Goal: Information Seeking & Learning: Check status

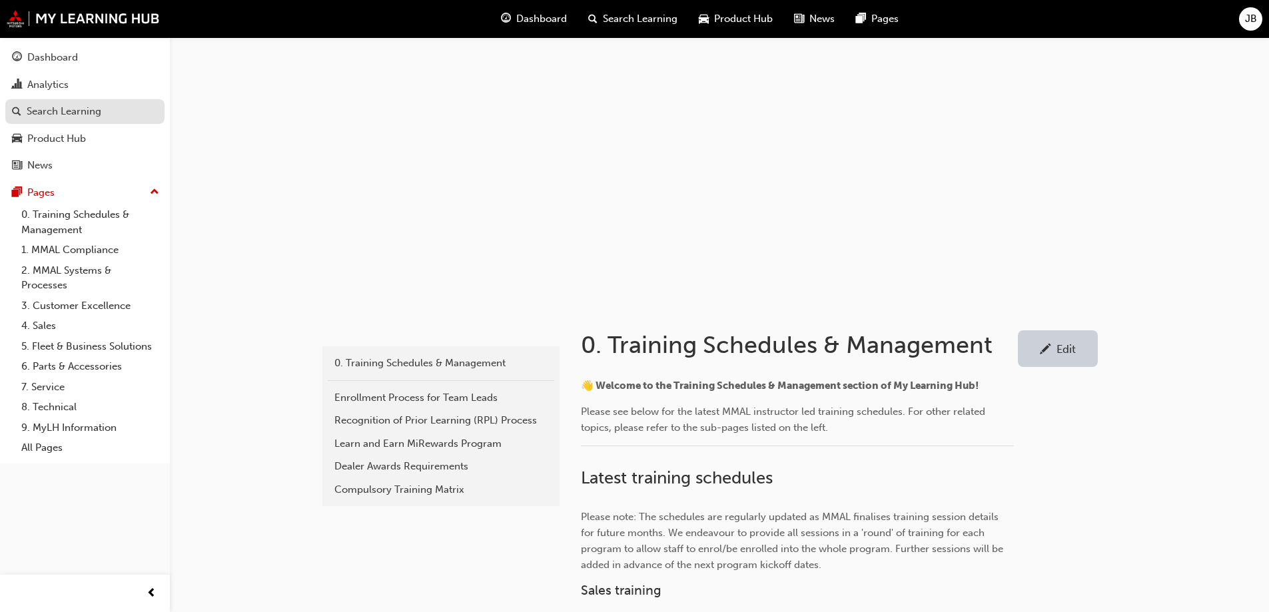
click at [36, 109] on div "Search Learning" at bounding box center [64, 111] width 75 height 15
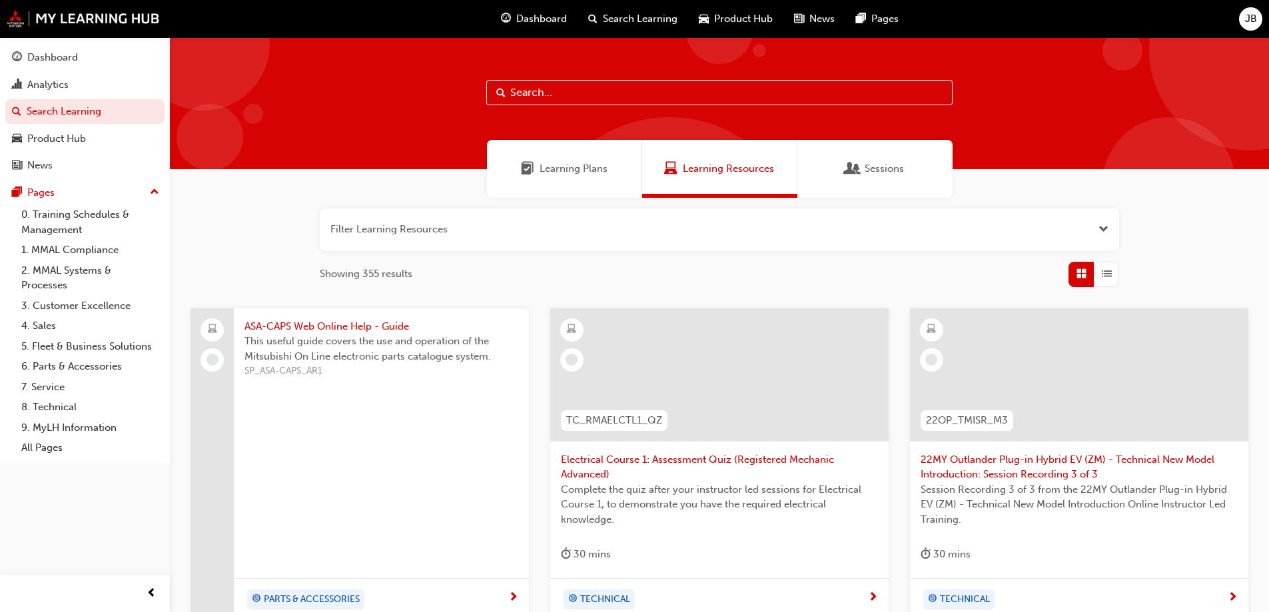
click at [533, 92] on input "text" at bounding box center [719, 92] width 466 height 25
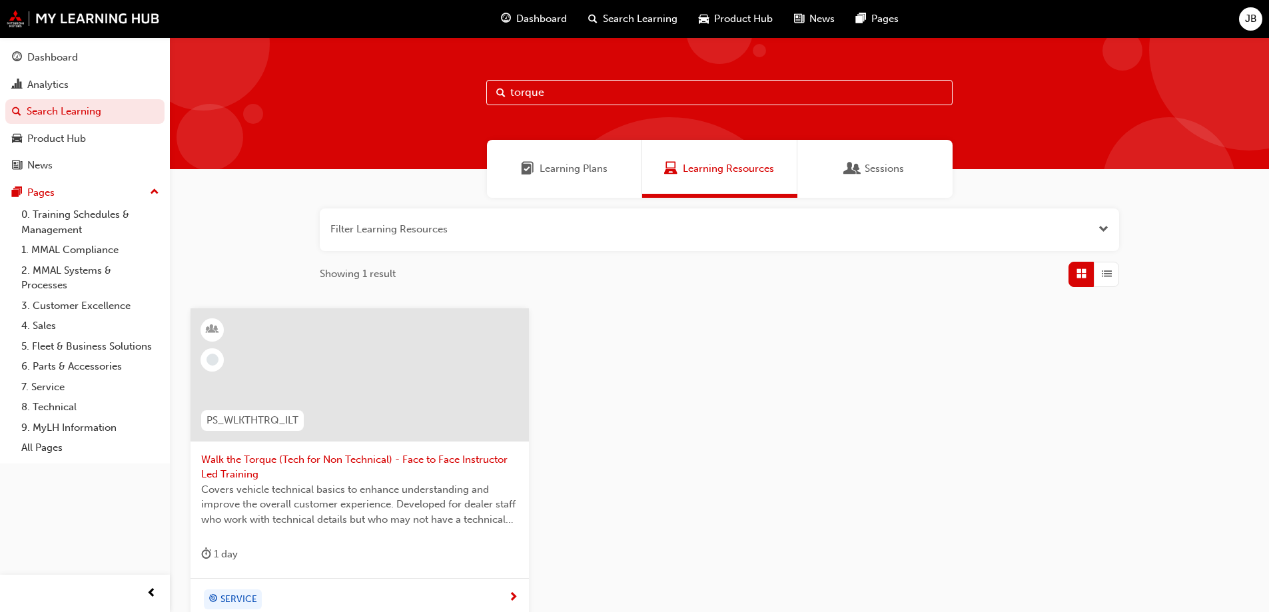
type input "torque"
click at [367, 463] on span "Walk the Torque (Tech for Non Technical) - Face to Face Instructor Led Training" at bounding box center [359, 467] width 317 height 30
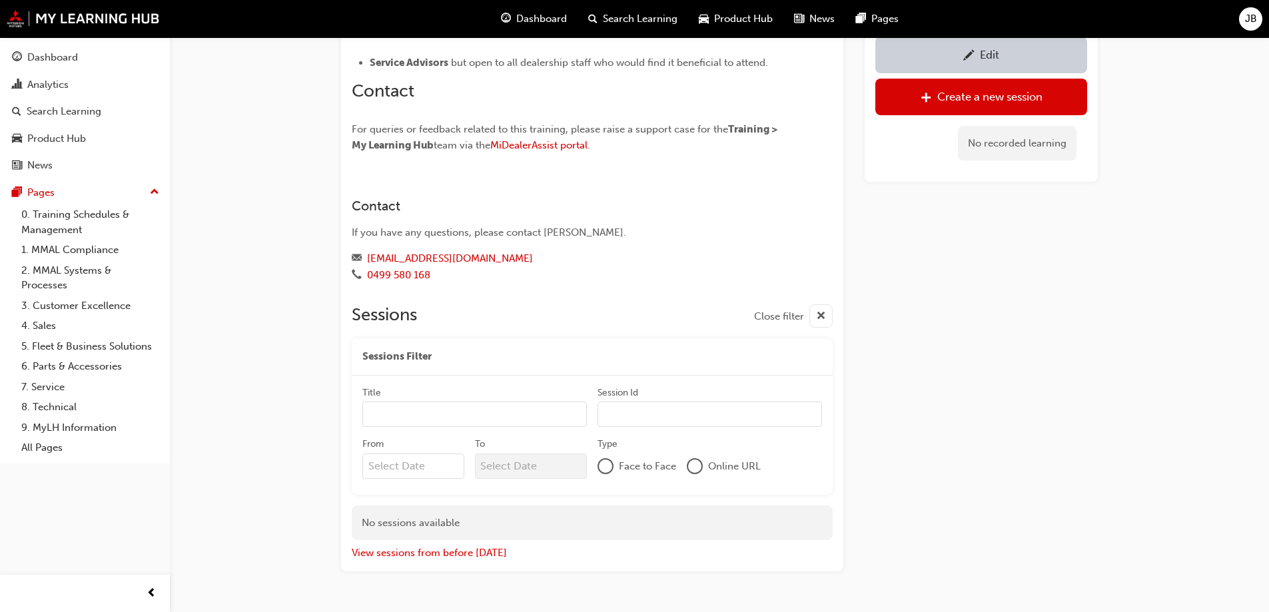
scroll to position [716, 0]
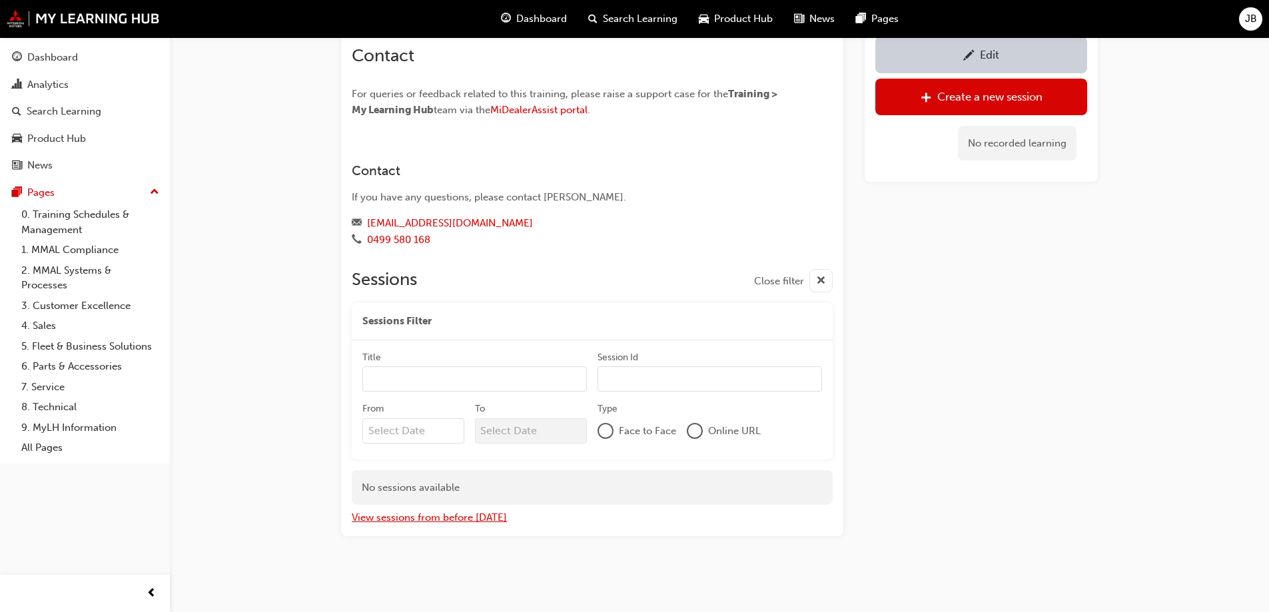
click at [441, 519] on button "View sessions from before today" at bounding box center [429, 517] width 155 height 15
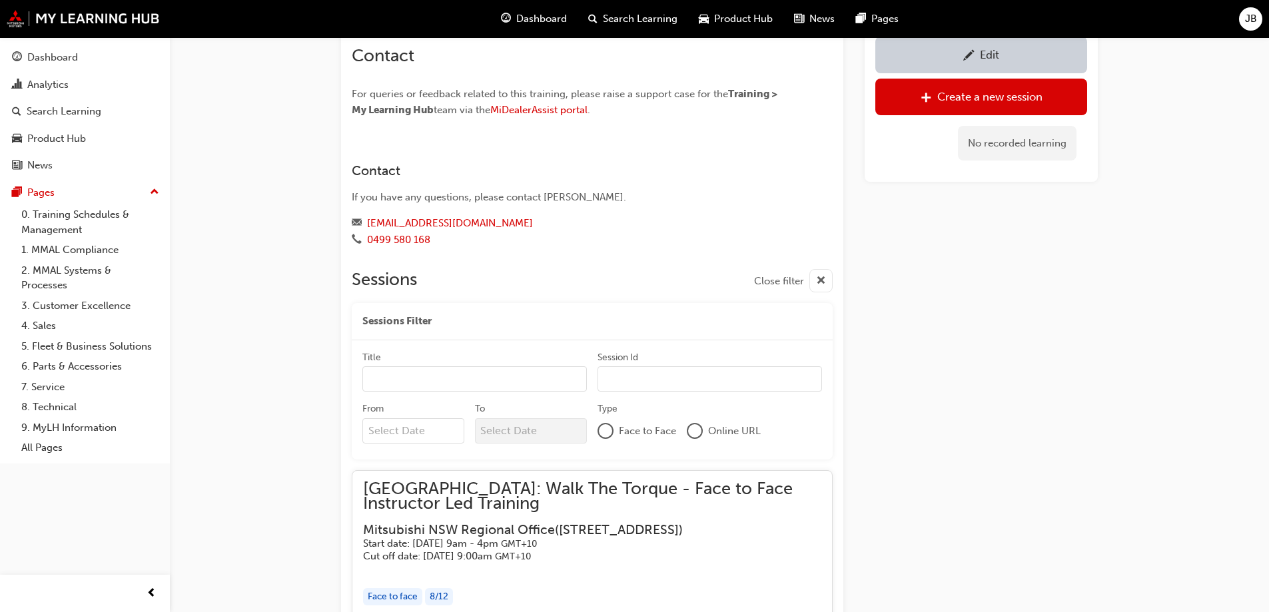
click at [1000, 49] on div "Edit" at bounding box center [982, 54] width 192 height 17
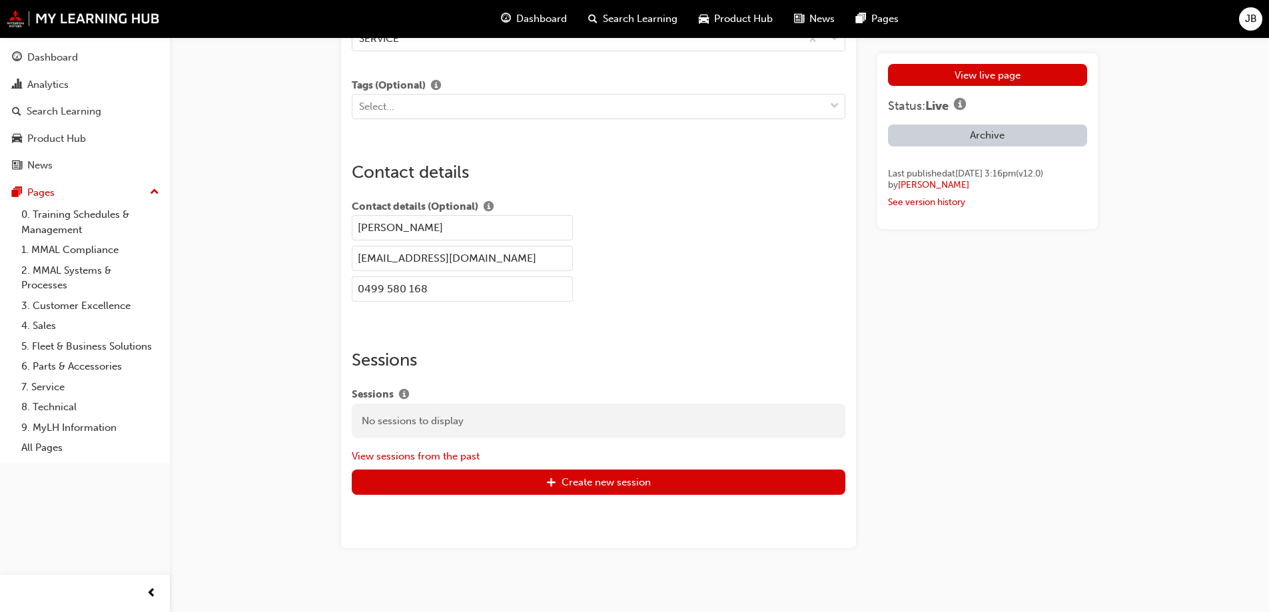
scroll to position [2248, 0]
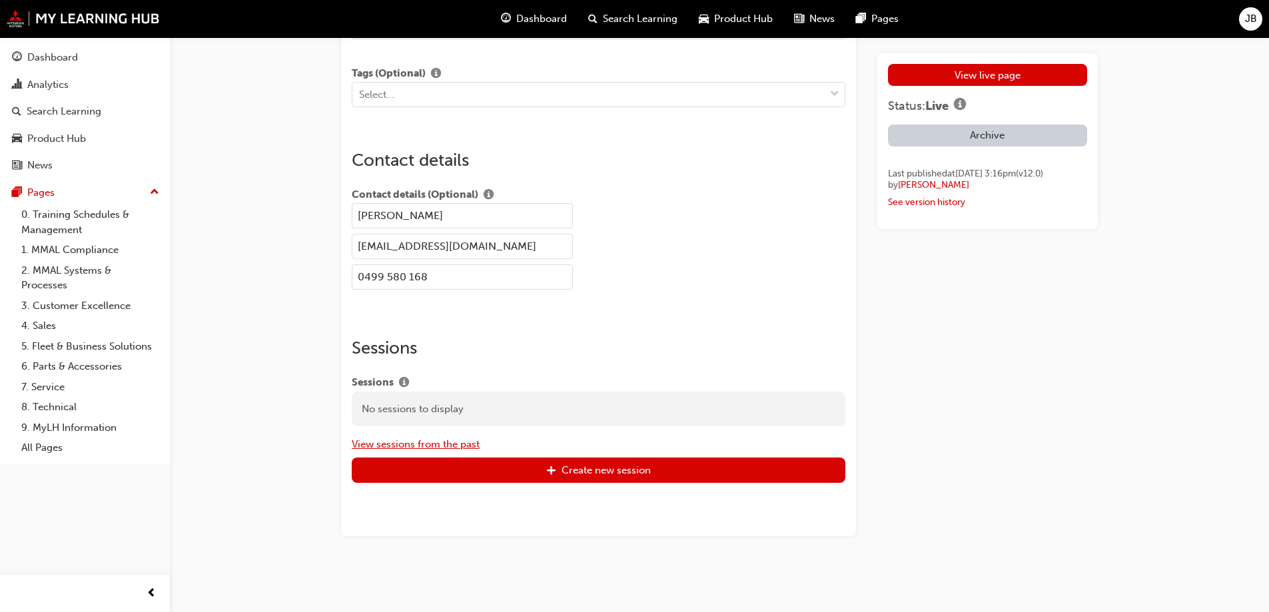
click at [428, 444] on button "View sessions from the past" at bounding box center [416, 444] width 128 height 15
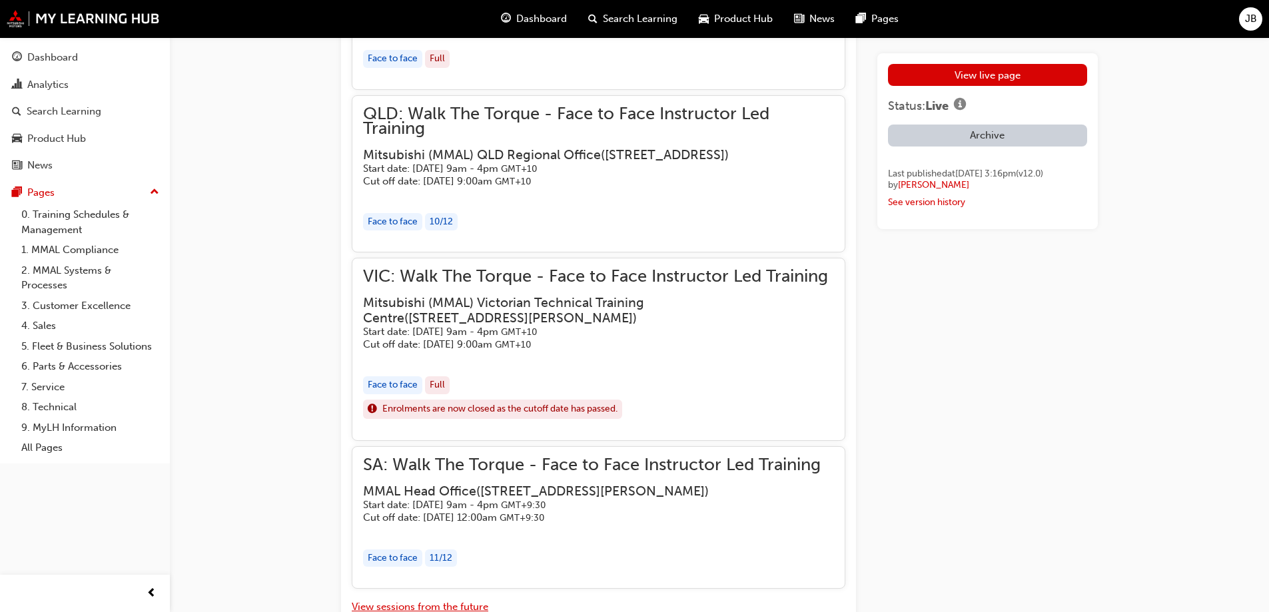
scroll to position [3047, 0]
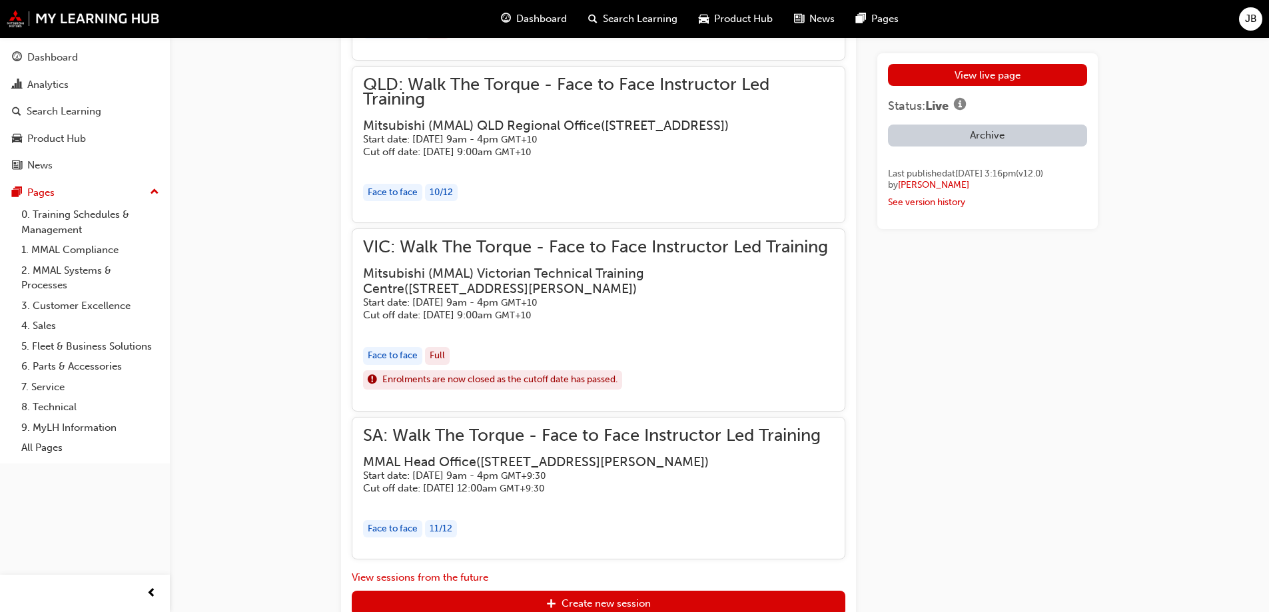
click at [714, 297] on h3 "Mitsubishi (MMAL) Victorian Technical Training Centre ( Unit 15, 81 Cooper Stre…" at bounding box center [588, 281] width 450 height 31
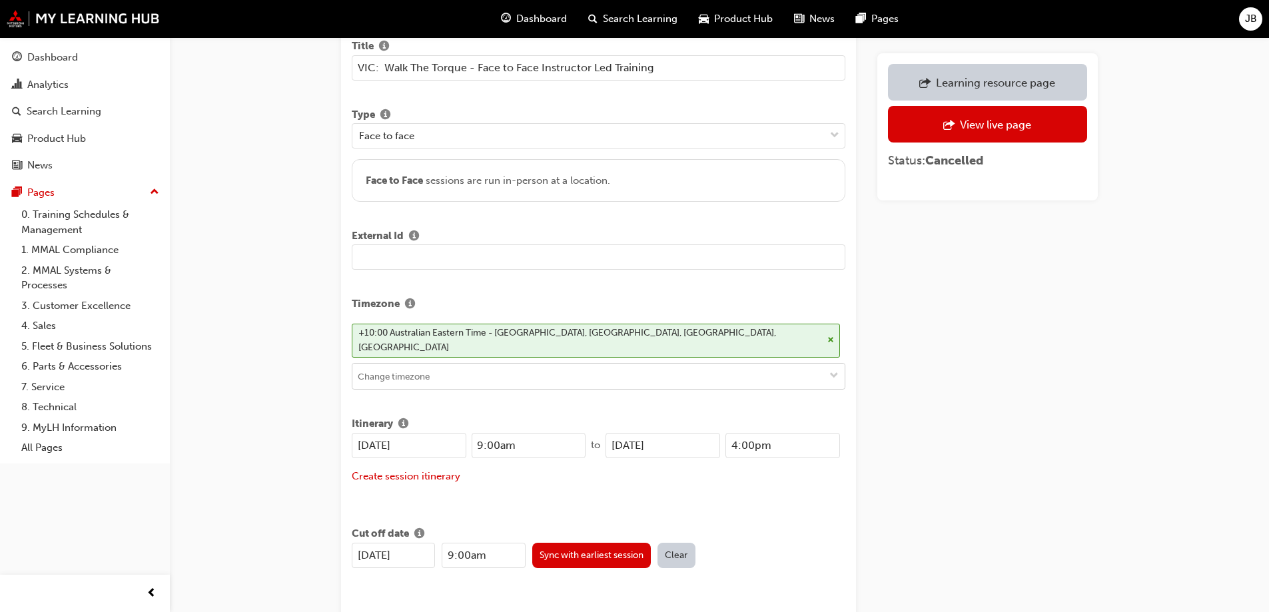
scroll to position [200, 0]
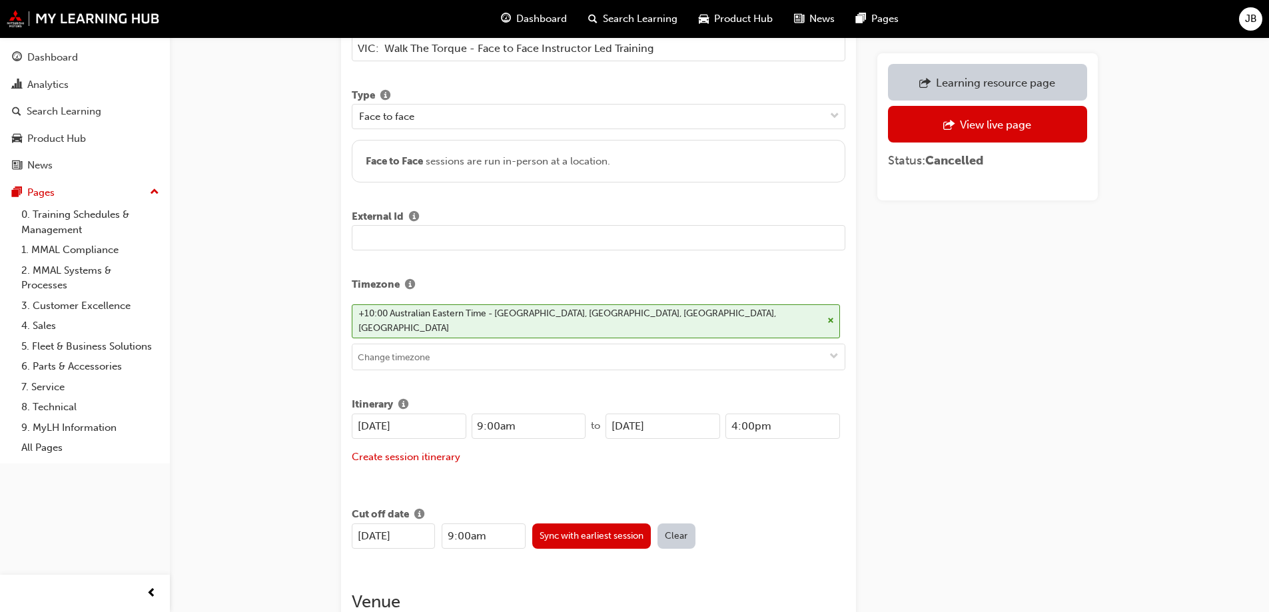
click at [424, 414] on input "24/07/2025" at bounding box center [409, 426] width 115 height 25
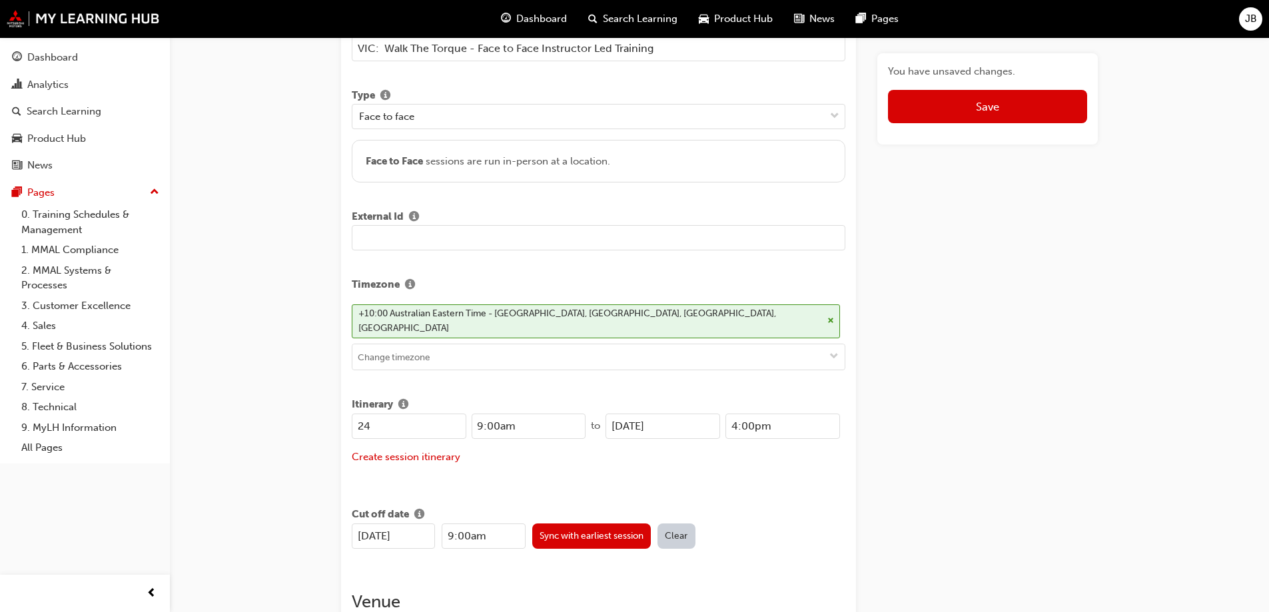
type input "2"
type input "13/0"
type input "12:00am"
type input "13/02/2026"
click at [486, 414] on input "12:00am" at bounding box center [529, 426] width 115 height 25
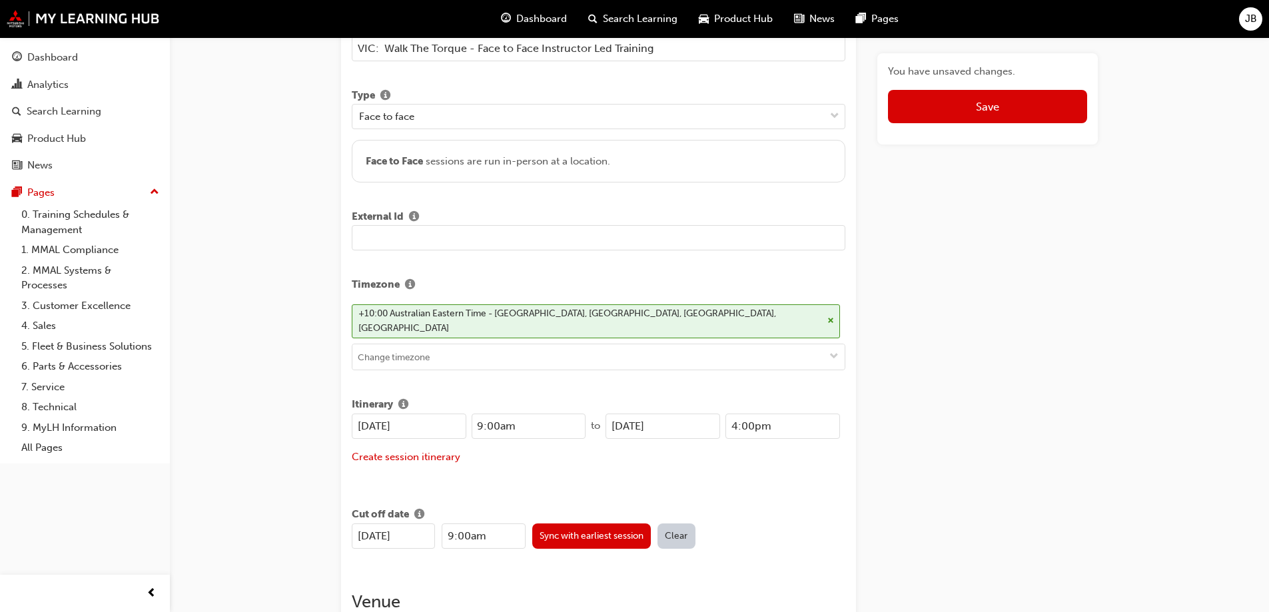
type input "9:00am"
click at [368, 524] on input "24/07/2025" at bounding box center [393, 536] width 83 height 25
click at [385, 524] on input "13/07/2025" at bounding box center [393, 536] width 83 height 25
click at [421, 524] on input "13/02/2025" at bounding box center [393, 536] width 83 height 25
type input "13/02/2026"
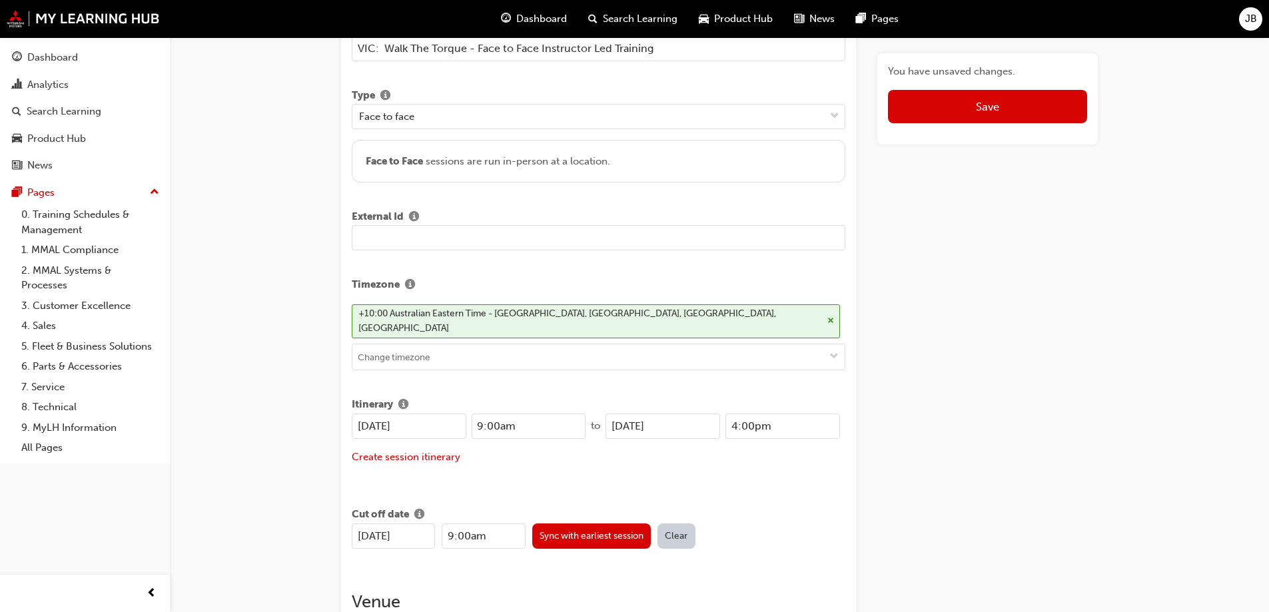
click at [789, 527] on div "13/02/2026 9:00am Sync with earliest session Clear" at bounding box center [599, 536] width 494 height 25
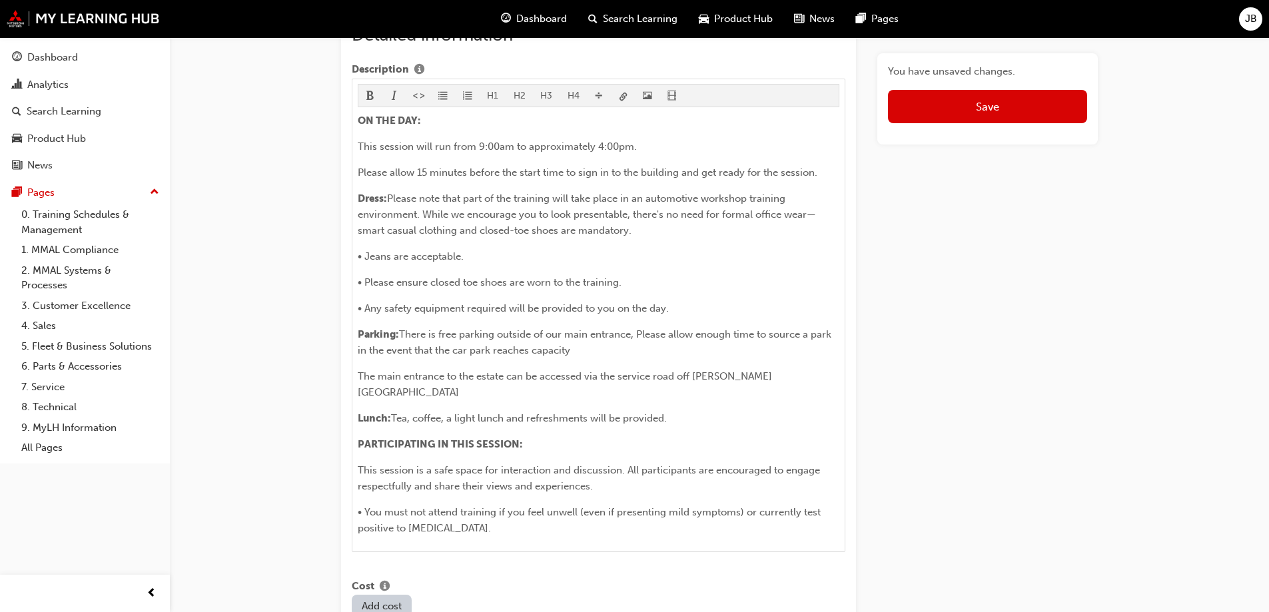
scroll to position [1000, 0]
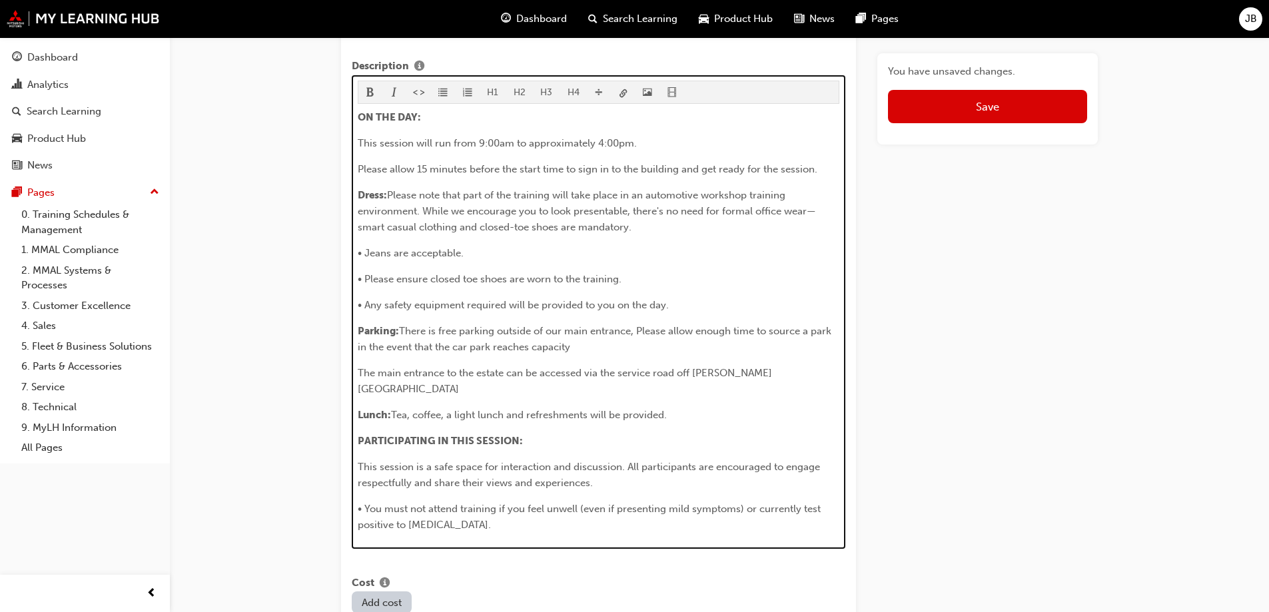
click at [569, 333] on span "There is free parking outside of our main entrance, Please allow enough time to…" at bounding box center [596, 339] width 476 height 28
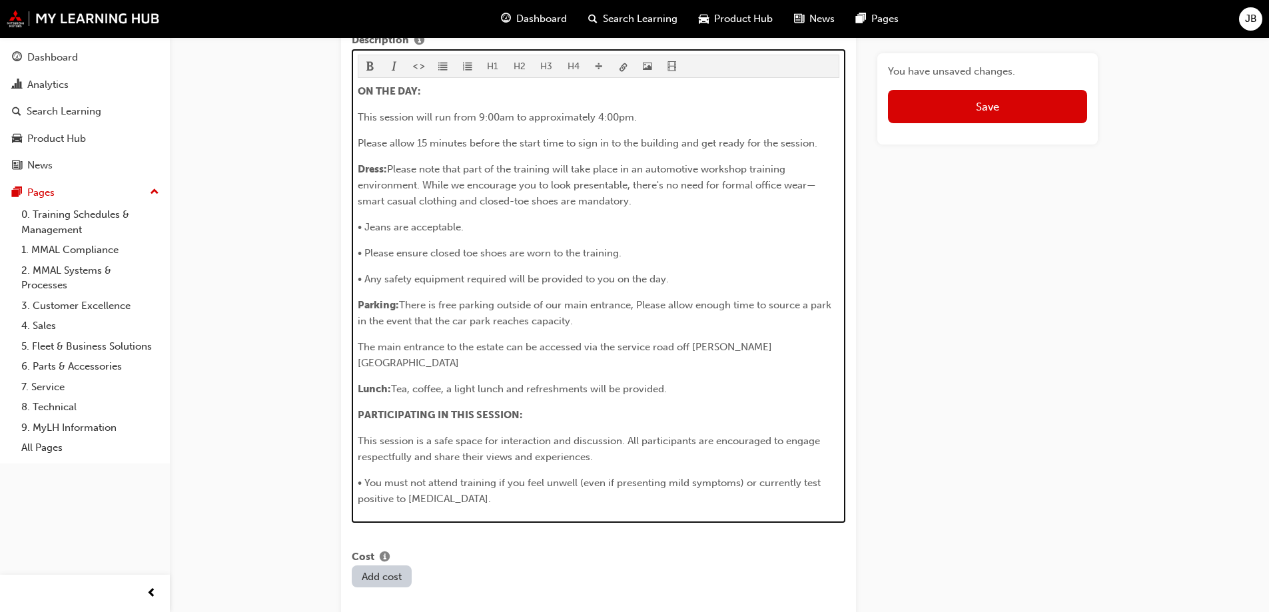
drag, startPoint x: 440, startPoint y: 290, endPoint x: 447, endPoint y: 291, distance: 7.4
click at [441, 299] on span "There is free parking outside of our main entrance, Please allow enough time to…" at bounding box center [596, 313] width 476 height 28
click at [672, 299] on span "There is limited free parking outside of our main entrance, Please allow enough…" at bounding box center [598, 313] width 480 height 28
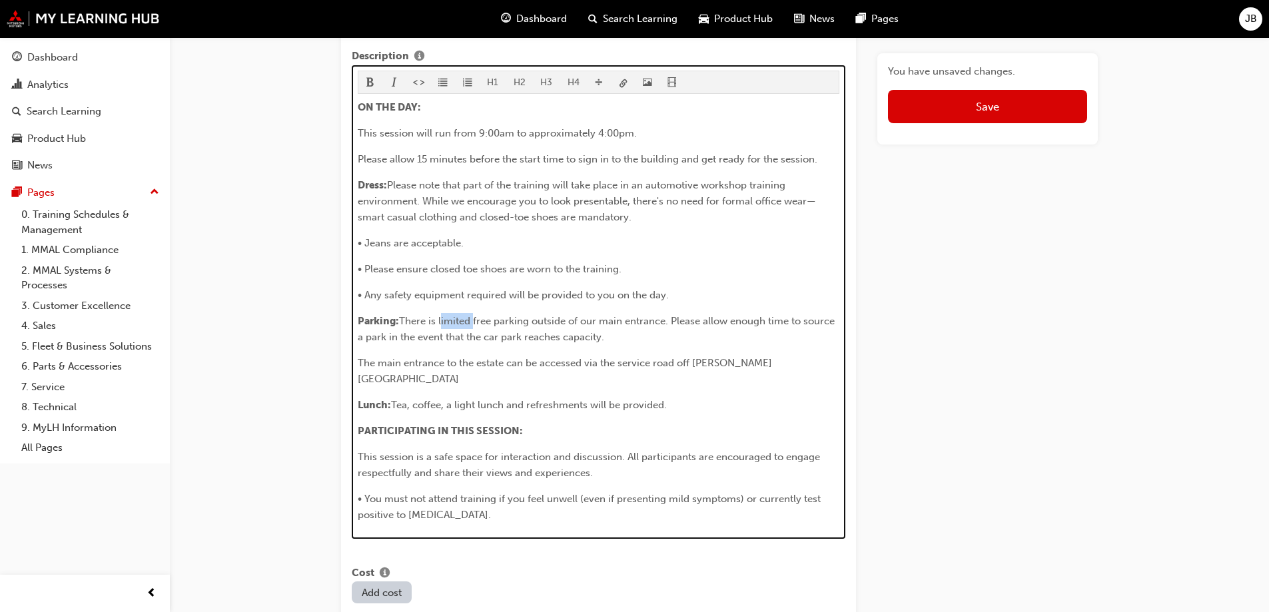
drag, startPoint x: 439, startPoint y: 305, endPoint x: 470, endPoint y: 305, distance: 30.7
click at [470, 315] on span "There is limited free parking outside of our main entrance. Please allow enough…" at bounding box center [598, 329] width 480 height 28
click at [375, 71] on button "button" at bounding box center [371, 82] width 25 height 22
click at [636, 337] on div "ON THE DAY: This session will run from 9:00am to approximately 4:00pm. Please a…" at bounding box center [599, 311] width 482 height 424
click at [536, 315] on span "free parking outside of our main entrance. Please allow enough time to source a…" at bounding box center [597, 329] width 478 height 28
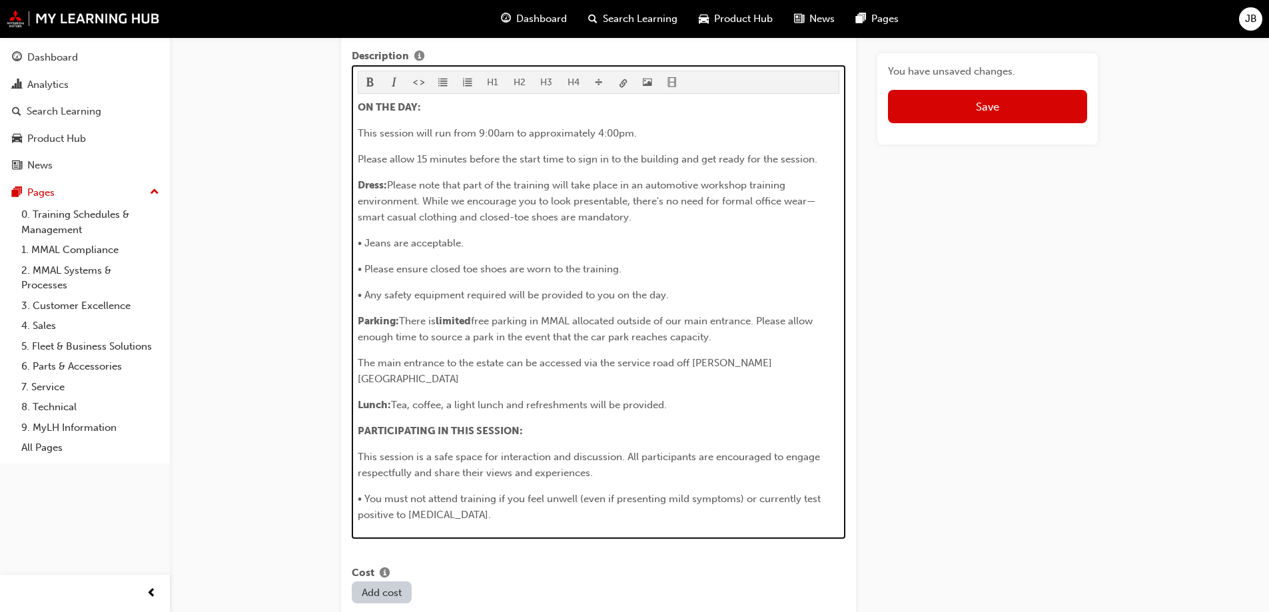
click at [498, 315] on span "free parking in MMAL allocated outside of our main entrance. Please allow enoug…" at bounding box center [587, 329] width 458 height 28
click at [603, 315] on span "parking in MMAL allocated outside of our main entrance. Please allow enough tim…" at bounding box center [595, 329] width 475 height 28
click at [524, 320] on span "parking in MMAL allocated parking bays outside of our main entrance. Please all…" at bounding box center [594, 329] width 472 height 28
click at [804, 323] on p "Parking: There is limited parking in MMAL allocated parking bays outside of our…" at bounding box center [599, 329] width 482 height 32
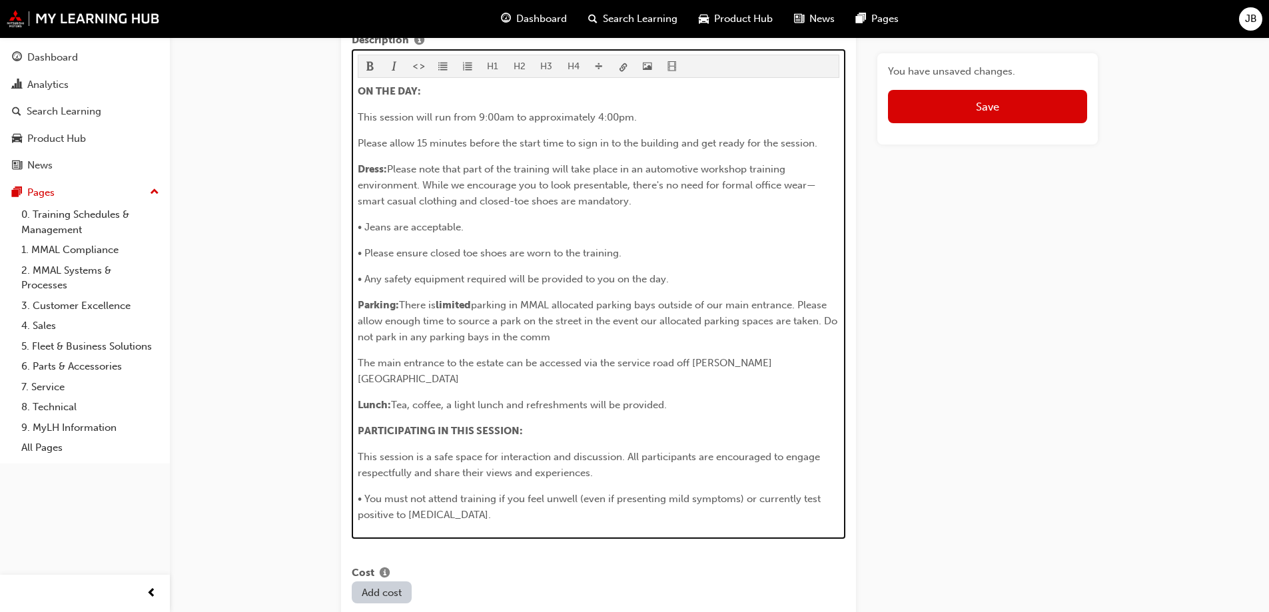
scroll to position [1042, 0]
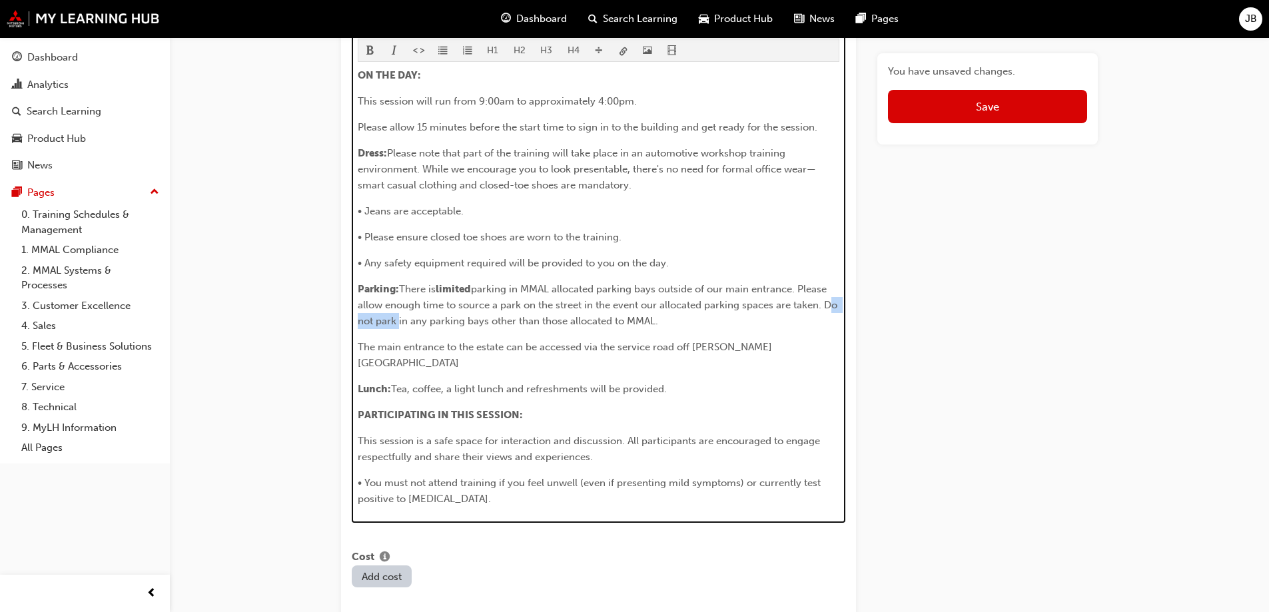
drag, startPoint x: 826, startPoint y: 291, endPoint x: 396, endPoint y: 305, distance: 429.3
click at [396, 305] on span "parking in MMAL allocated parking bays outside of our main entrance. Please all…" at bounding box center [599, 305] width 482 height 44
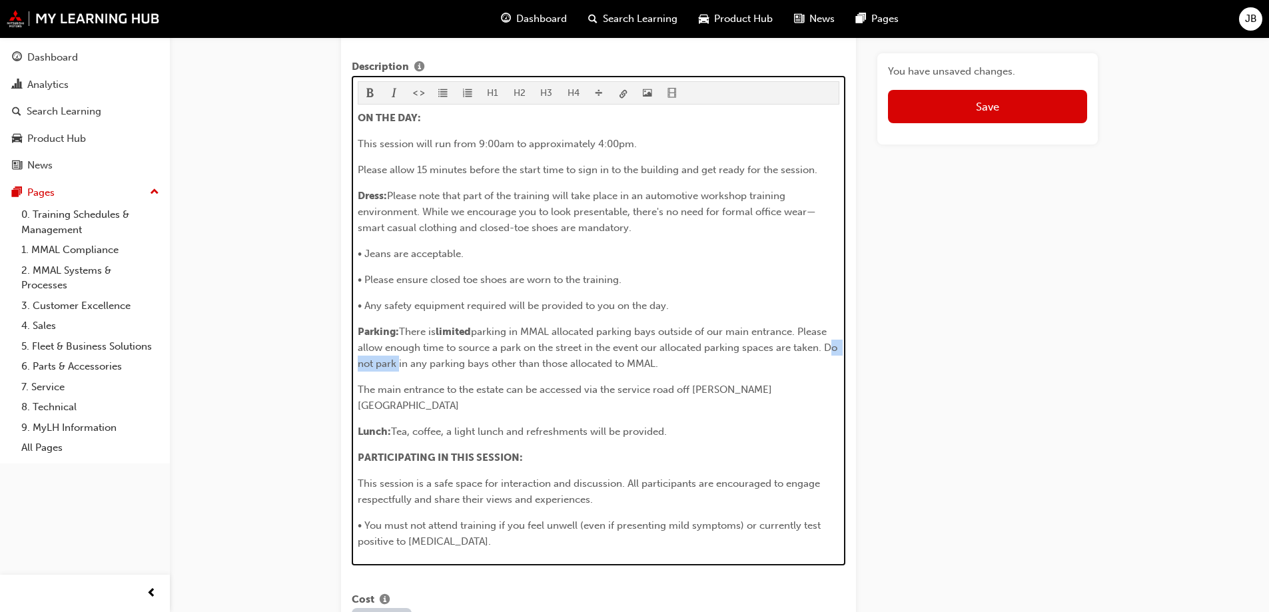
scroll to position [975, 0]
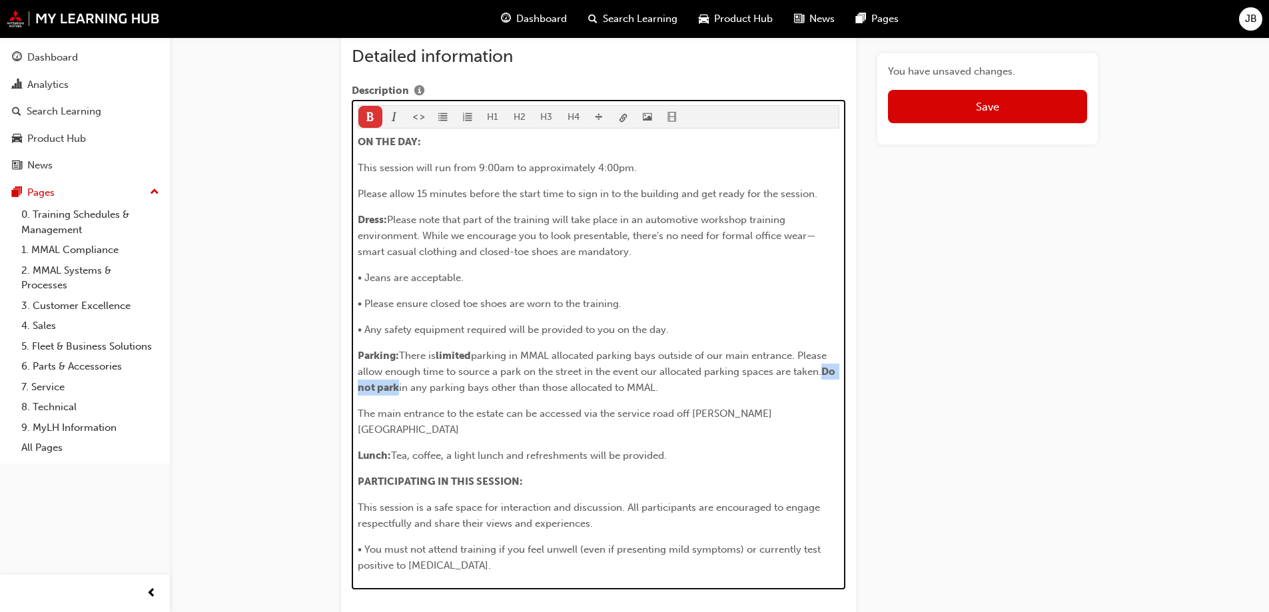
click at [369, 113] on span "format_bold-icon" at bounding box center [370, 118] width 9 height 11
click at [778, 474] on p "PARTICIPATING IN THIS SESSION:" at bounding box center [599, 482] width 482 height 16
click at [584, 355] on span "parking in MMAL allocated parking bays outside of our main entrance. Please all…" at bounding box center [594, 364] width 472 height 28
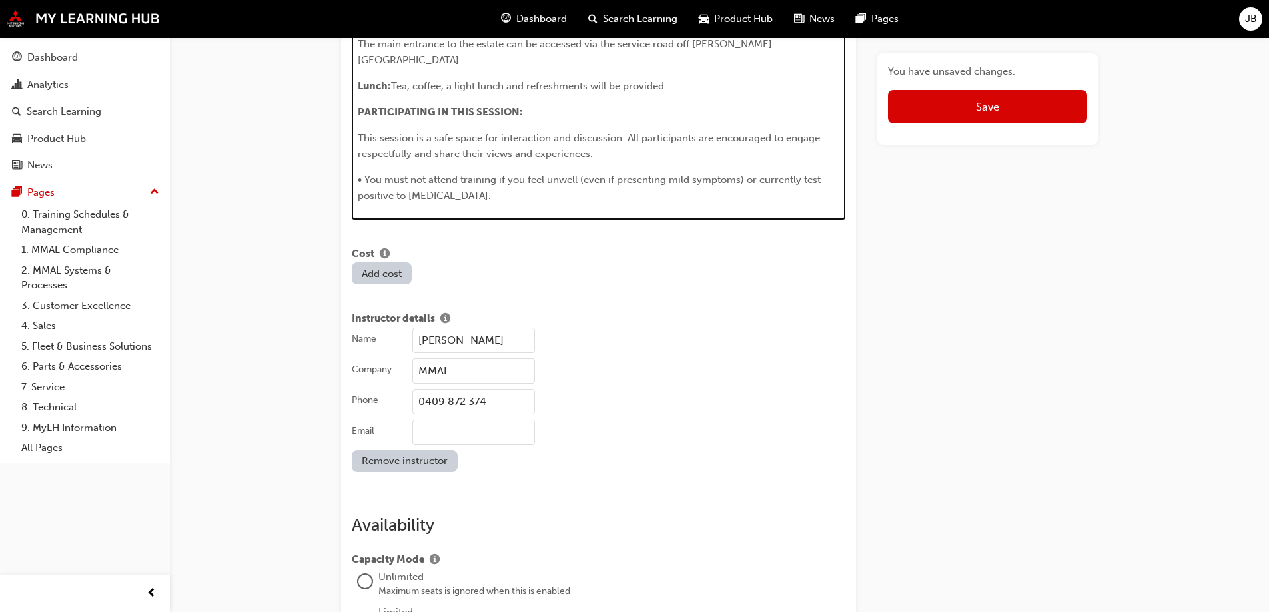
scroll to position [1359, 0]
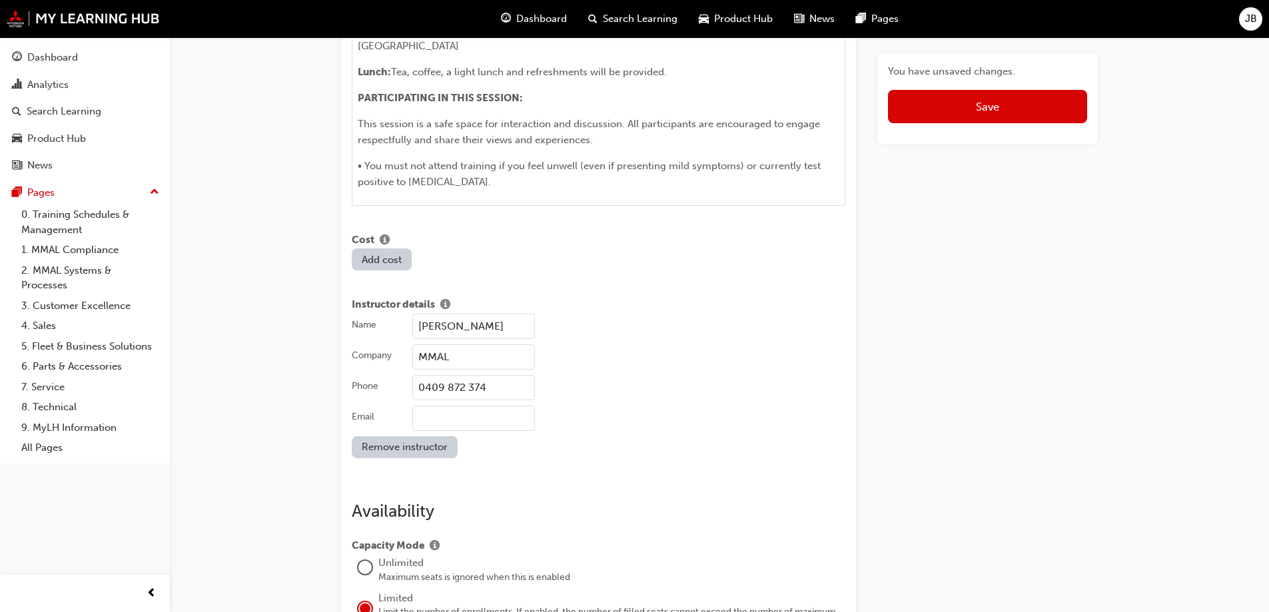
click at [443, 406] on input "Email" at bounding box center [473, 418] width 123 height 25
type input "jjones@mmal.com.au"
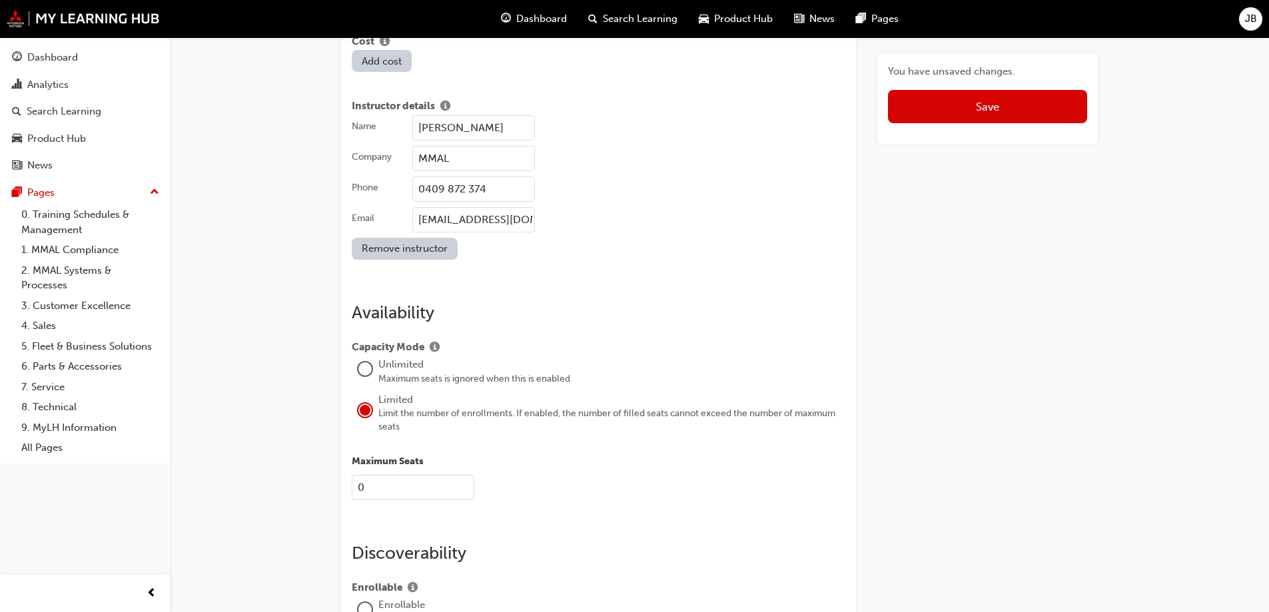
scroll to position [1559, 0]
click at [387, 474] on input "0" at bounding box center [413, 486] width 123 height 25
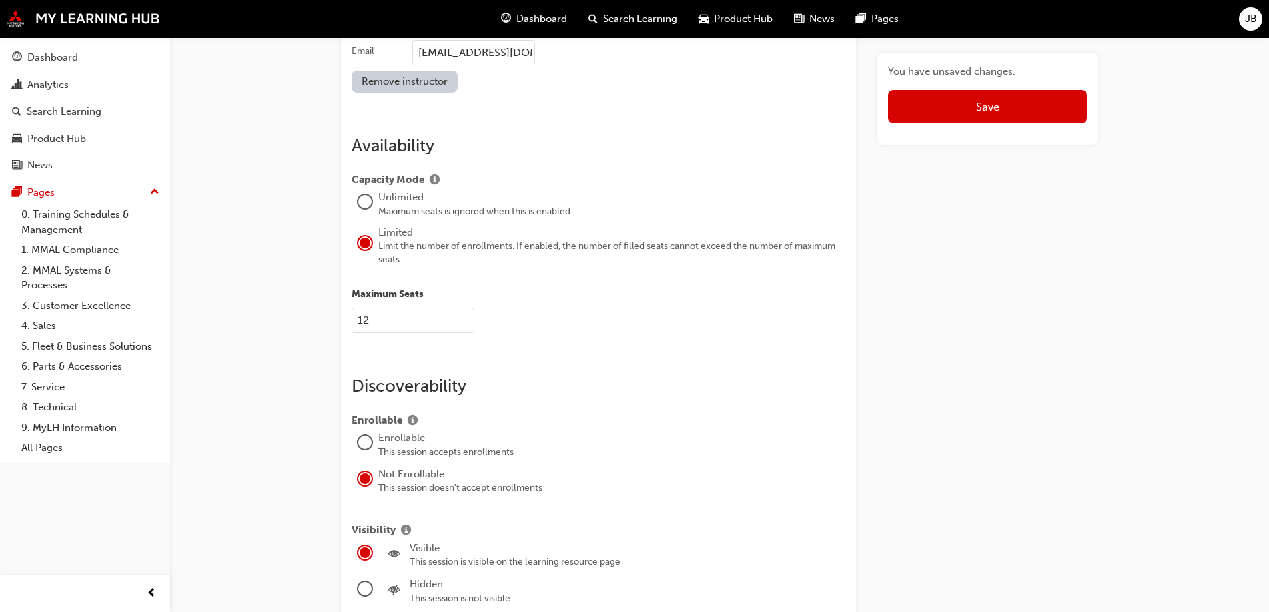
scroll to position [1759, 0]
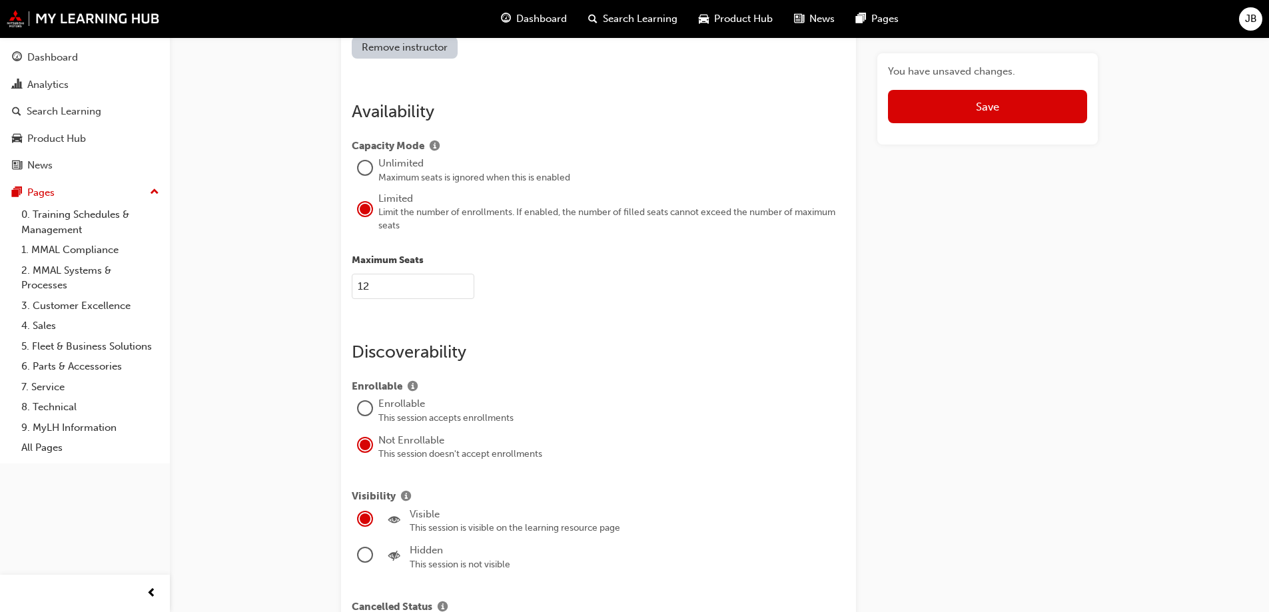
type input "12"
click at [369, 402] on div at bounding box center [365, 408] width 13 height 13
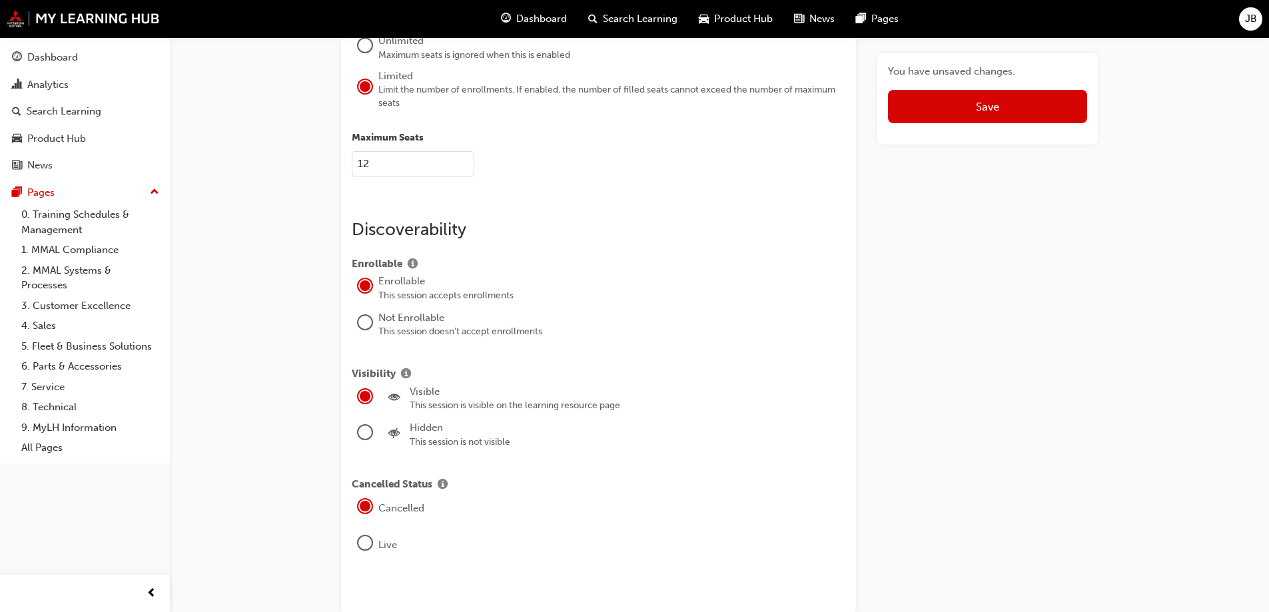
scroll to position [1892, 0]
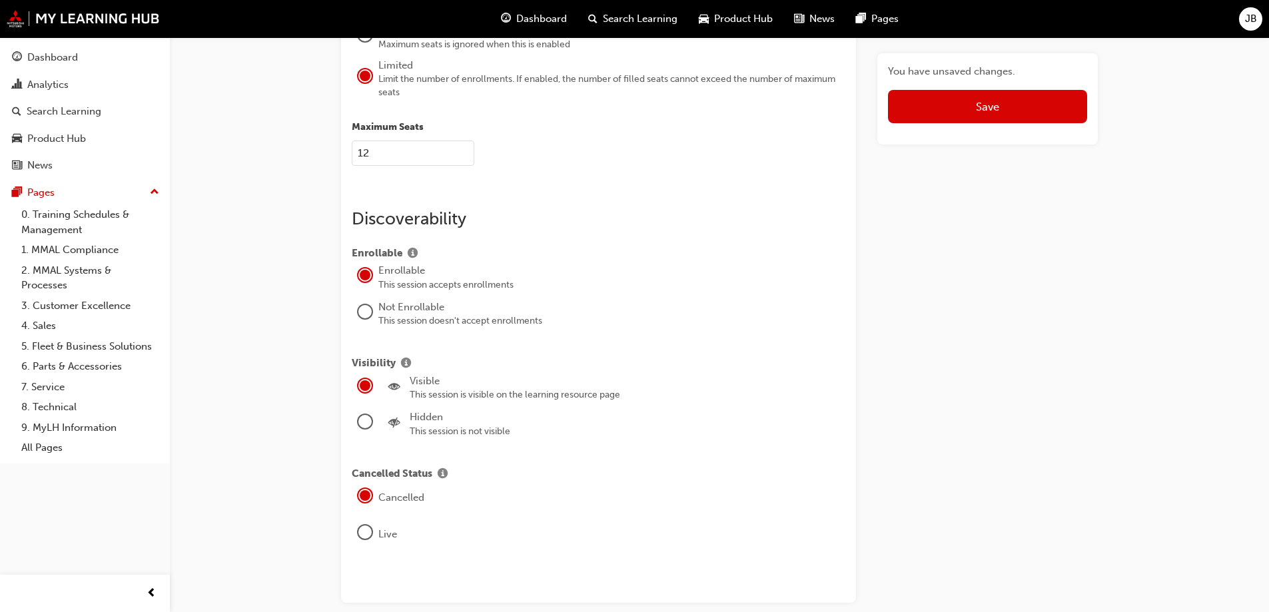
click at [369, 526] on div at bounding box center [365, 532] width 13 height 13
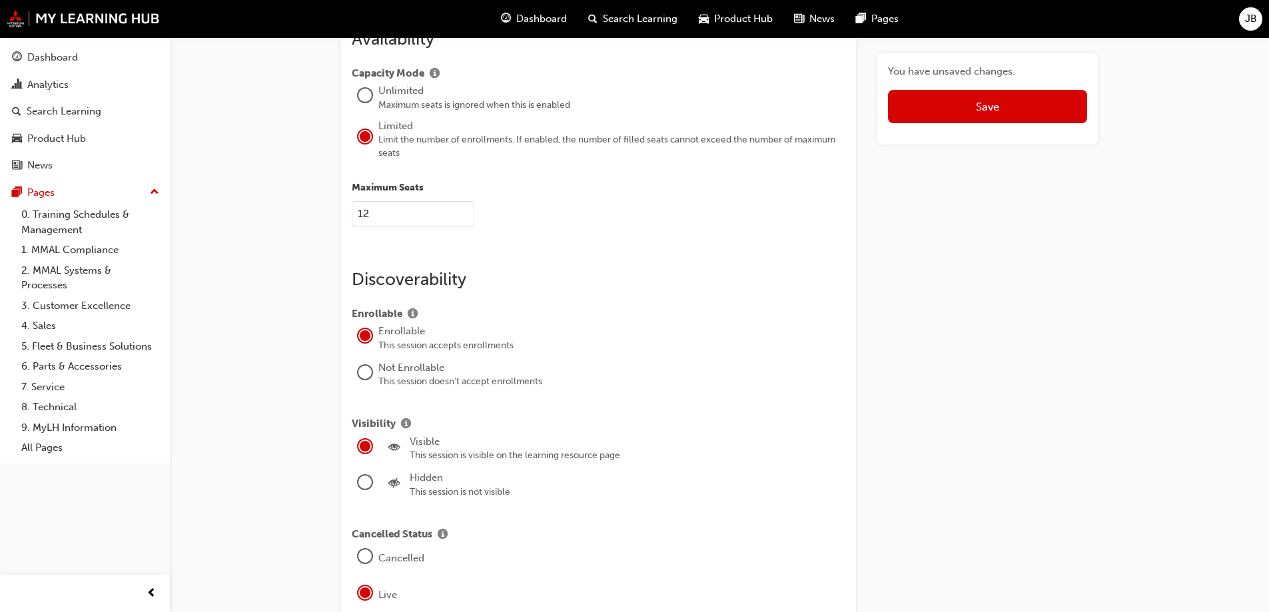
scroll to position [1692, 0]
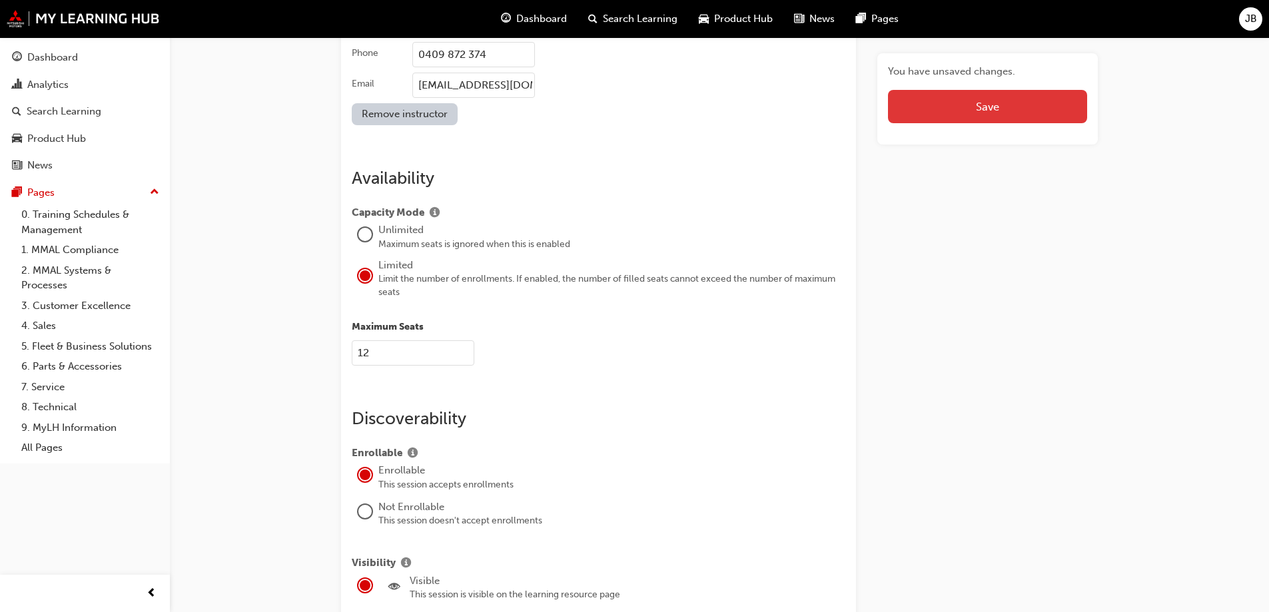
click at [982, 108] on button "Save" at bounding box center [987, 106] width 199 height 33
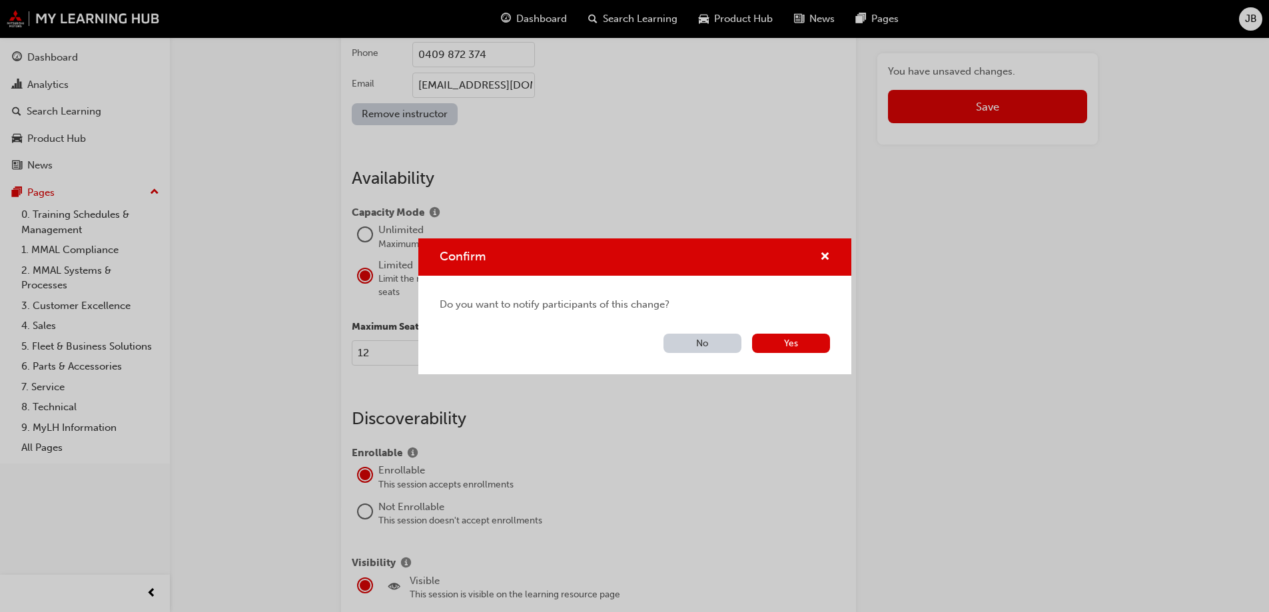
click at [706, 341] on button "No" at bounding box center [703, 343] width 78 height 19
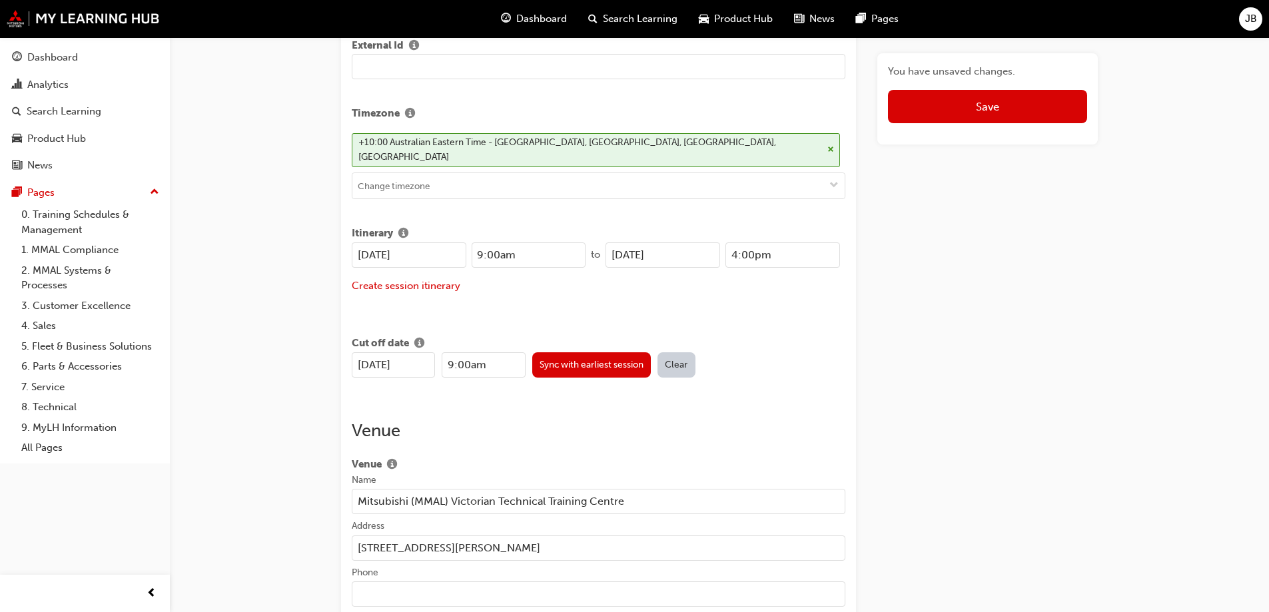
scroll to position [359, 0]
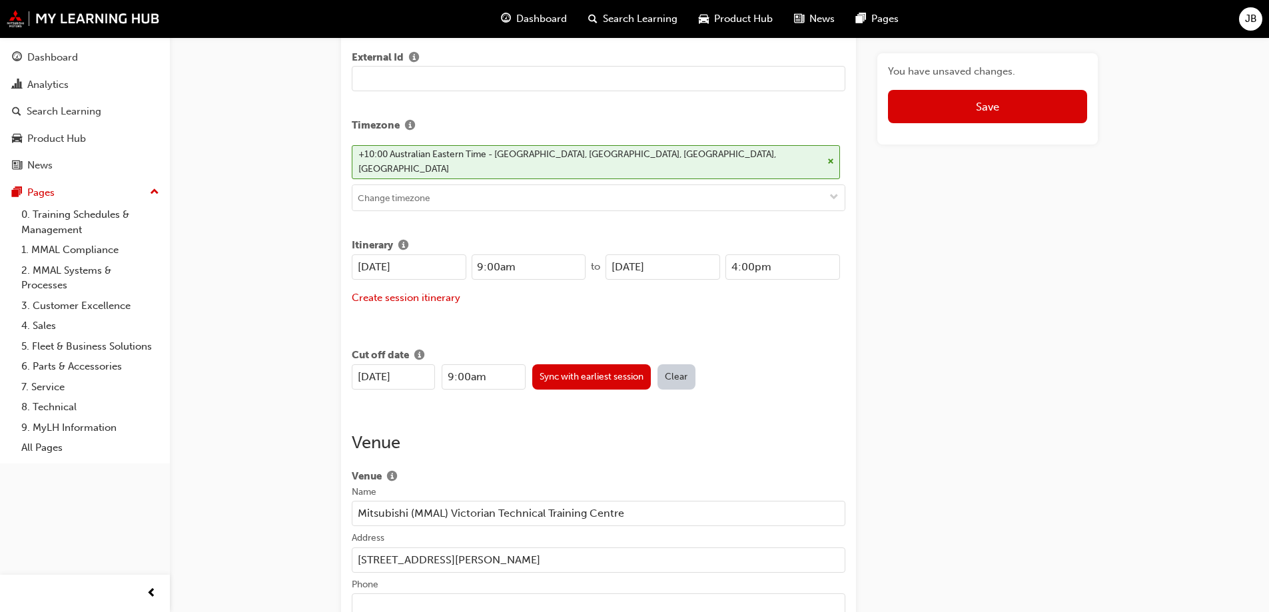
click at [677, 255] on input "24/07/2025" at bounding box center [663, 267] width 115 height 25
type input "2"
type input "13/0"
type input "12:00am"
type input "13/02/2026"
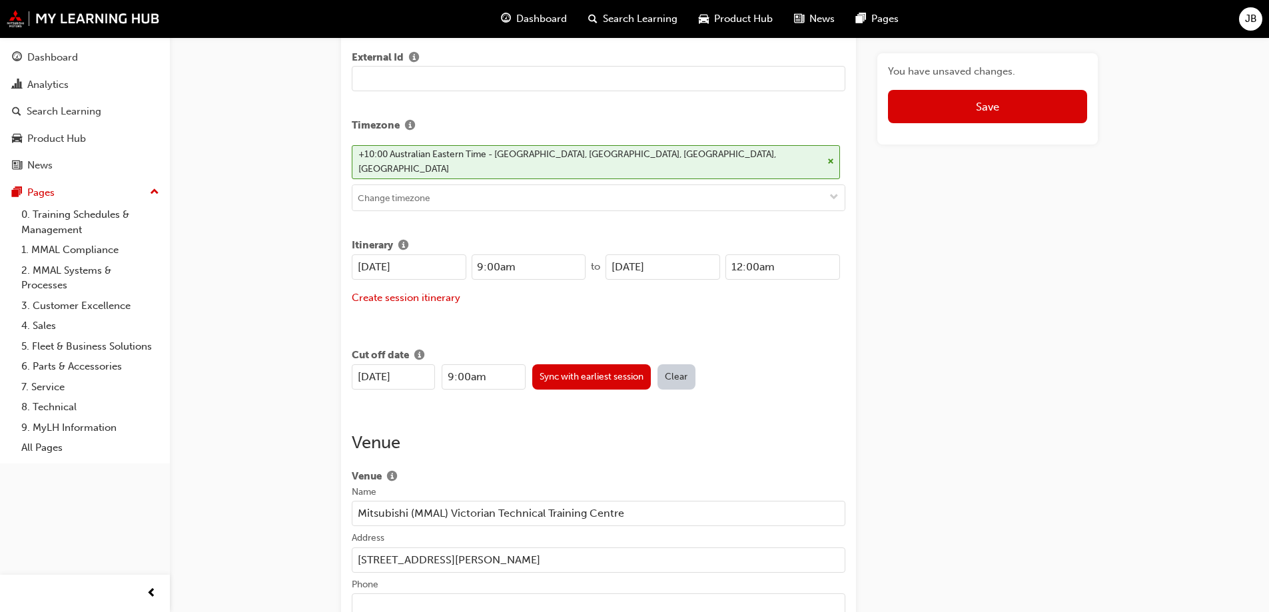
click at [774, 255] on input "12:00am" at bounding box center [783, 267] width 115 height 25
type input "1"
type input "4:00pm"
click at [780, 365] on div "13/02/2026 9:00am Sync with earliest session Clear" at bounding box center [599, 377] width 494 height 25
click at [972, 109] on button "Save" at bounding box center [987, 106] width 199 height 33
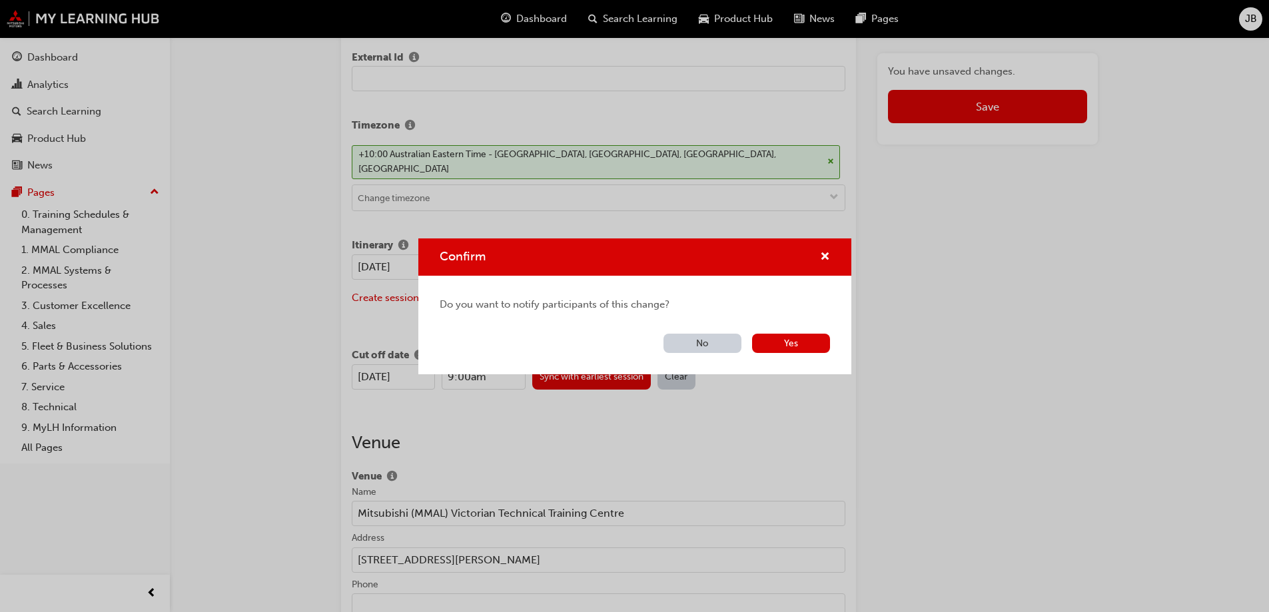
click at [717, 338] on button "No" at bounding box center [703, 343] width 78 height 19
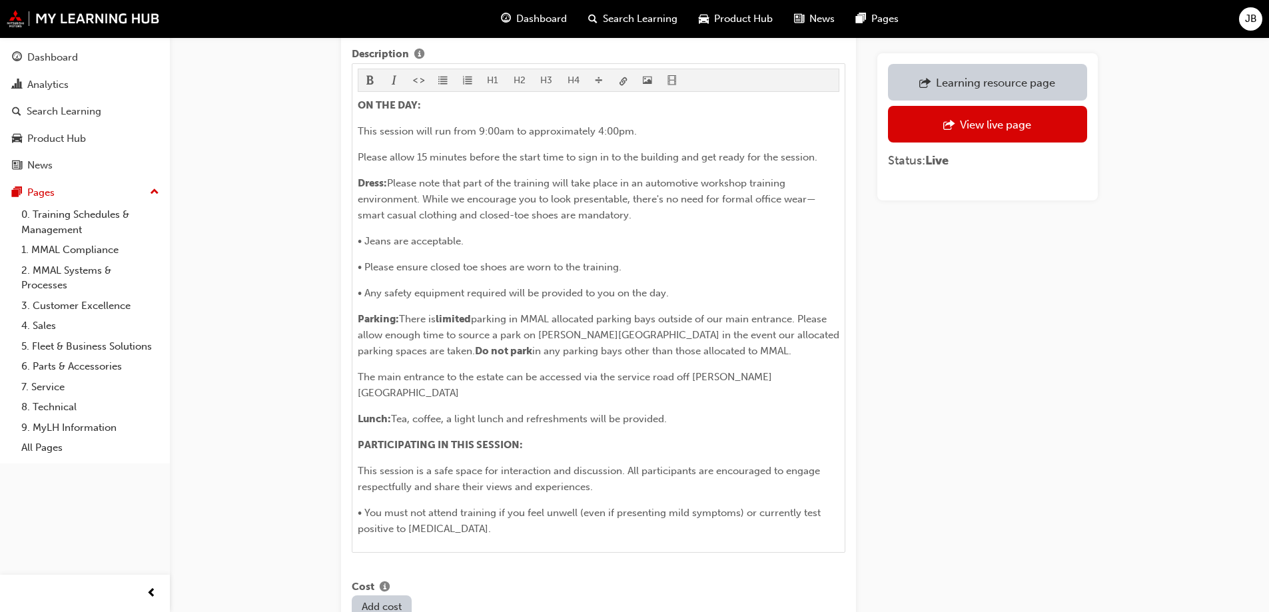
scroll to position [1026, 0]
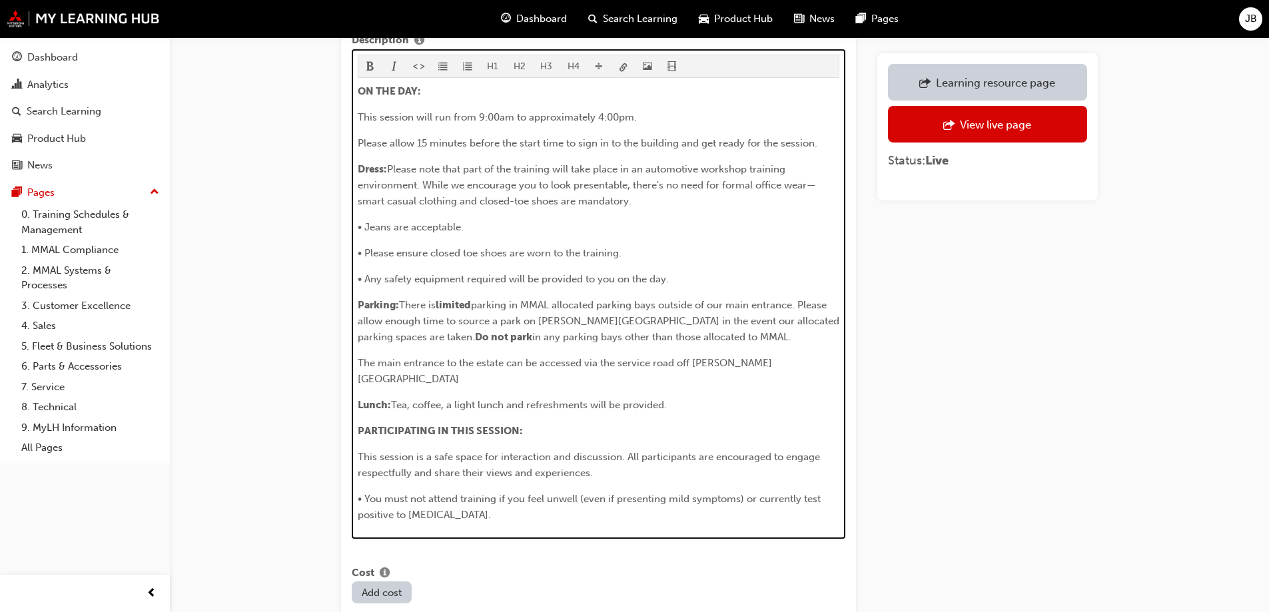
click at [632, 399] on span "Tea, coffee, a light lunch and refreshments will be provided." at bounding box center [529, 405] width 276 height 12
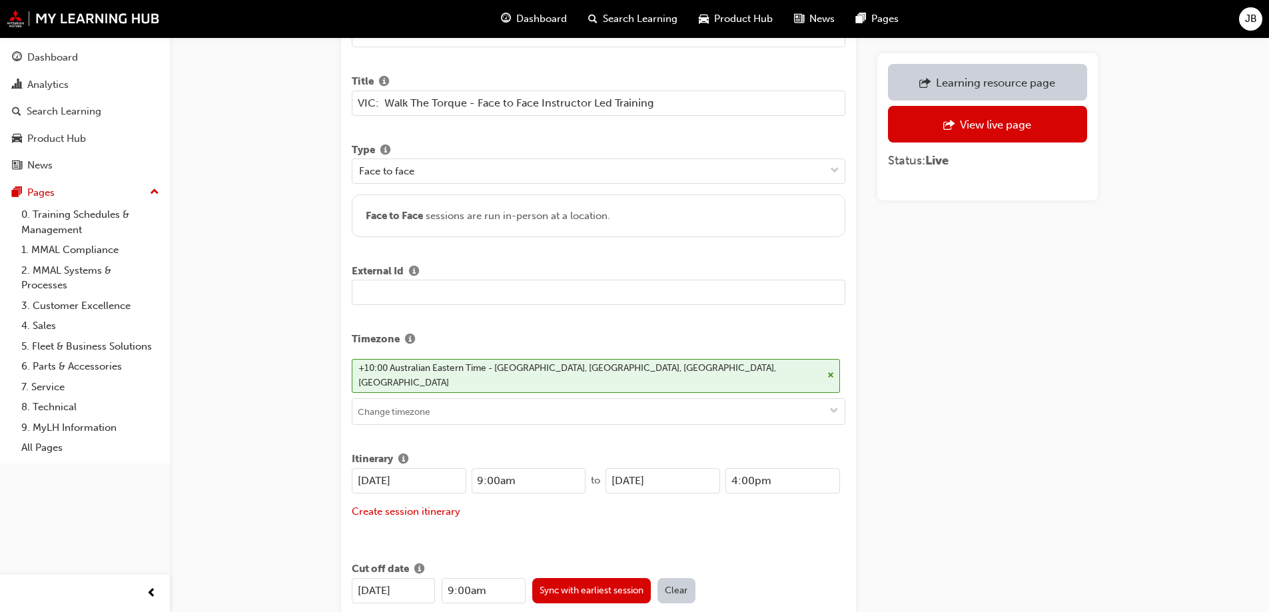
scroll to position [0, 0]
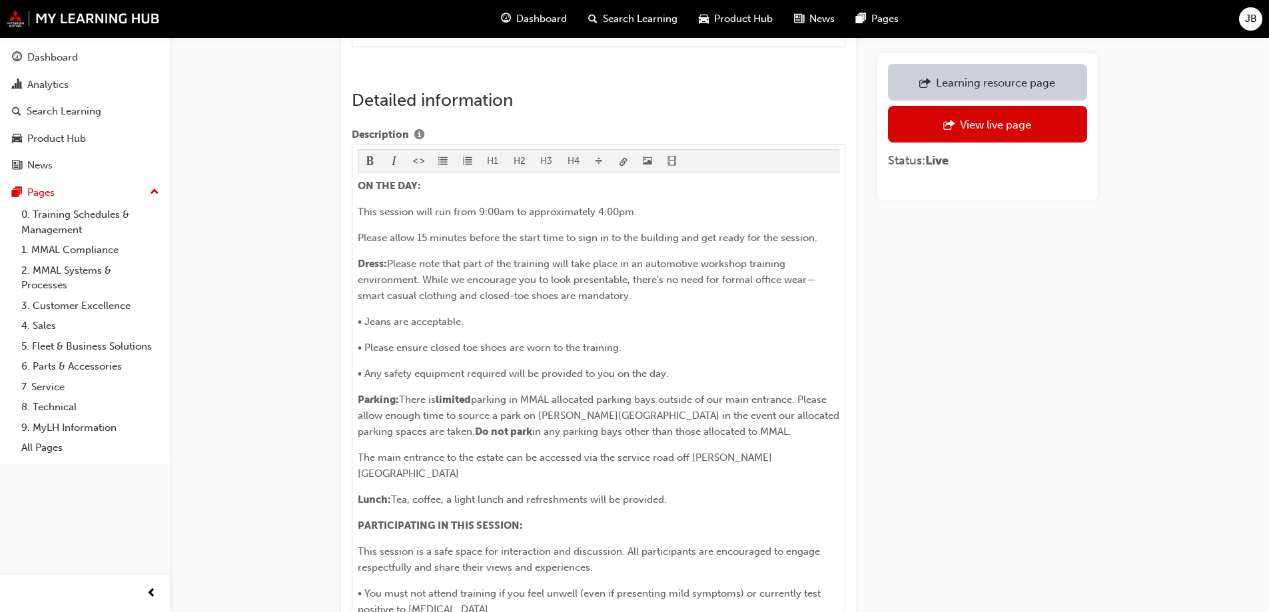
scroll to position [933, 0]
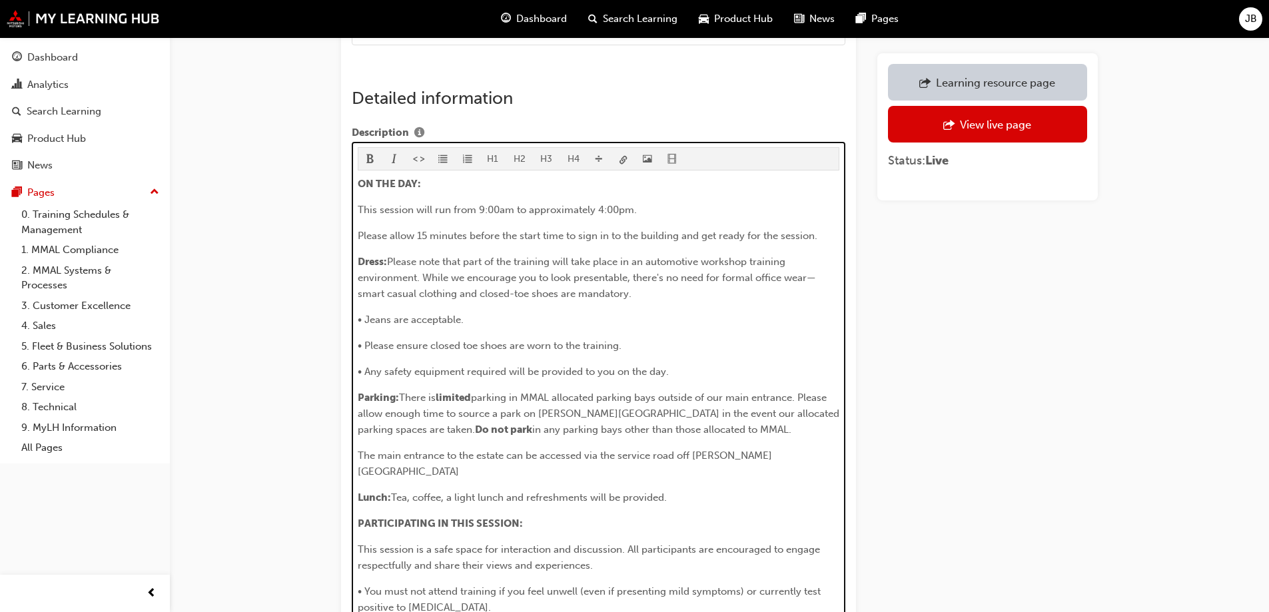
click at [803, 392] on span "parking in MMAL allocated parking bays outside of our main entrance. Please all…" at bounding box center [600, 414] width 484 height 44
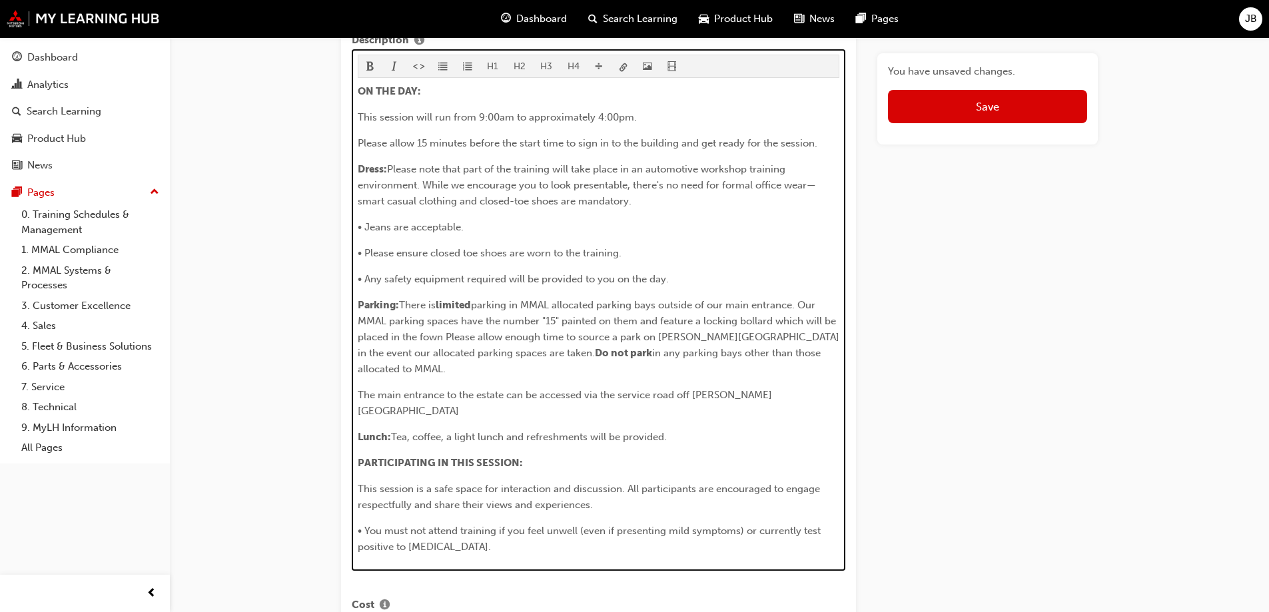
scroll to position [1042, 0]
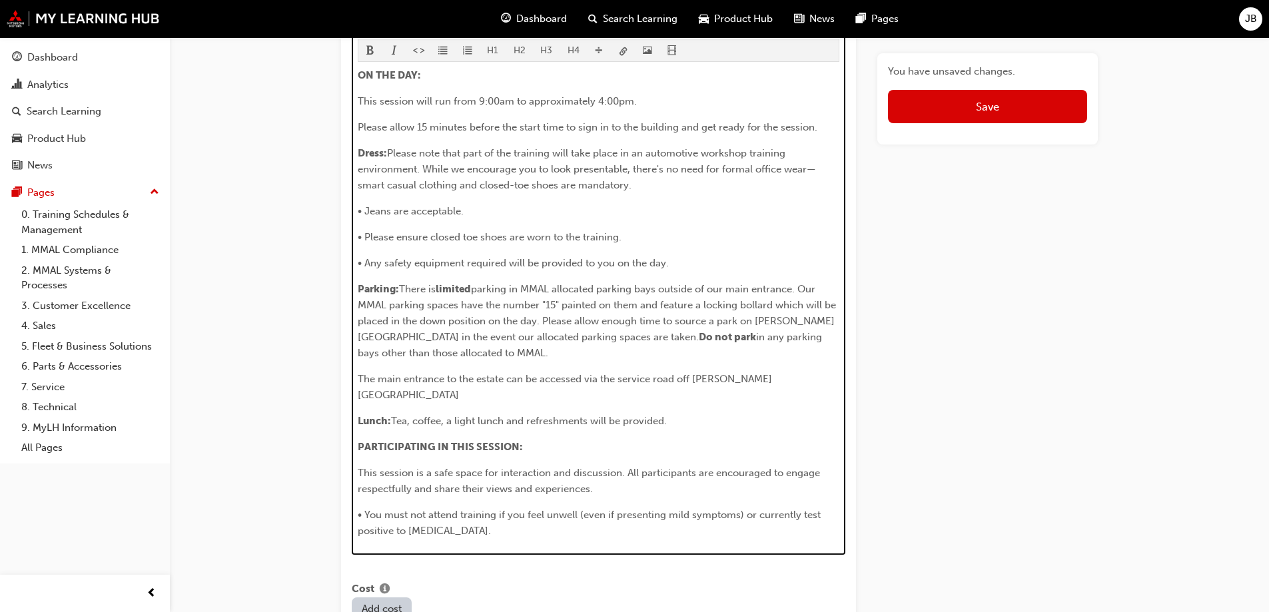
click at [810, 371] on p "The main entrance to the estate can be accessed via the service road off Cooper…" at bounding box center [599, 387] width 482 height 32
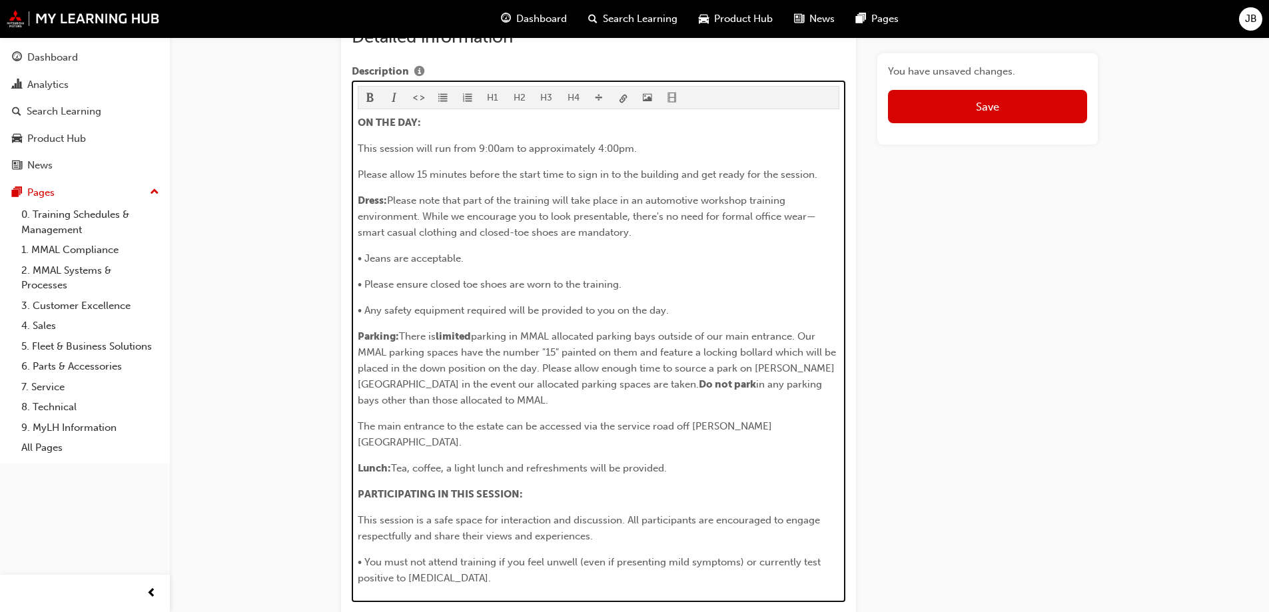
scroll to position [966, 0]
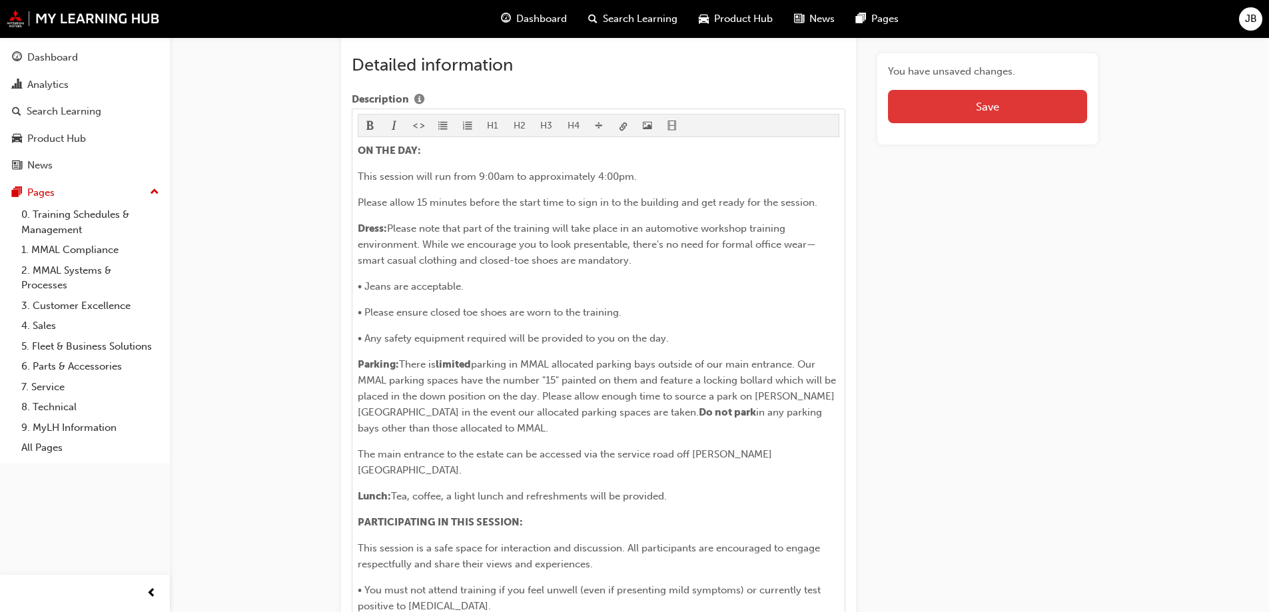
click at [960, 113] on button "Save" at bounding box center [987, 106] width 199 height 33
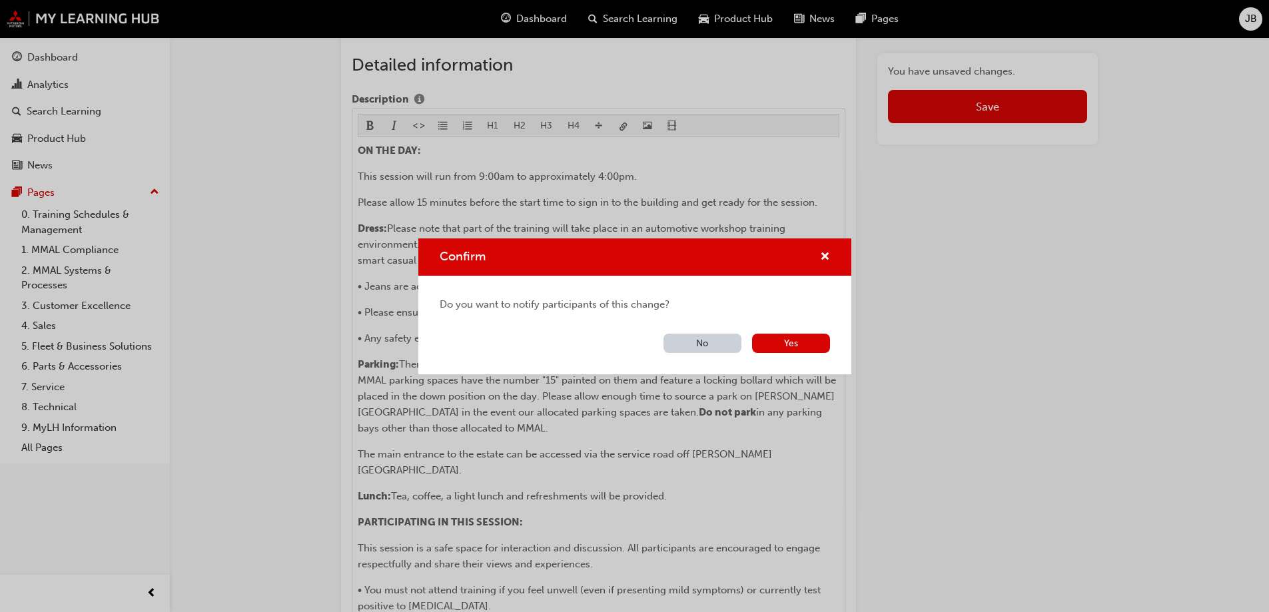
click at [694, 331] on div "Do you want to notify participants of this change? No Yes" at bounding box center [634, 325] width 433 height 99
click at [698, 339] on button "No" at bounding box center [703, 343] width 78 height 19
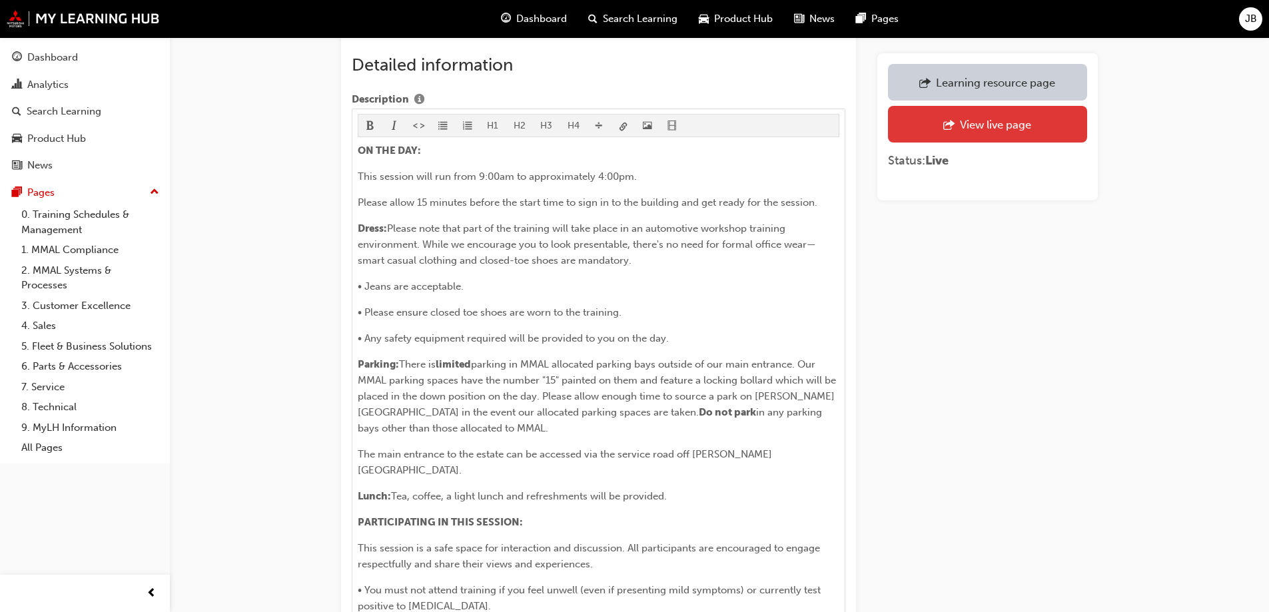
click at [988, 130] on div "View live page" at bounding box center [995, 124] width 71 height 13
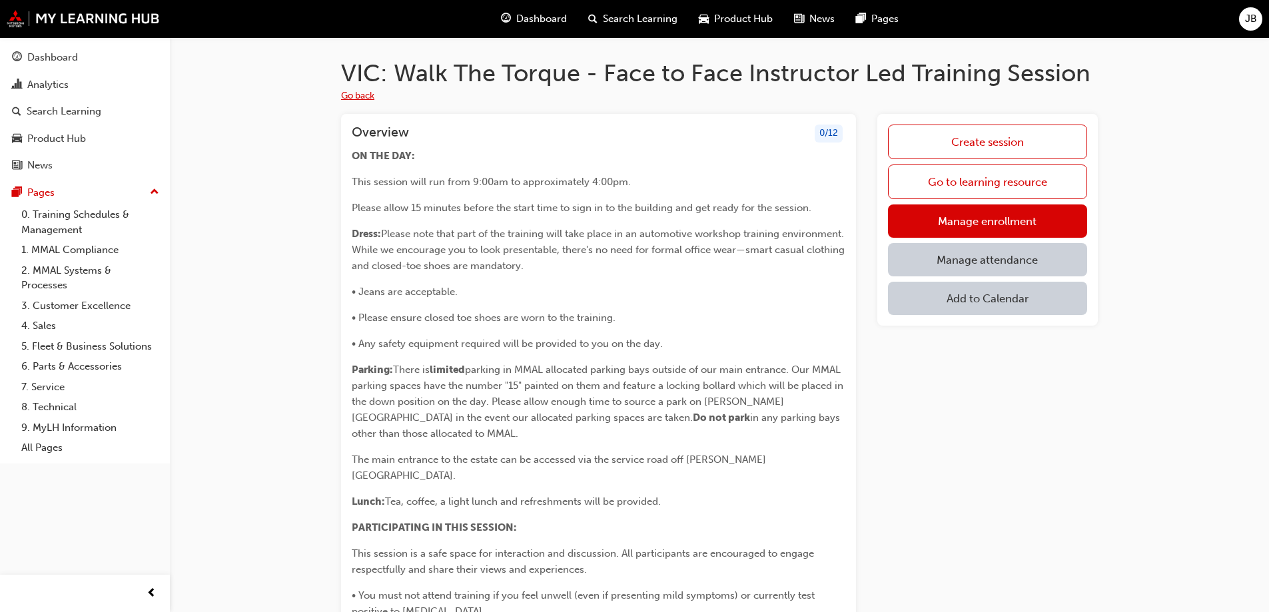
click at [362, 93] on button "Go back" at bounding box center [357, 96] width 33 height 15
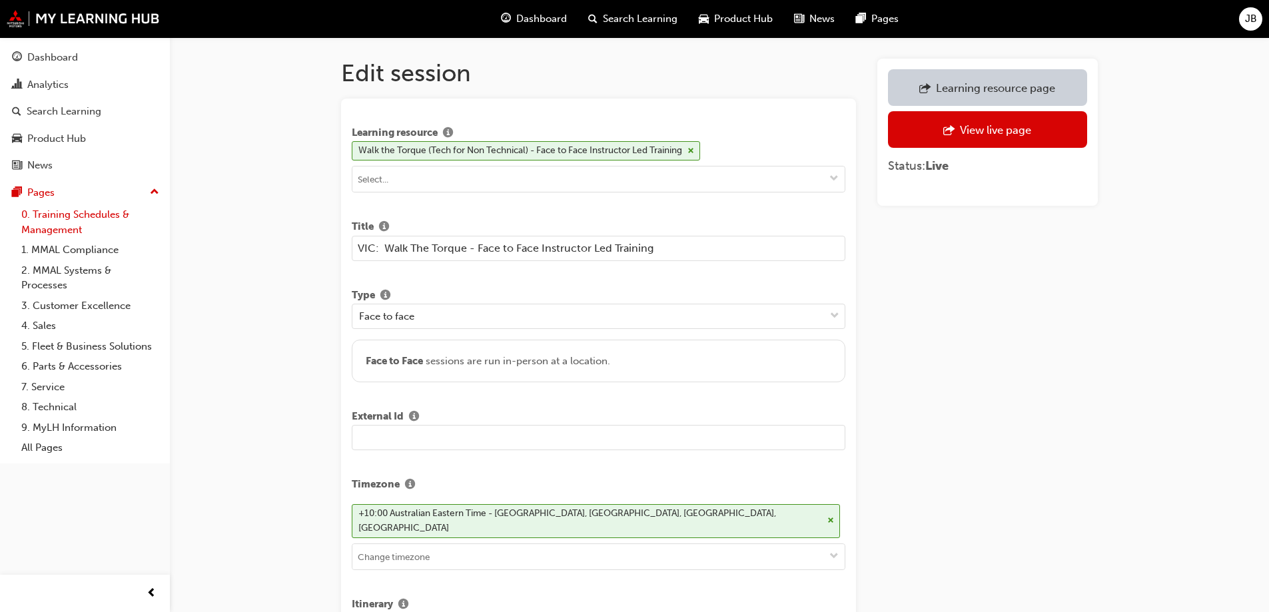
click at [61, 217] on link "0. Training Schedules & Management" at bounding box center [90, 222] width 149 height 35
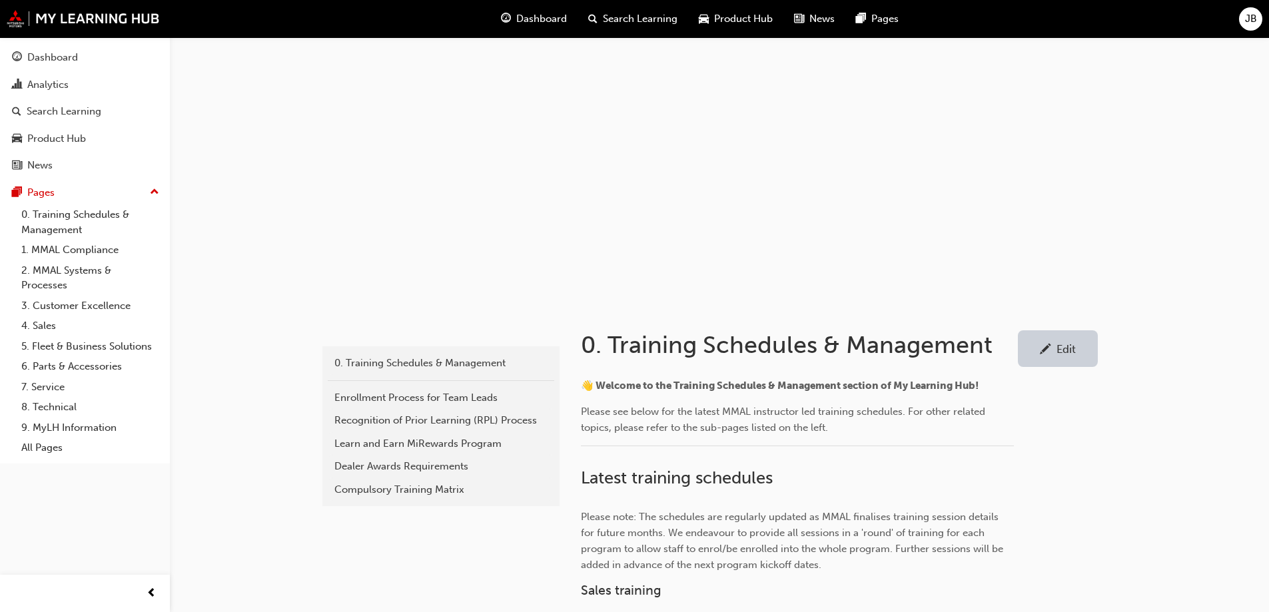
click at [644, 19] on span "Search Learning" at bounding box center [640, 18] width 75 height 15
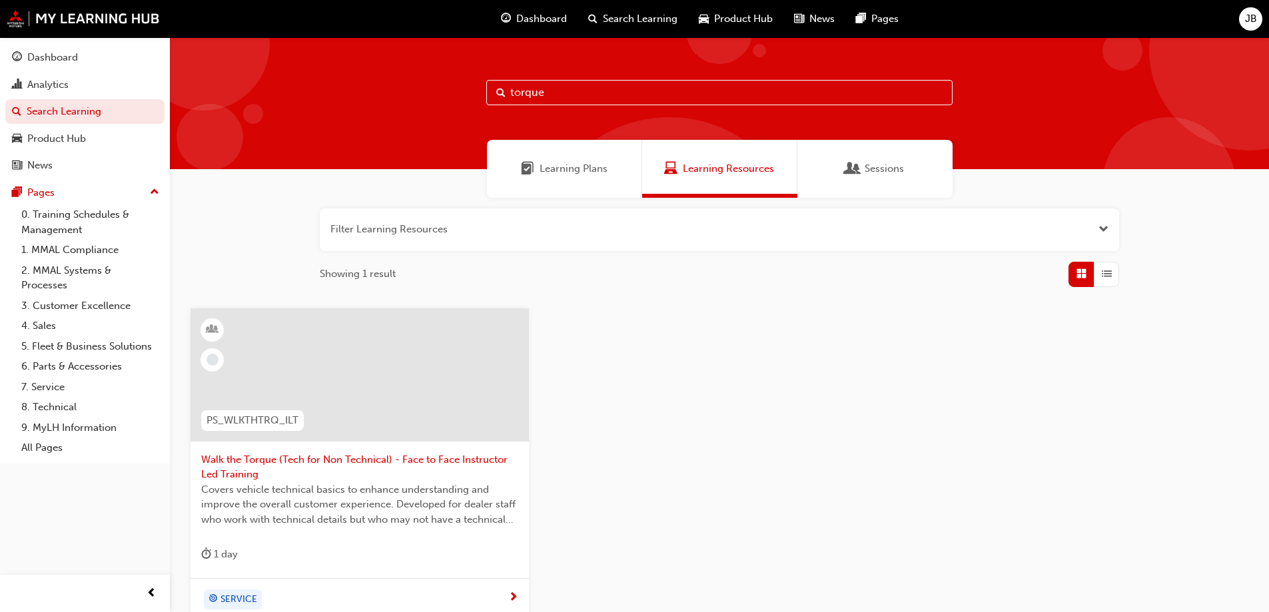
click at [345, 484] on span "Covers vehicle technical basics to enhance understanding and improve the overal…" at bounding box center [359, 504] width 317 height 45
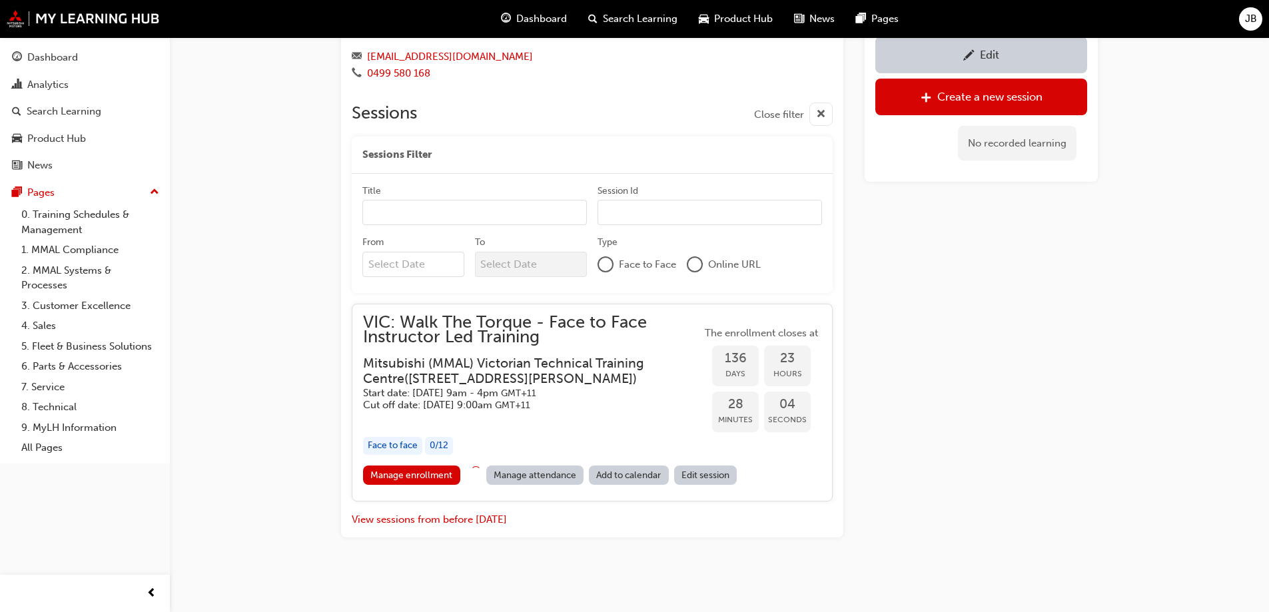
scroll to position [884, 0]
click at [427, 522] on button "View sessions from before today" at bounding box center [429, 518] width 155 height 15
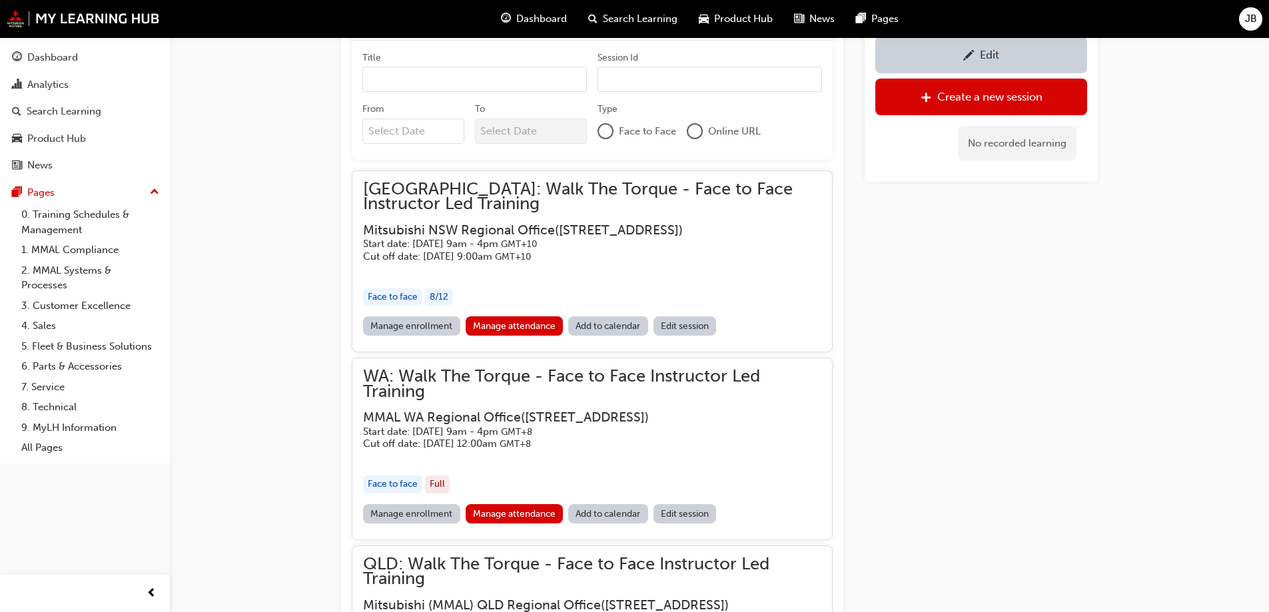
scroll to position [1018, 0]
click at [420, 522] on link "Manage enrollment" at bounding box center [411, 512] width 97 height 19
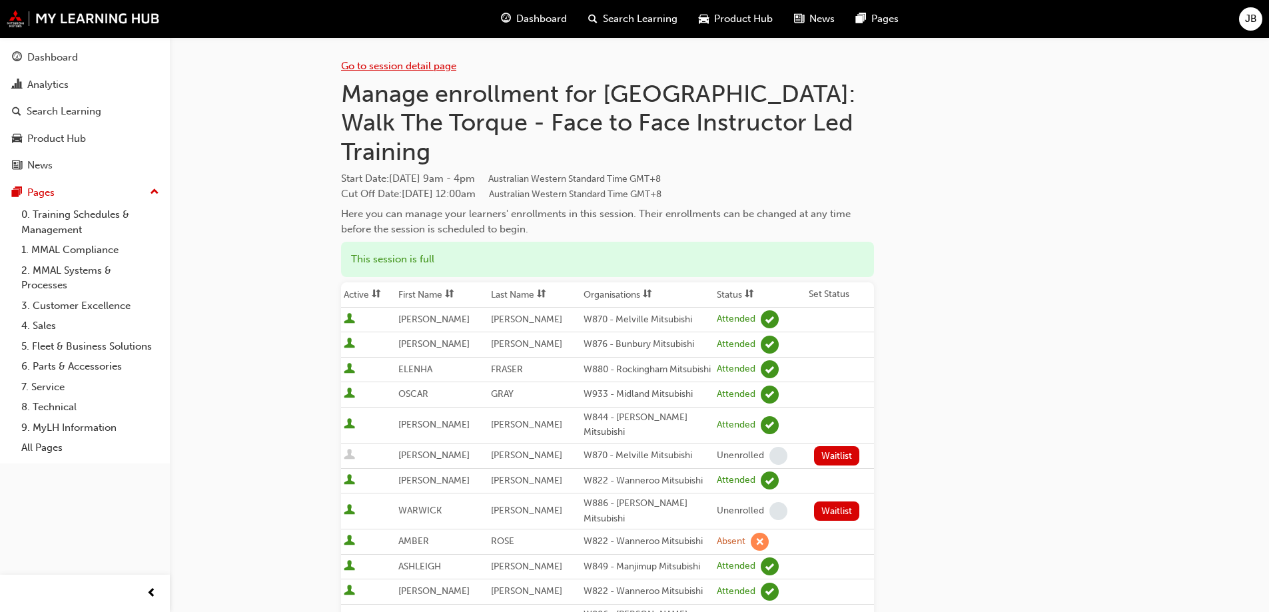
click at [392, 67] on link "Go to session detail page" at bounding box center [398, 66] width 115 height 12
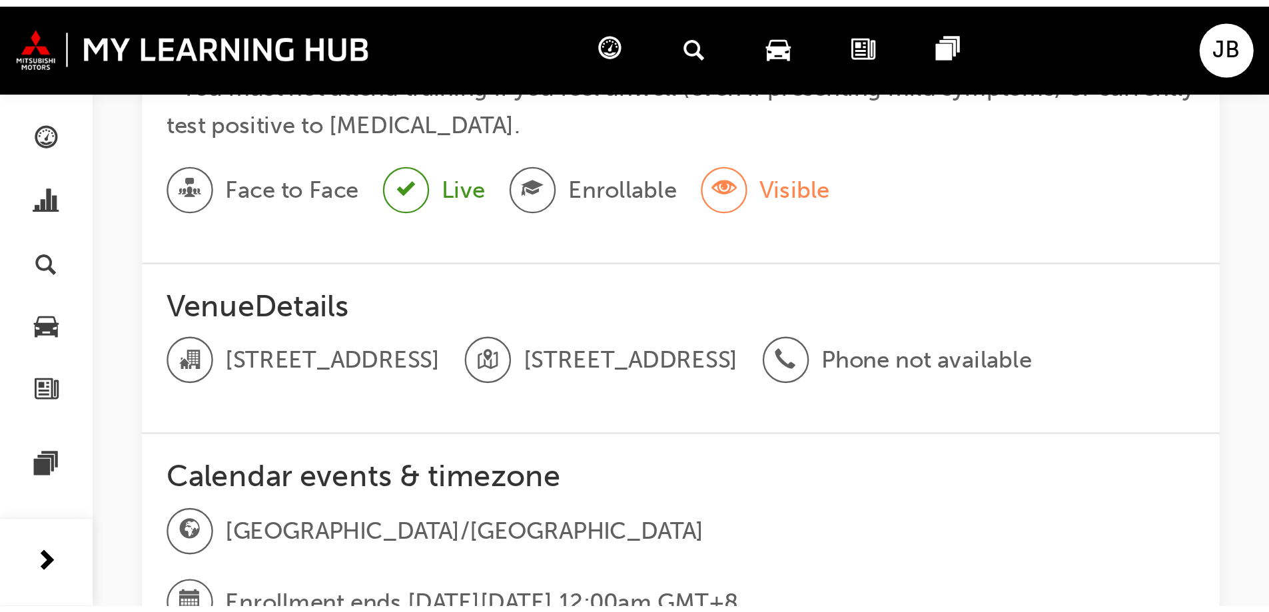
scroll to position [902, 0]
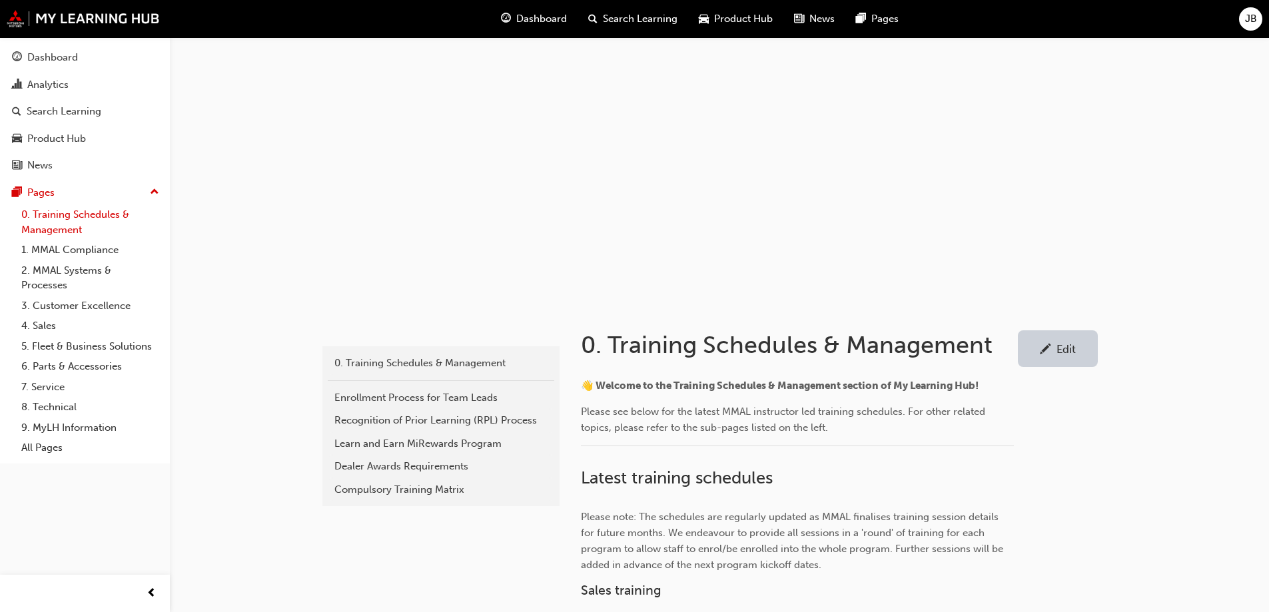
click at [61, 222] on link "0. Training Schedules & Management" at bounding box center [90, 222] width 149 height 35
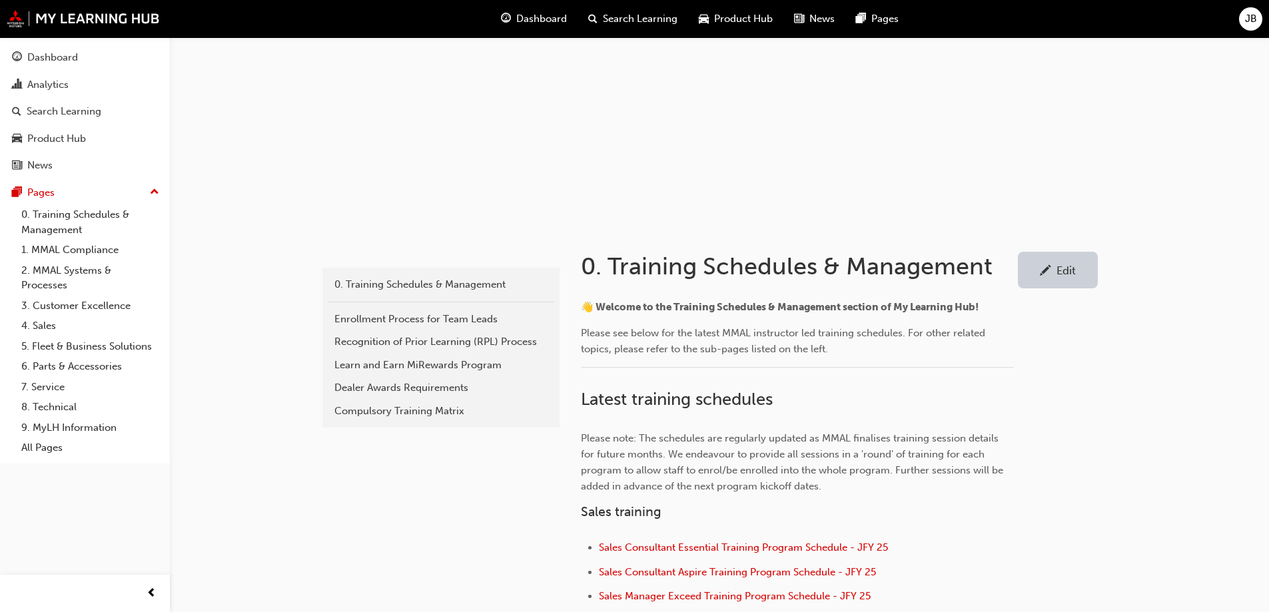
scroll to position [267, 0]
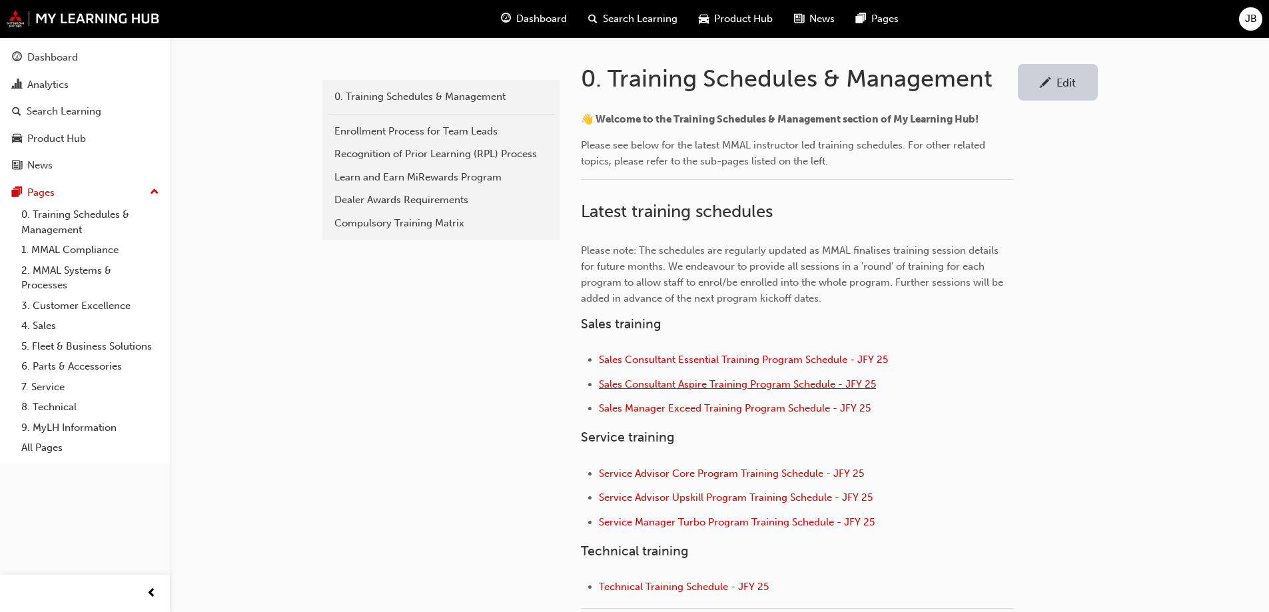
click at [722, 386] on span "Sales Consultant Aspire Training Program Schedule - JFY 25" at bounding box center [737, 384] width 277 height 12
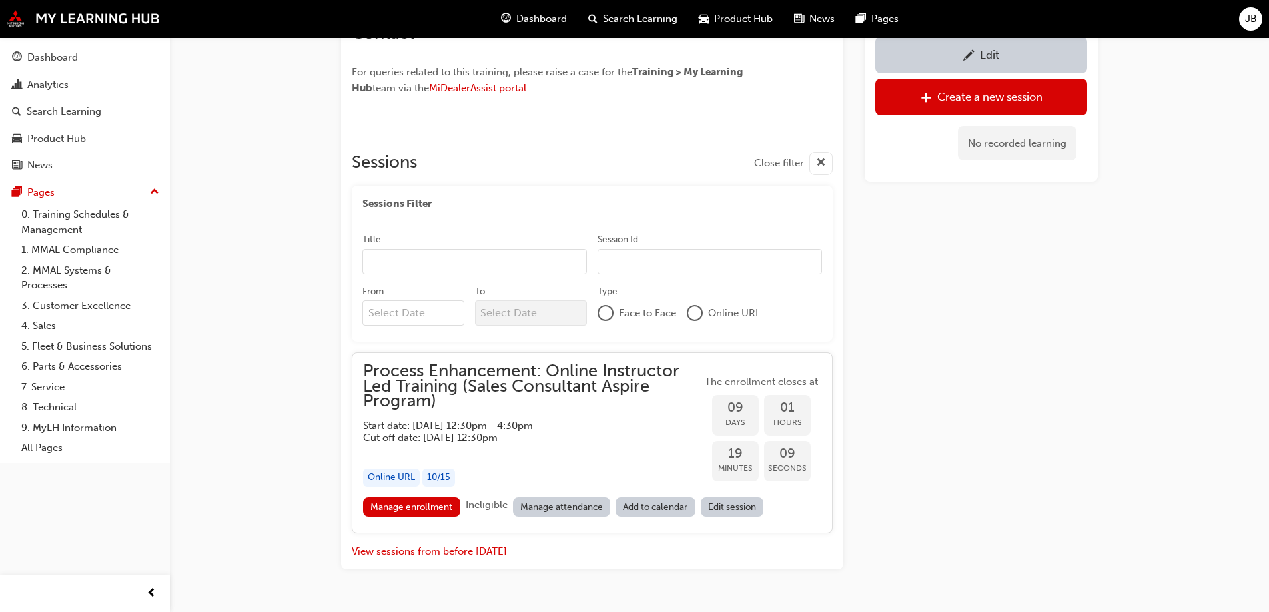
scroll to position [941, 0]
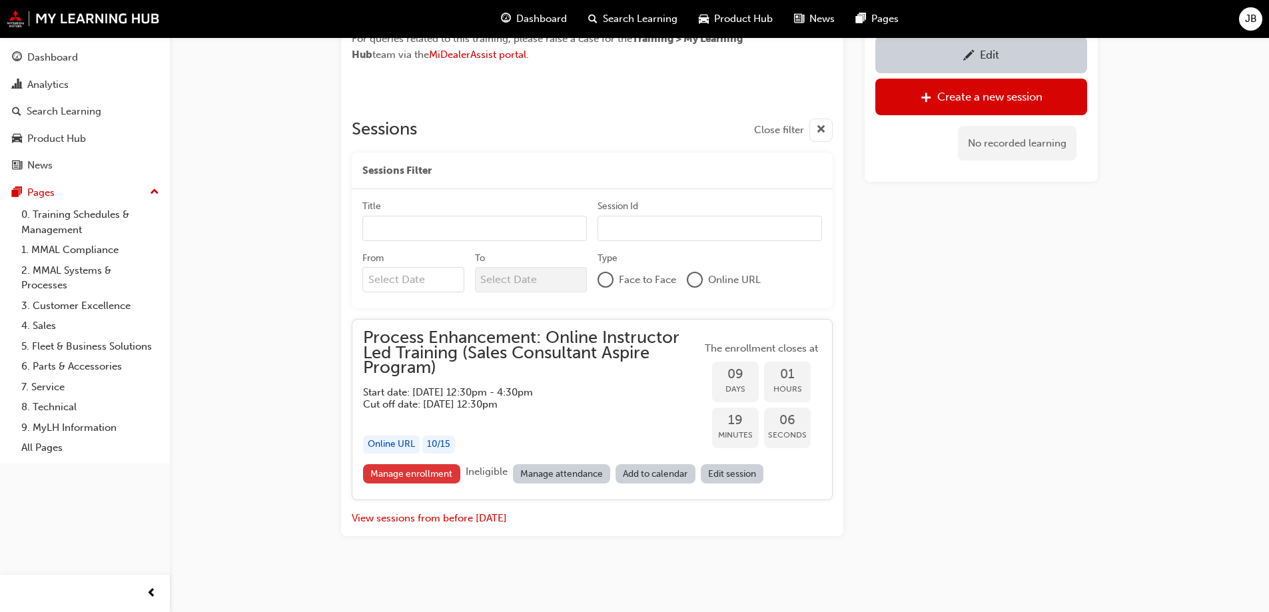
click at [412, 474] on link "Manage enrollment" at bounding box center [411, 473] width 97 height 19
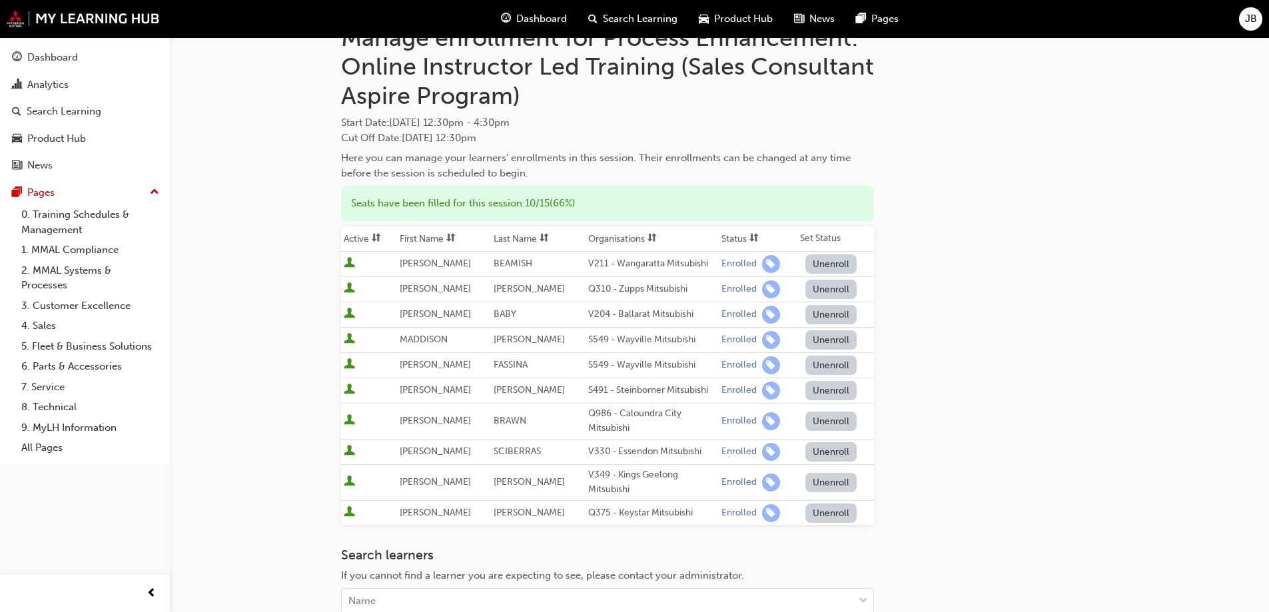
scroll to position [133, 0]
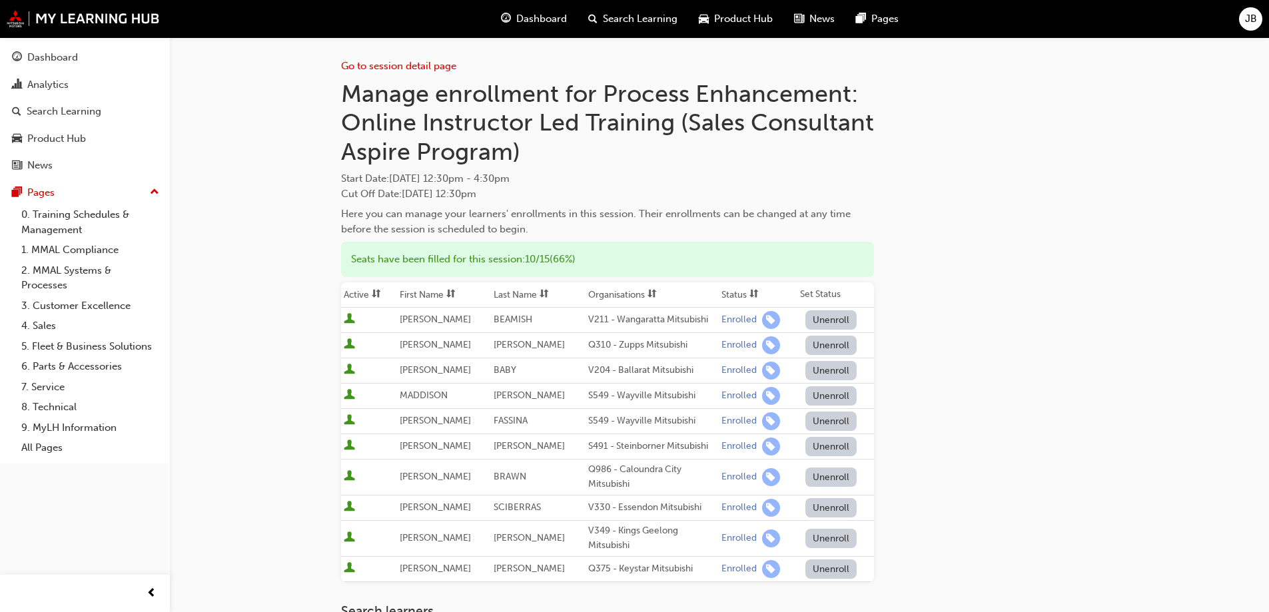
scroll to position [133, 0]
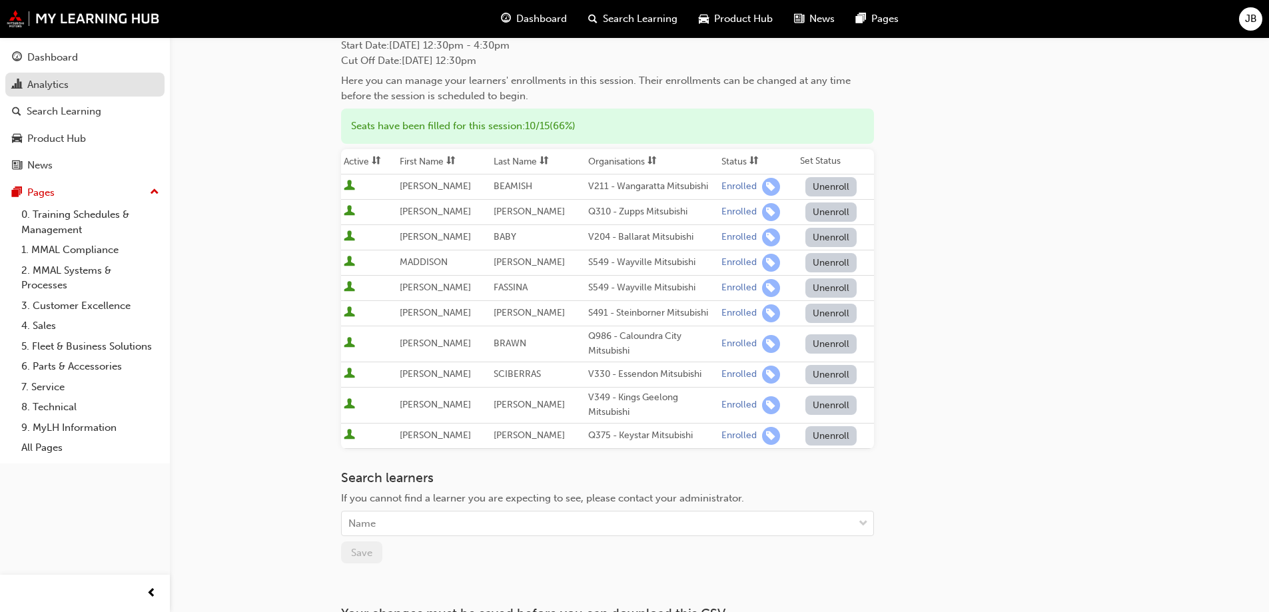
click at [54, 82] on div "Analytics" at bounding box center [47, 84] width 41 height 15
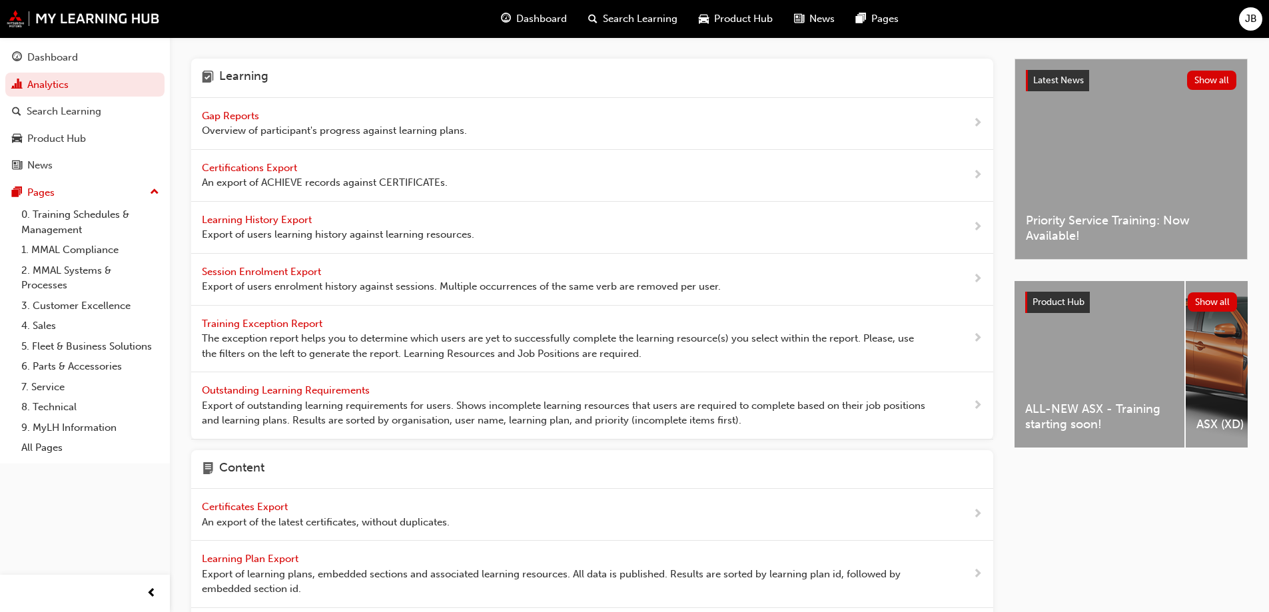
click at [230, 119] on span "Gap Reports" at bounding box center [232, 116] width 60 height 12
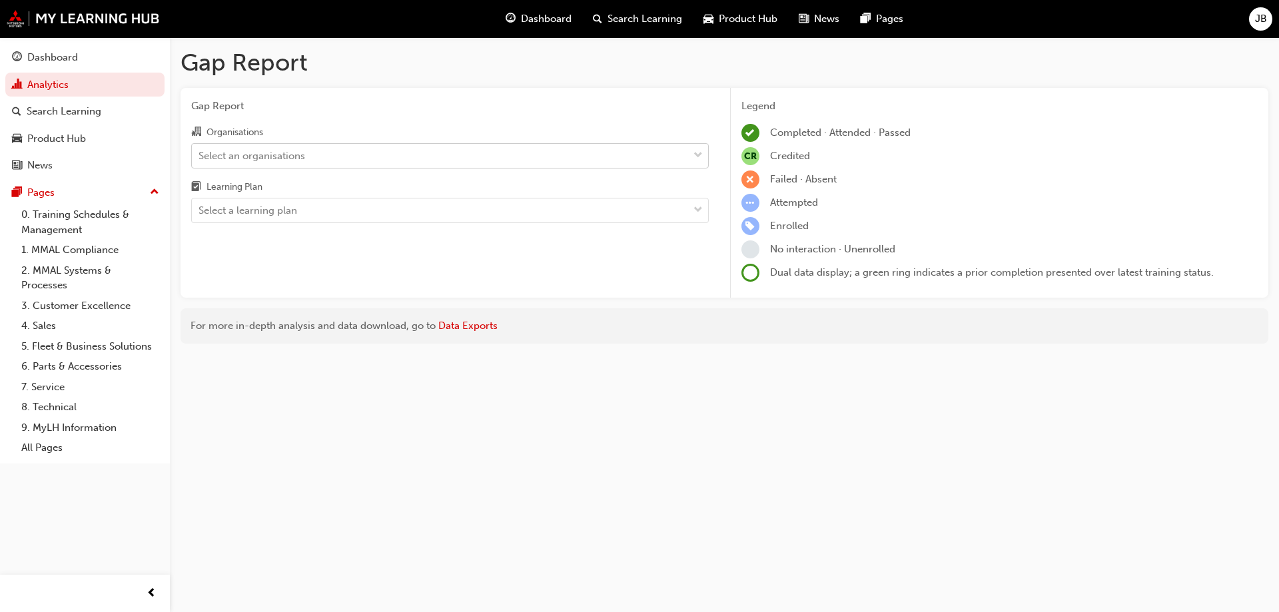
click at [239, 153] on div "Select an organisations" at bounding box center [252, 155] width 107 height 15
click at [200, 153] on input "Organisations Select an organisations" at bounding box center [199, 154] width 1 height 11
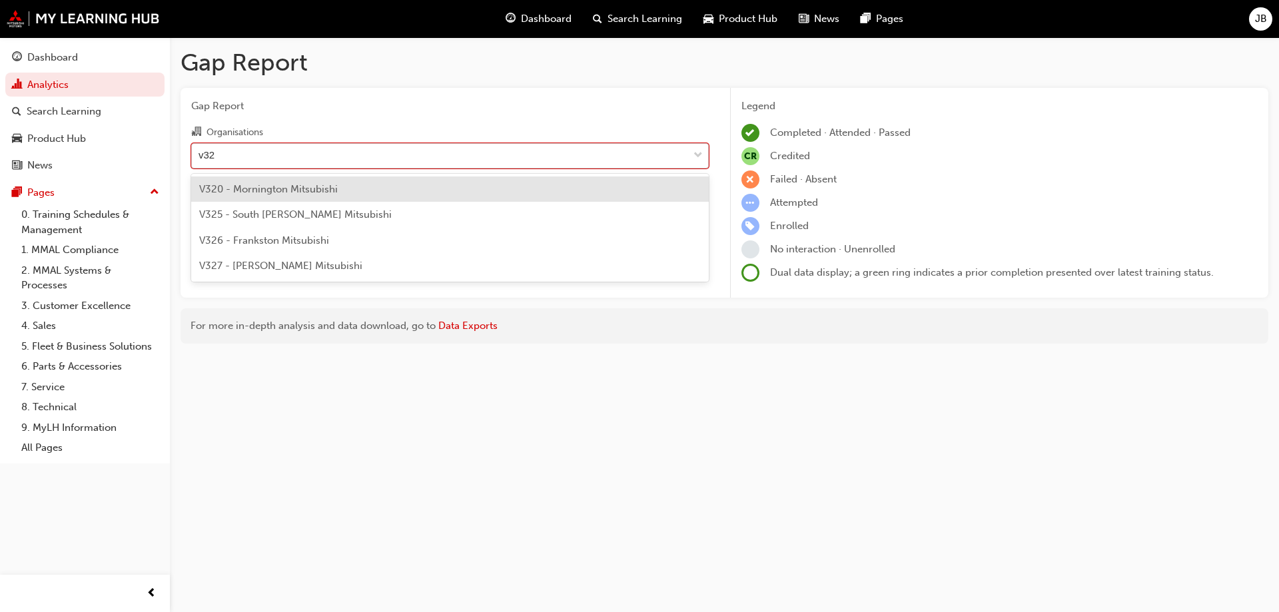
type input "v325"
click at [272, 191] on span "V325 - South [PERSON_NAME] Mitsubishi" at bounding box center [295, 189] width 193 height 12
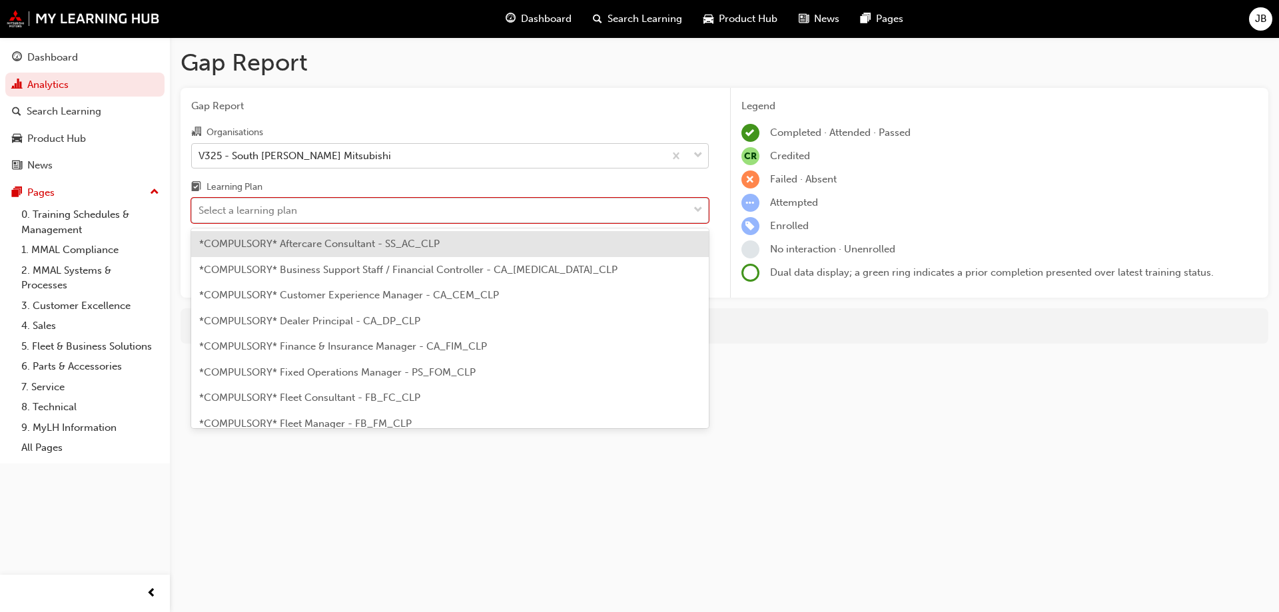
click at [269, 214] on div "Select a learning plan" at bounding box center [248, 210] width 99 height 15
click at [200, 214] on input "Learning Plan option *COMPULSORY* Aftercare Consultant - SS_AC_CLP focused, 1 o…" at bounding box center [199, 210] width 1 height 11
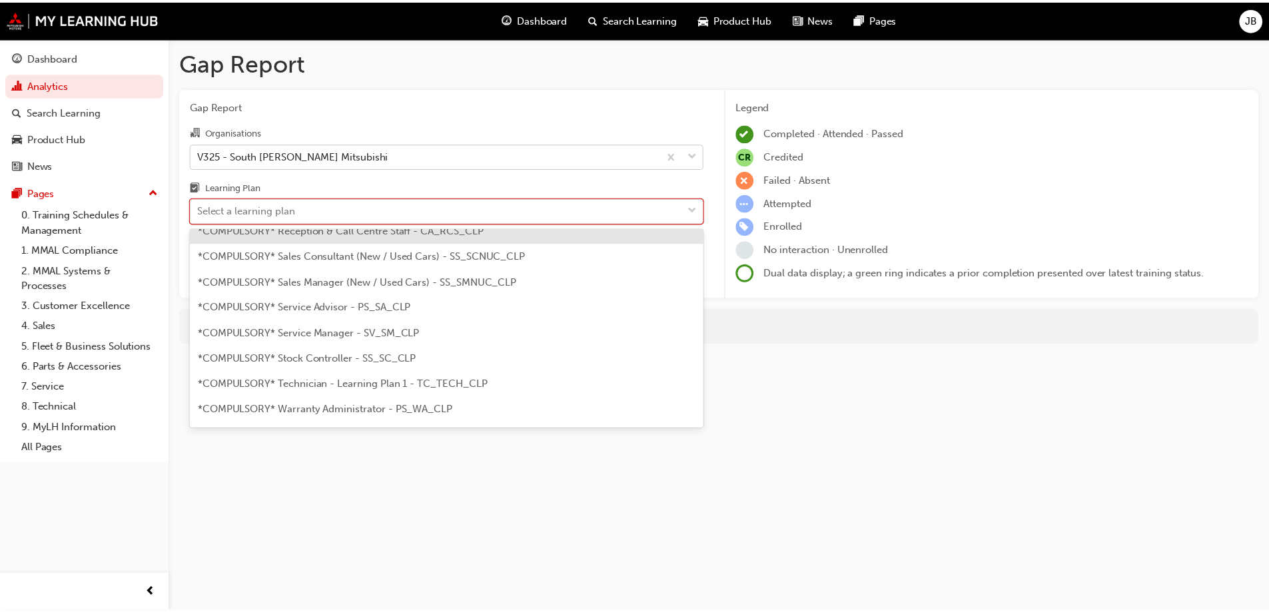
scroll to position [400, 0]
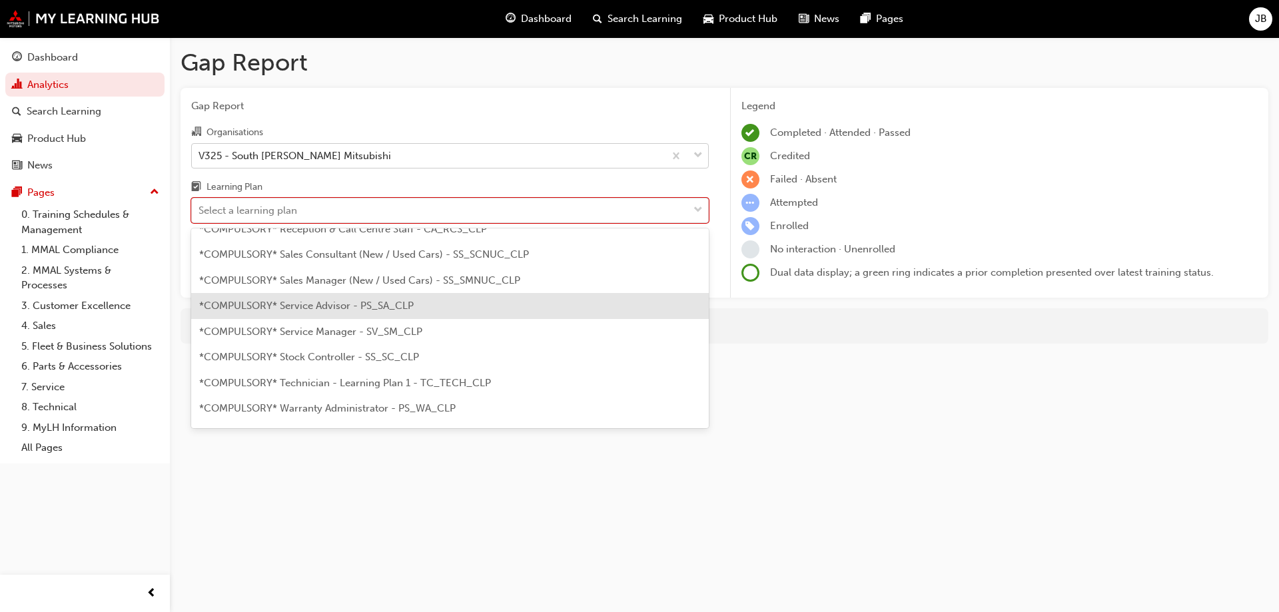
click at [326, 307] on span "*COMPULSORY* Service Advisor - PS_SA_CLP" at bounding box center [306, 306] width 215 height 12
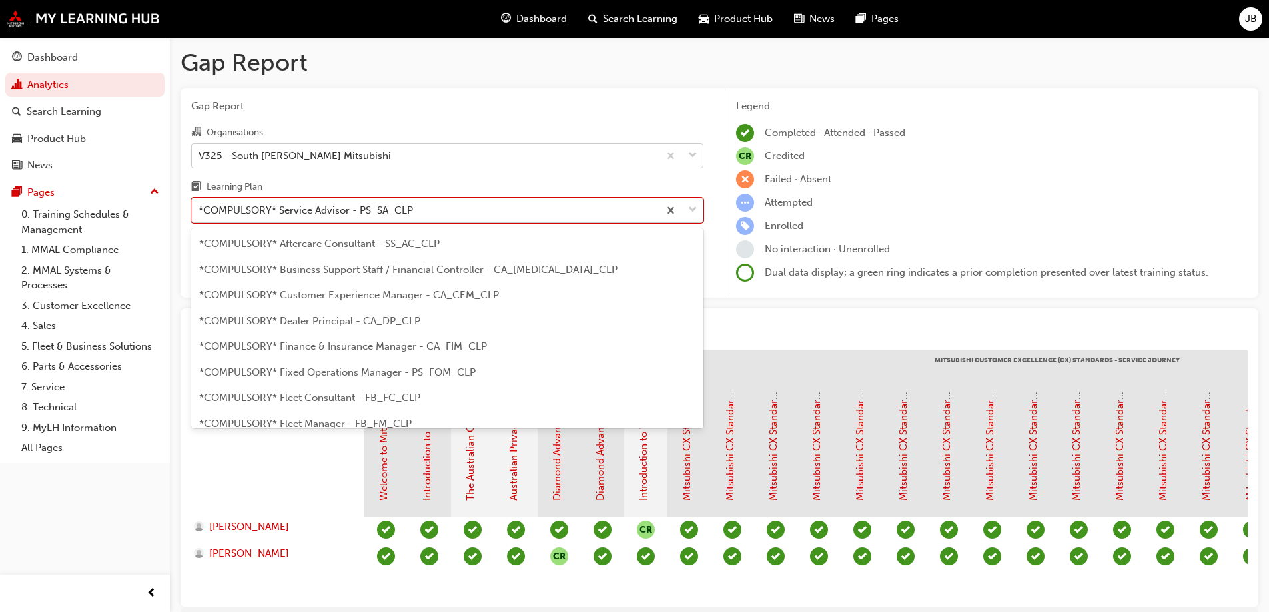
click at [312, 211] on div "*COMPULSORY* Service Advisor - PS_SA_CLP" at bounding box center [306, 210] width 215 height 15
click at [200, 211] on input "Learning Plan option *COMPULSORY* Service Advisor - PS_SA_CLP, selected. option…" at bounding box center [199, 210] width 1 height 11
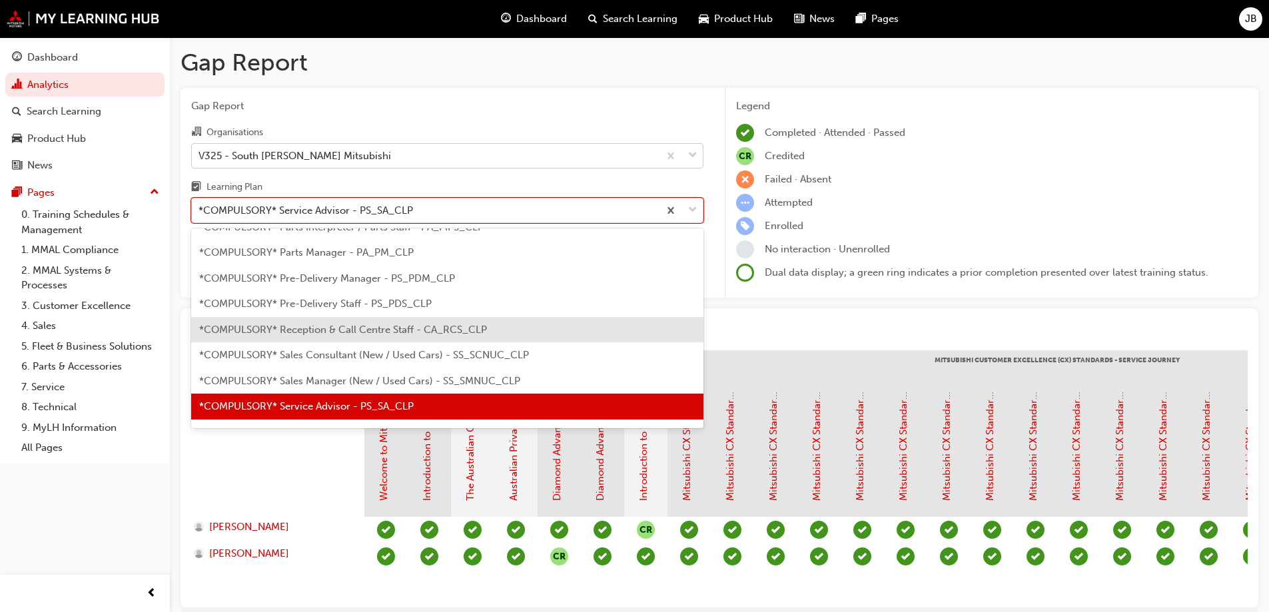
scroll to position [366, 0]
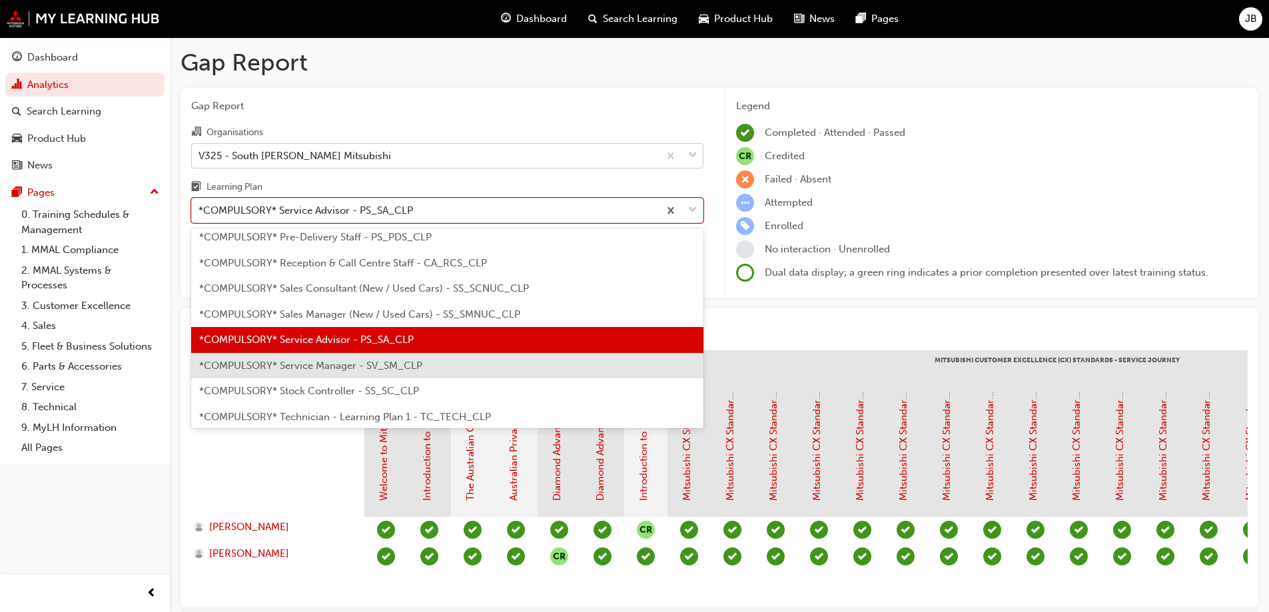
click at [322, 367] on span "*COMPULSORY* Service Manager - SV_SM_CLP" at bounding box center [310, 366] width 223 height 12
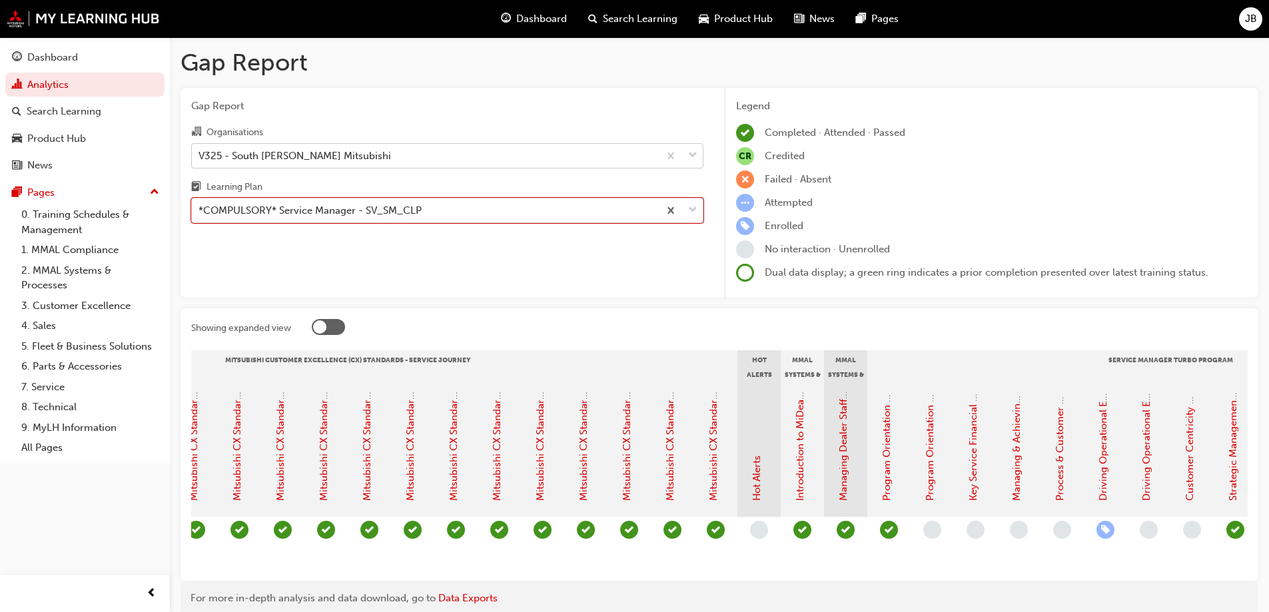
scroll to position [0, 842]
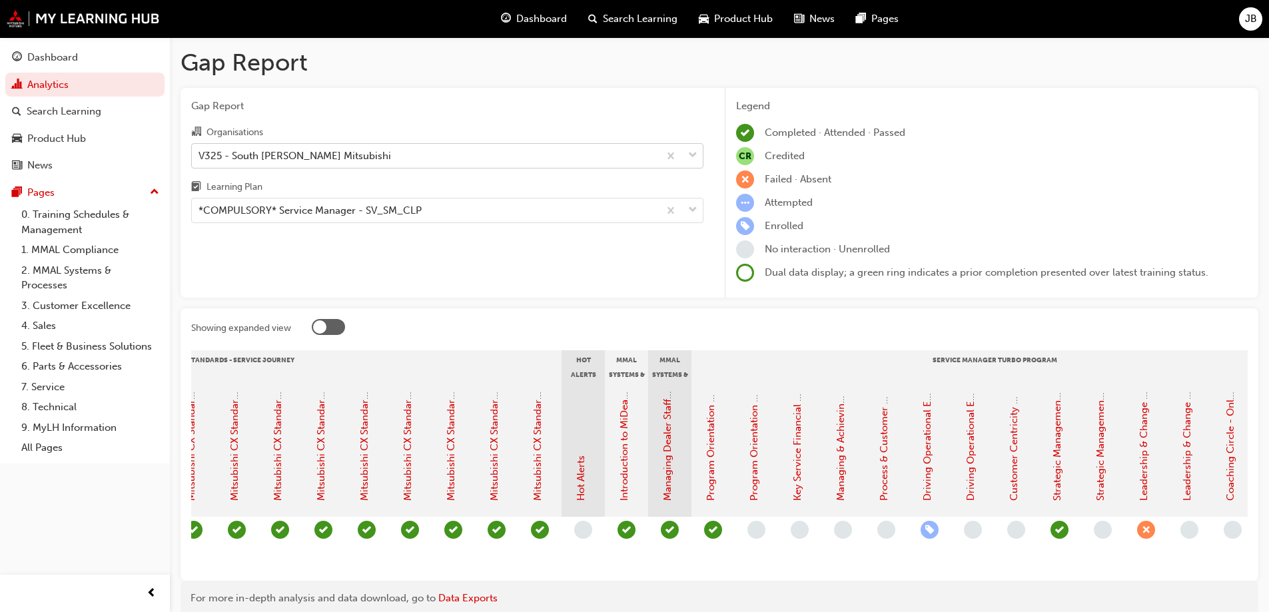
click at [930, 530] on span "learningRecordVerb_ENROLL-icon" at bounding box center [930, 530] width 18 height 18
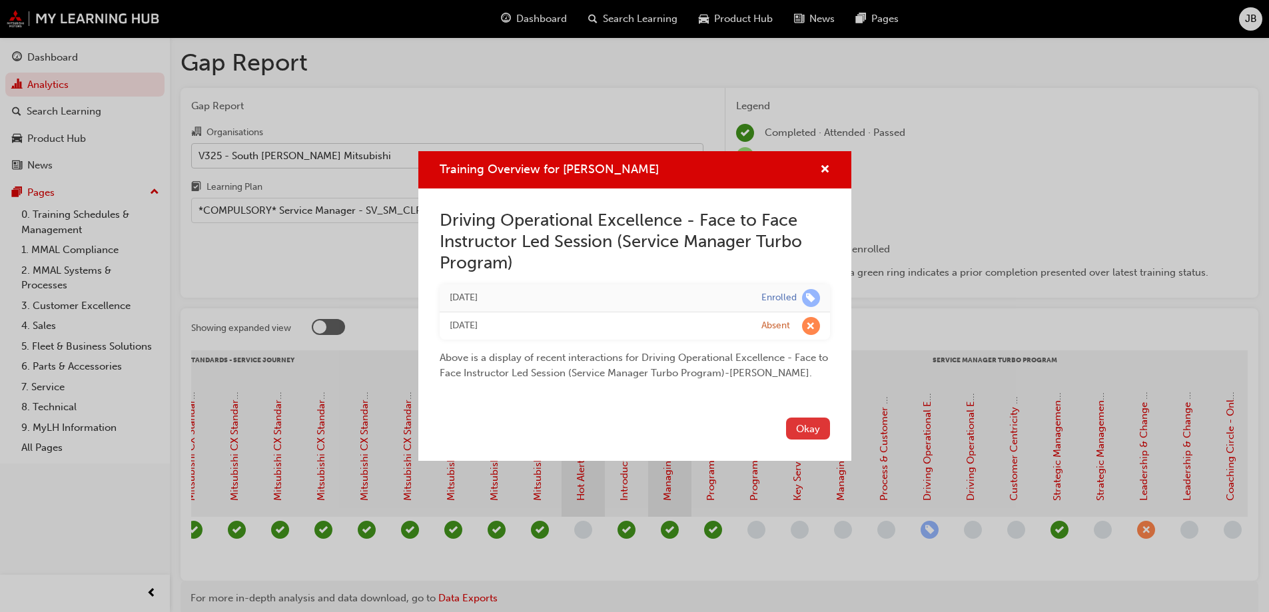
click at [816, 438] on button "Okay" at bounding box center [808, 429] width 44 height 22
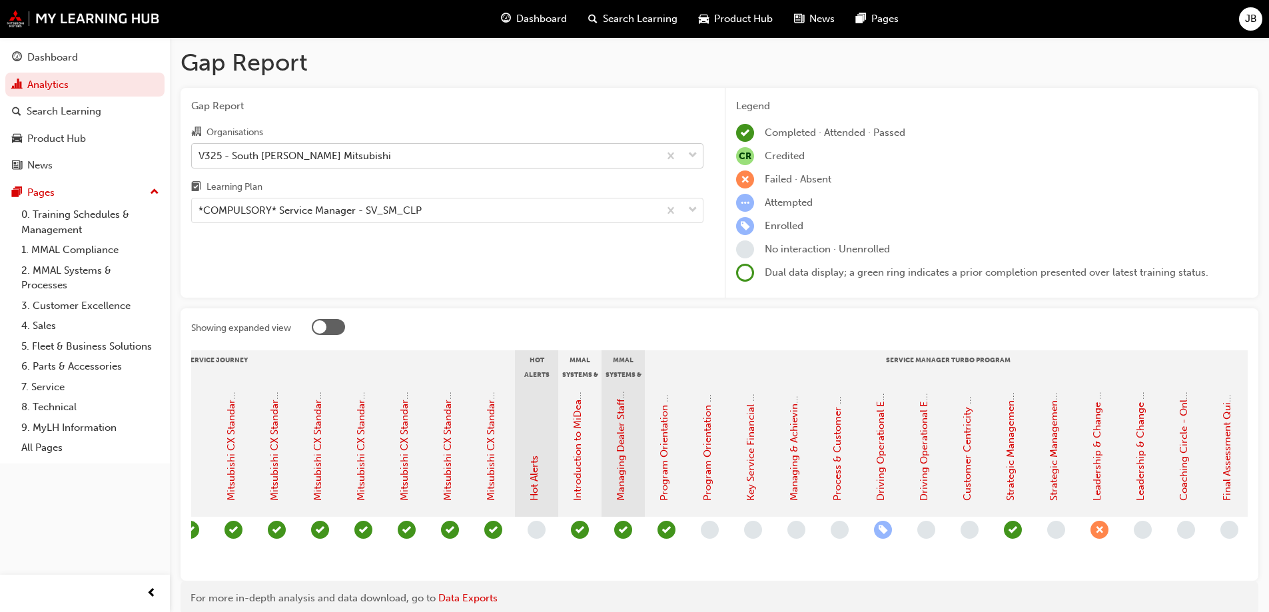
scroll to position [0, 860]
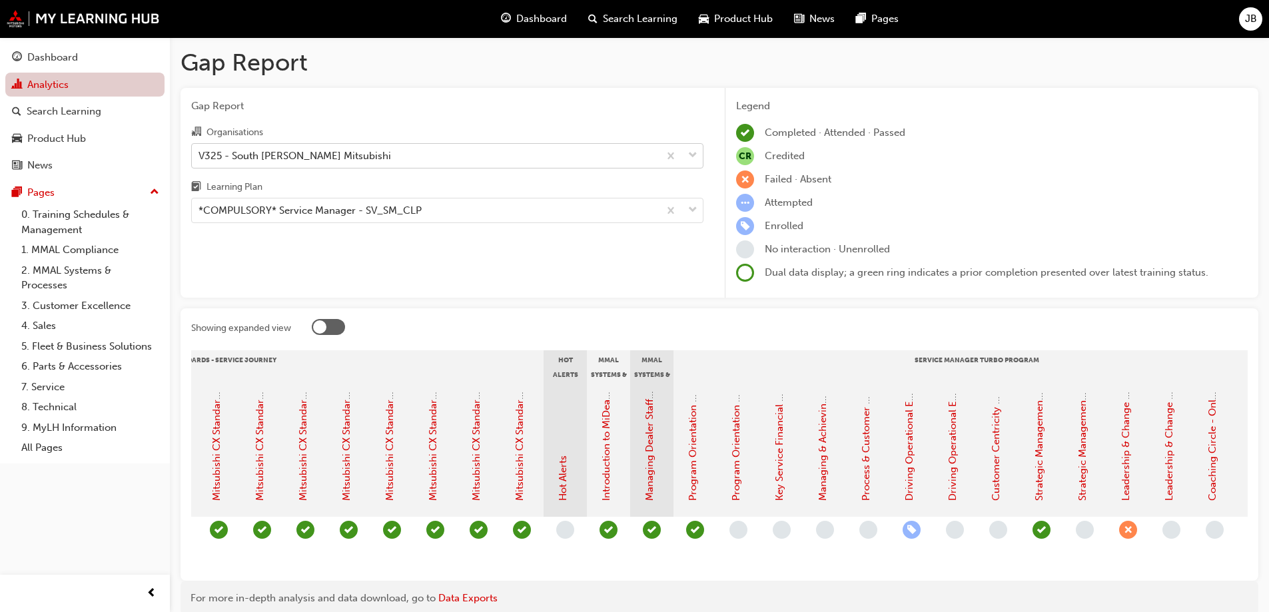
click at [53, 96] on link "Analytics" at bounding box center [84, 85] width 159 height 25
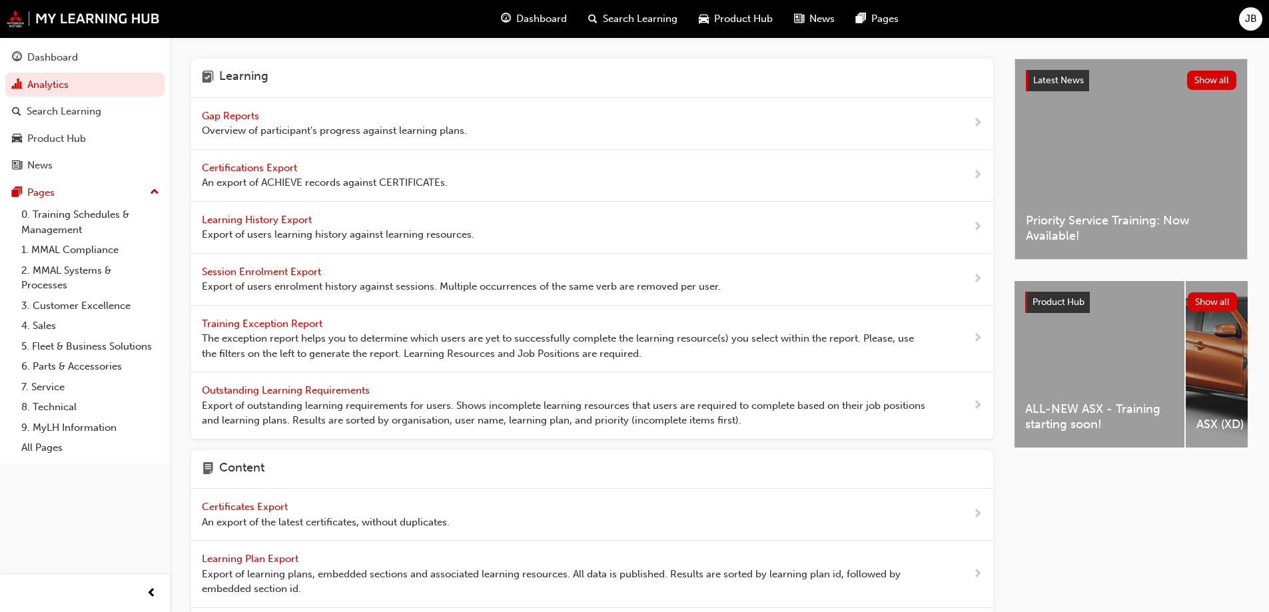
click at [252, 221] on span "Learning History Export" at bounding box center [258, 220] width 113 height 12
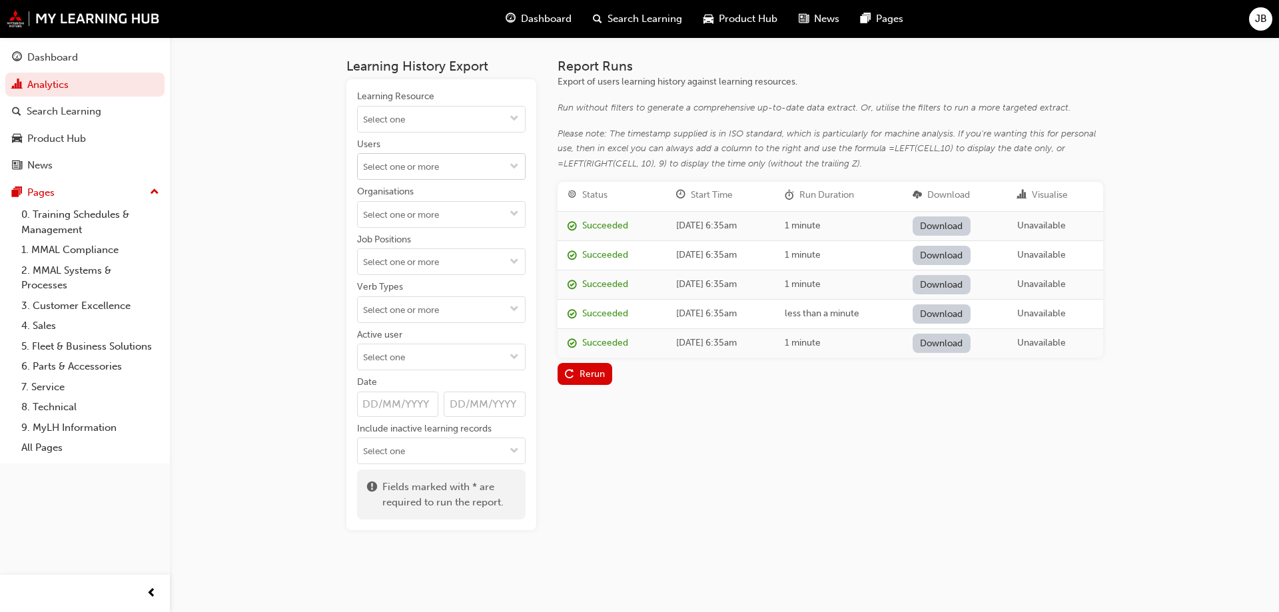
click at [480, 172] on input "Users" at bounding box center [441, 166] width 167 height 25
type input "george"
click at [438, 295] on li "GEORGE MARKOPOULOS" at bounding box center [441, 292] width 169 height 25
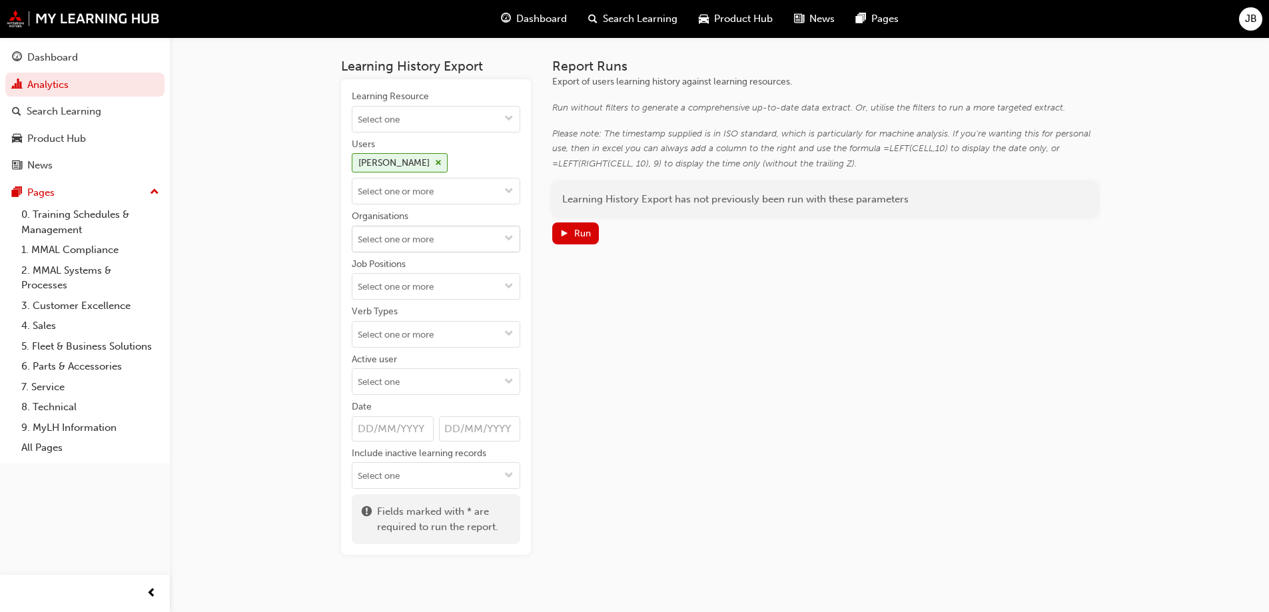
click at [508, 237] on span "down-icon" at bounding box center [508, 239] width 9 height 11
type input "v325"
click at [434, 263] on li "V325 - South Morang Mitsubishi" at bounding box center [436, 273] width 169 height 40
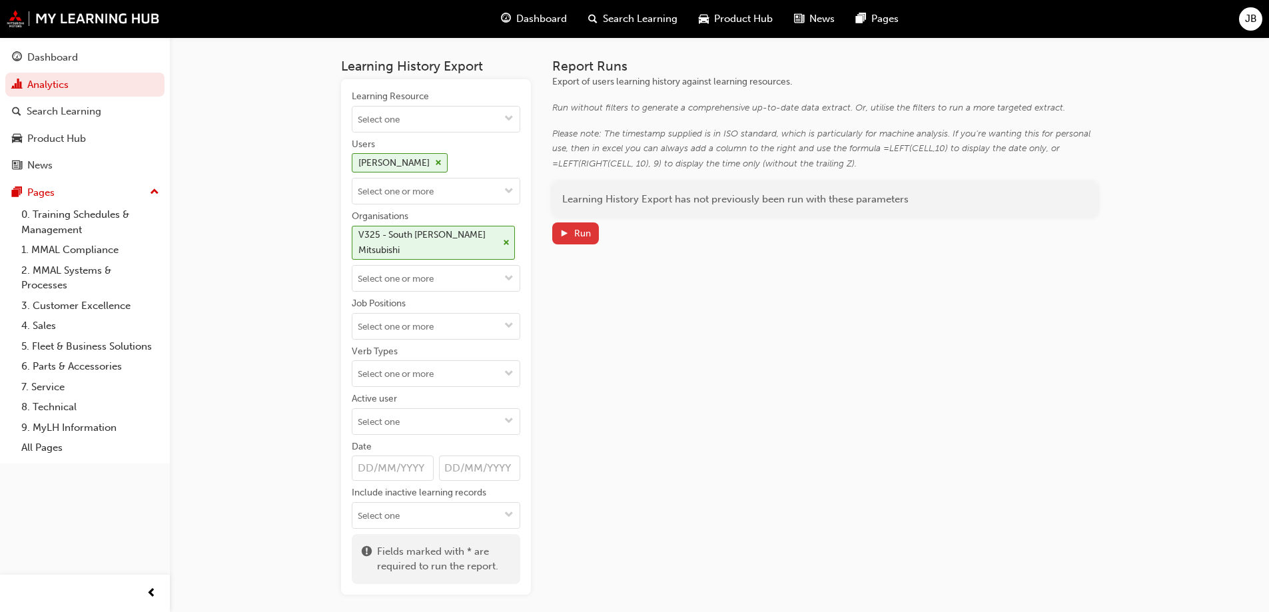
click at [574, 235] on div "Run" at bounding box center [582, 233] width 17 height 11
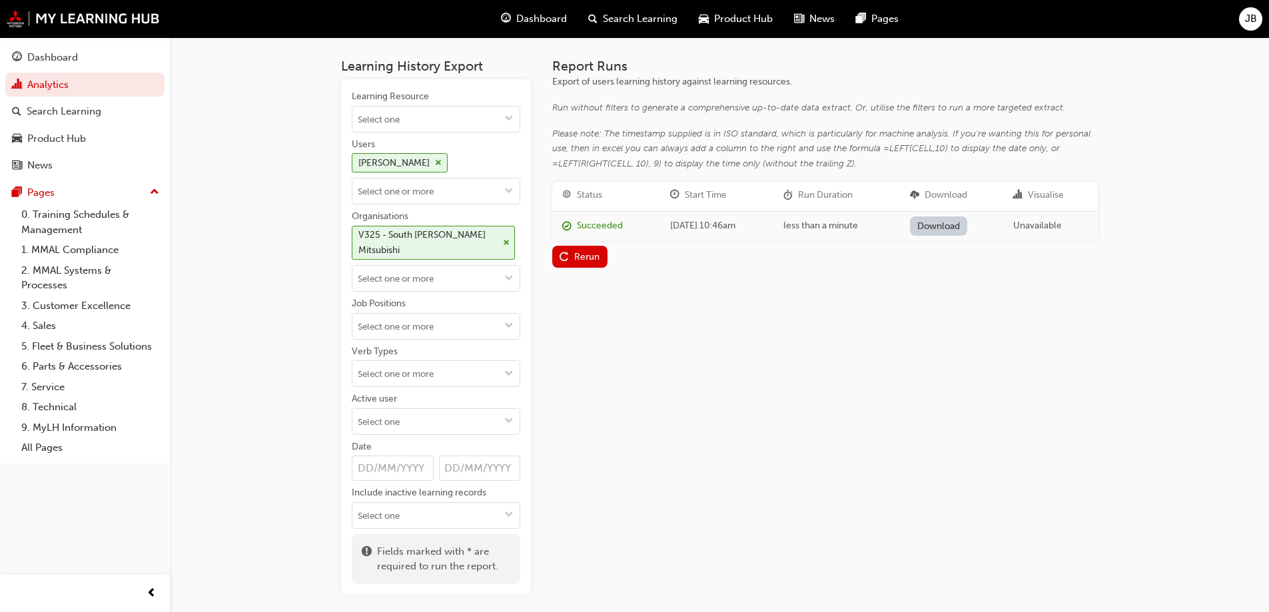
click at [962, 227] on link "Download" at bounding box center [939, 226] width 58 height 19
click at [42, 58] on div "Dashboard" at bounding box center [52, 57] width 51 height 15
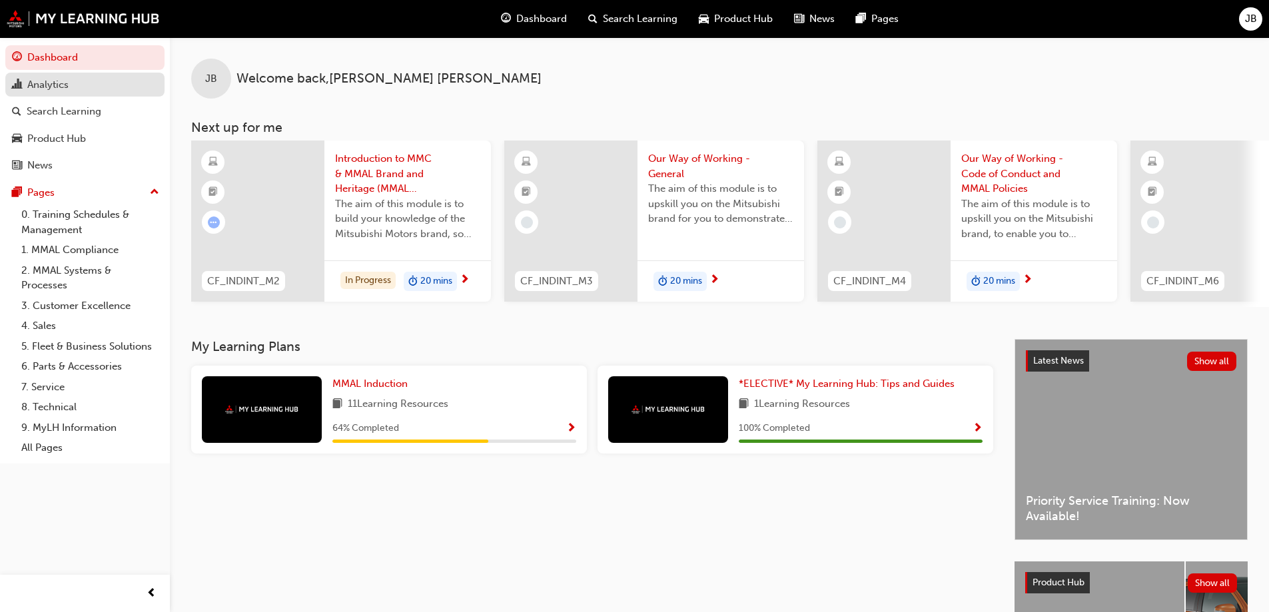
click at [35, 83] on div "Analytics" at bounding box center [47, 84] width 41 height 15
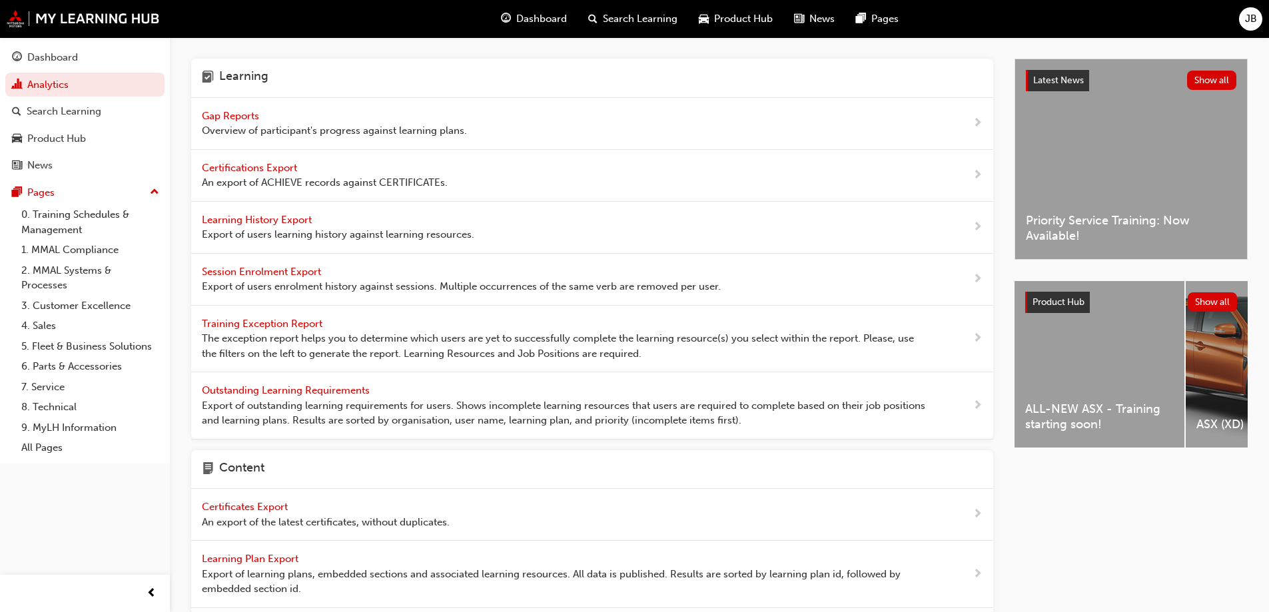
click at [234, 113] on span "Gap Reports" at bounding box center [232, 116] width 60 height 12
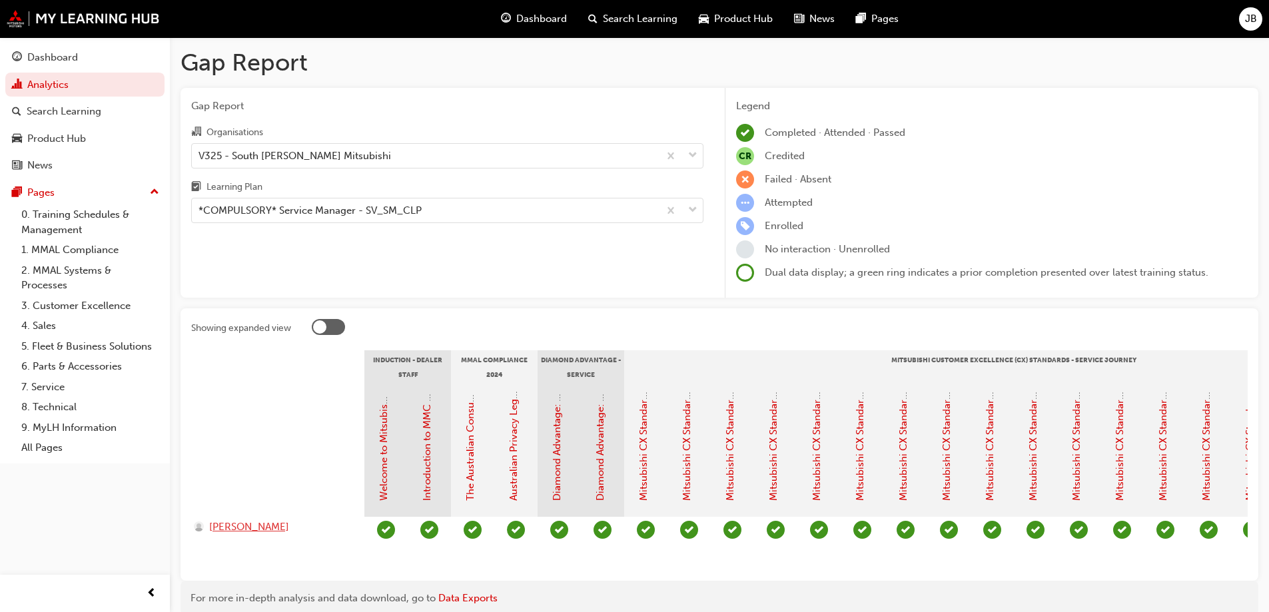
click at [281, 530] on span "GEORGE MARKOPOULOS" at bounding box center [249, 527] width 80 height 15
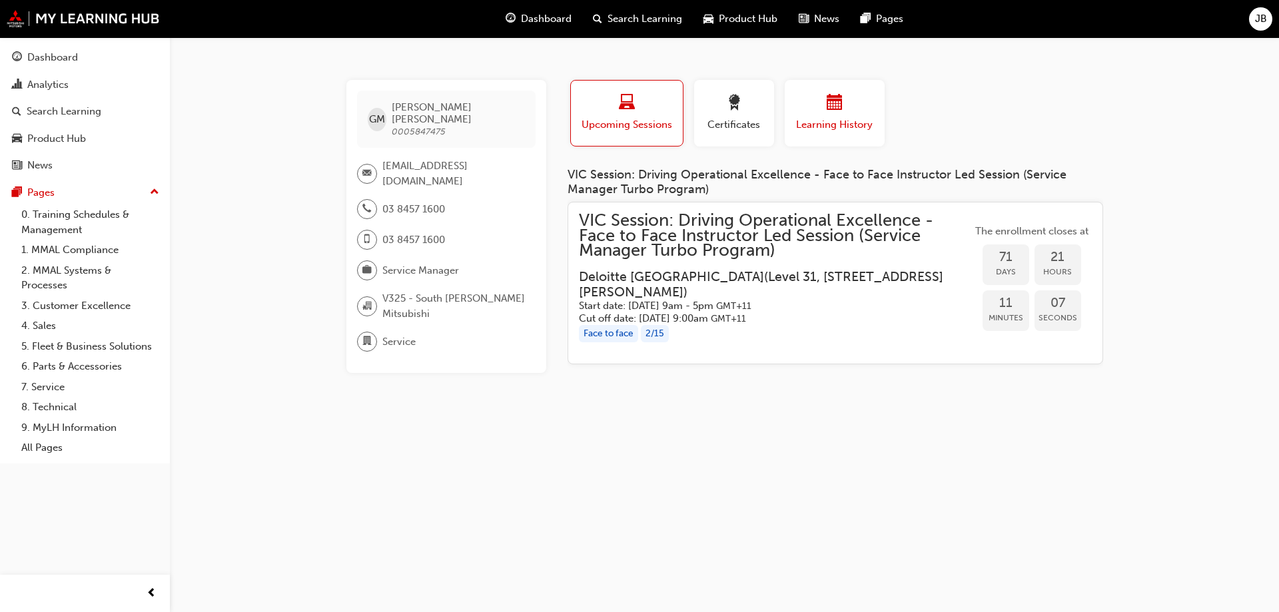
click at [826, 106] on div "button" at bounding box center [835, 105] width 80 height 21
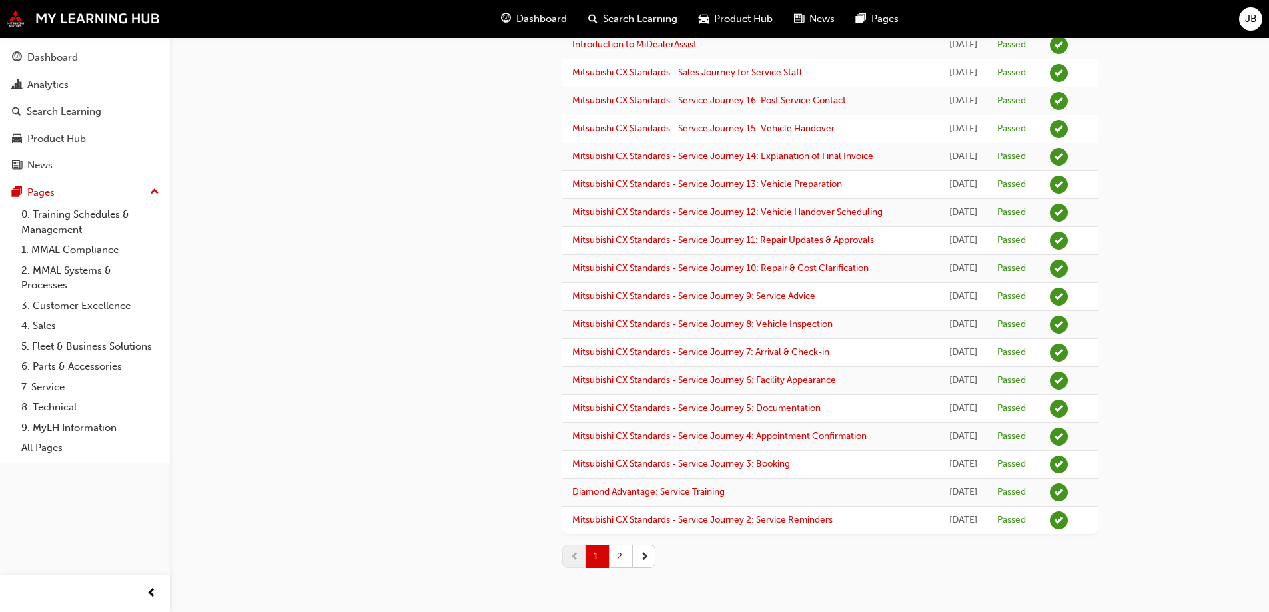
scroll to position [1365, 0]
click at [51, 61] on div "Dashboard" at bounding box center [52, 57] width 51 height 15
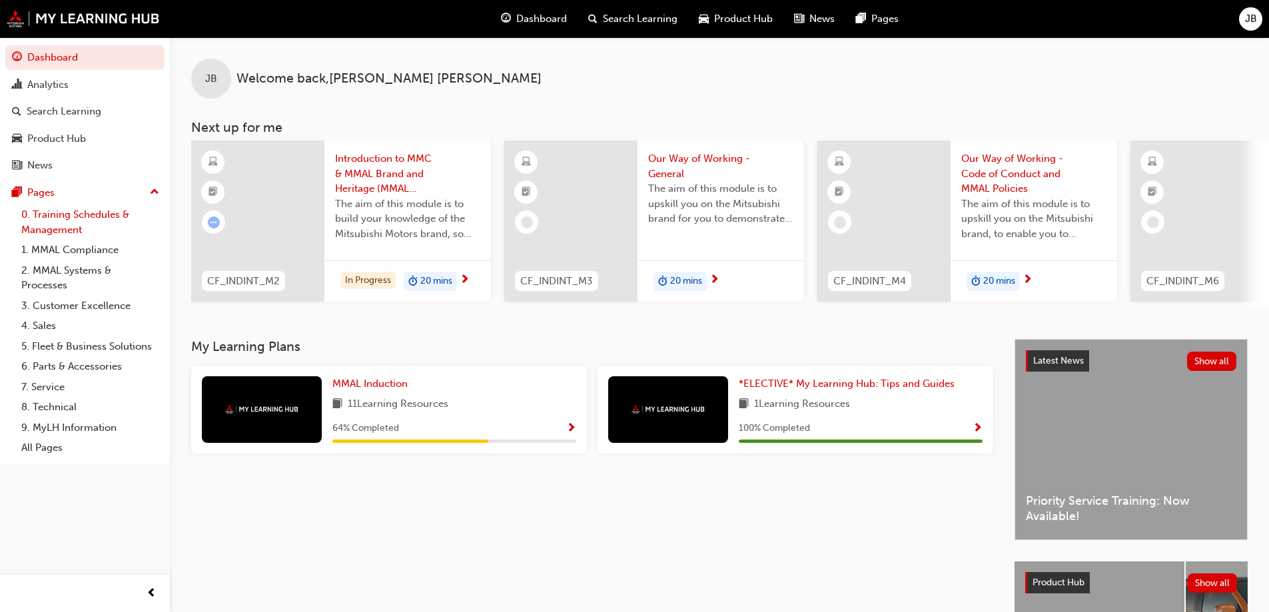
click at [49, 219] on link "0. Training Schedules & Management" at bounding box center [90, 222] width 149 height 35
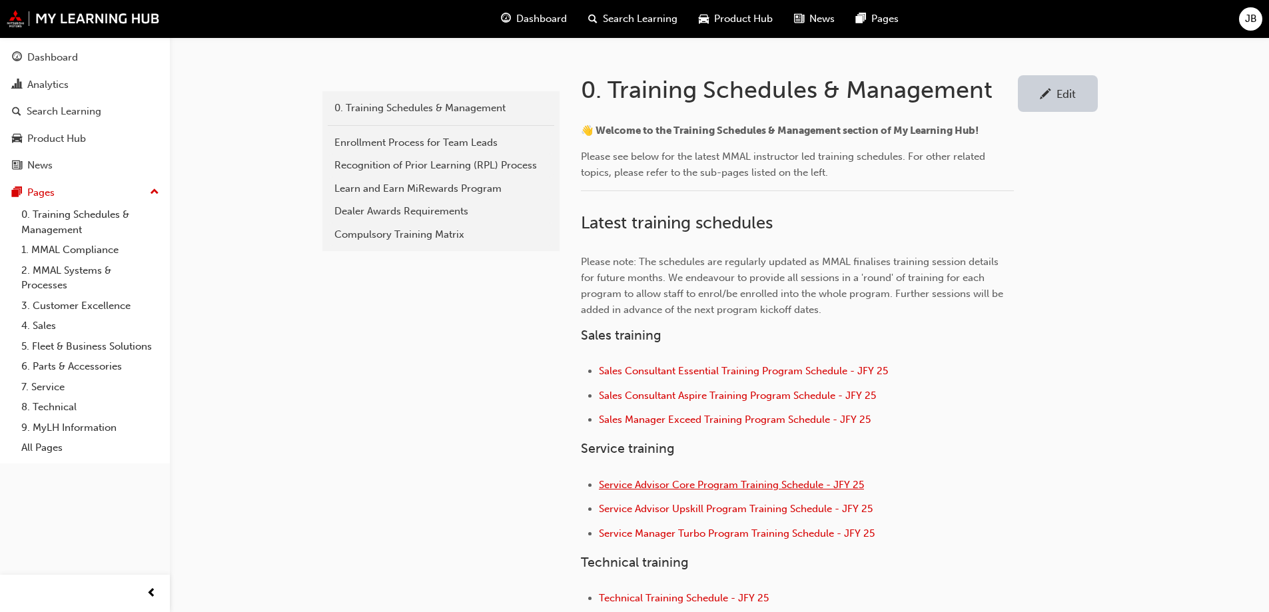
scroll to position [267, 0]
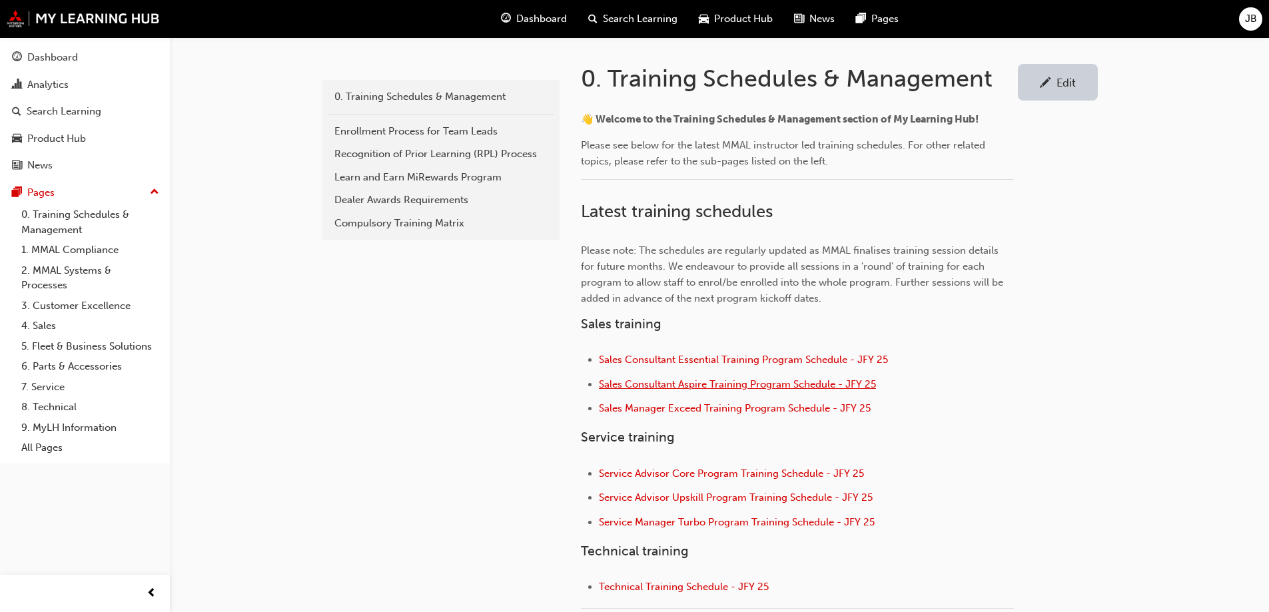
click at [705, 386] on span "Sales Consultant Aspire Training Program Schedule - JFY 25" at bounding box center [737, 384] width 277 height 12
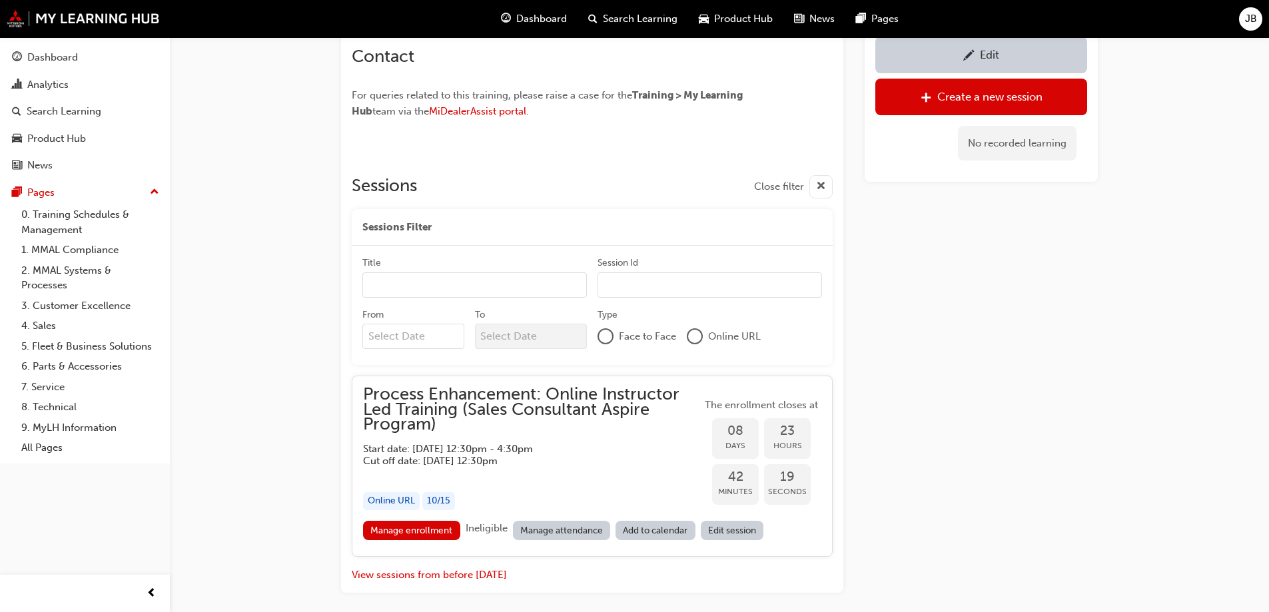
scroll to position [941, 0]
